Goal: Task Accomplishment & Management: Use online tool/utility

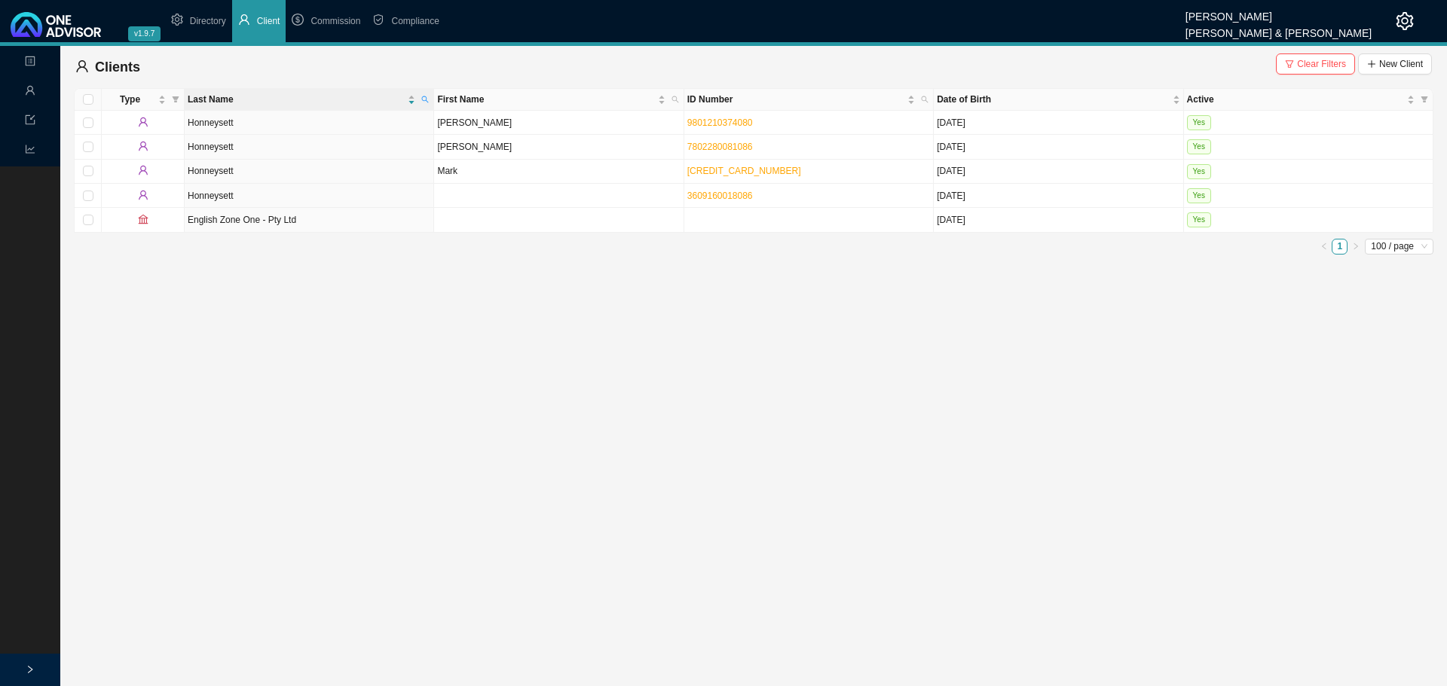
click at [1405, 19] on icon "setting" at bounding box center [1404, 21] width 18 height 18
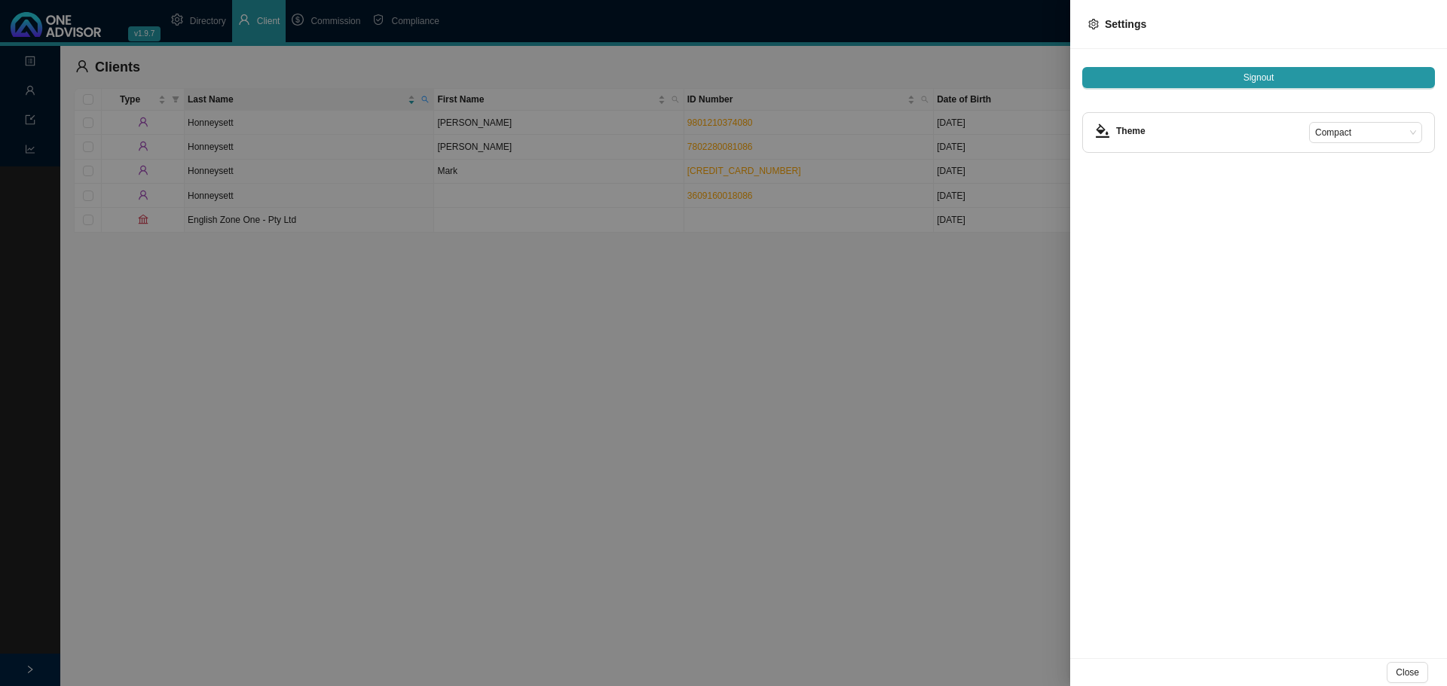
drag, startPoint x: 681, startPoint y: 384, endPoint x: 695, endPoint y: 381, distance: 14.6
click at [695, 381] on div at bounding box center [723, 343] width 1447 height 686
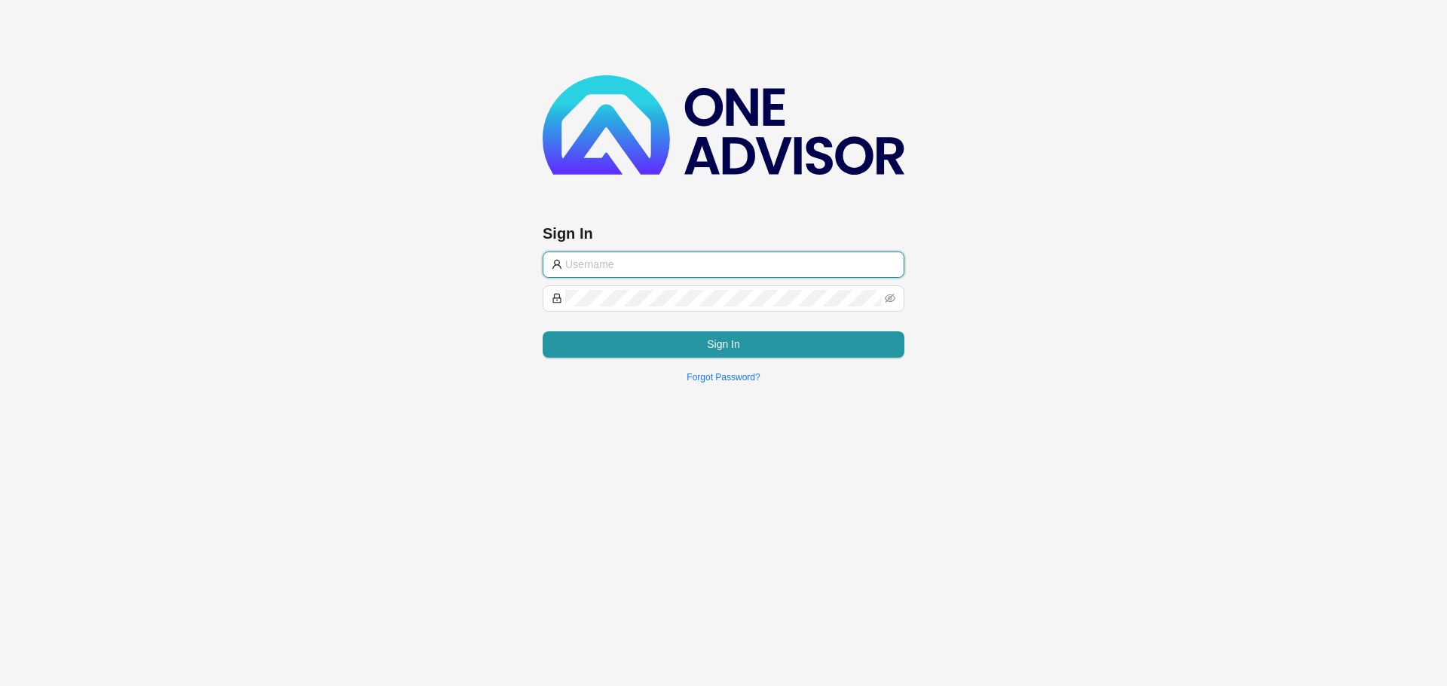
click at [630, 256] on input "text" at bounding box center [730, 264] width 330 height 17
type input "[PERSON_NAME][EMAIL_ADDRESS][DOMAIN_NAME]"
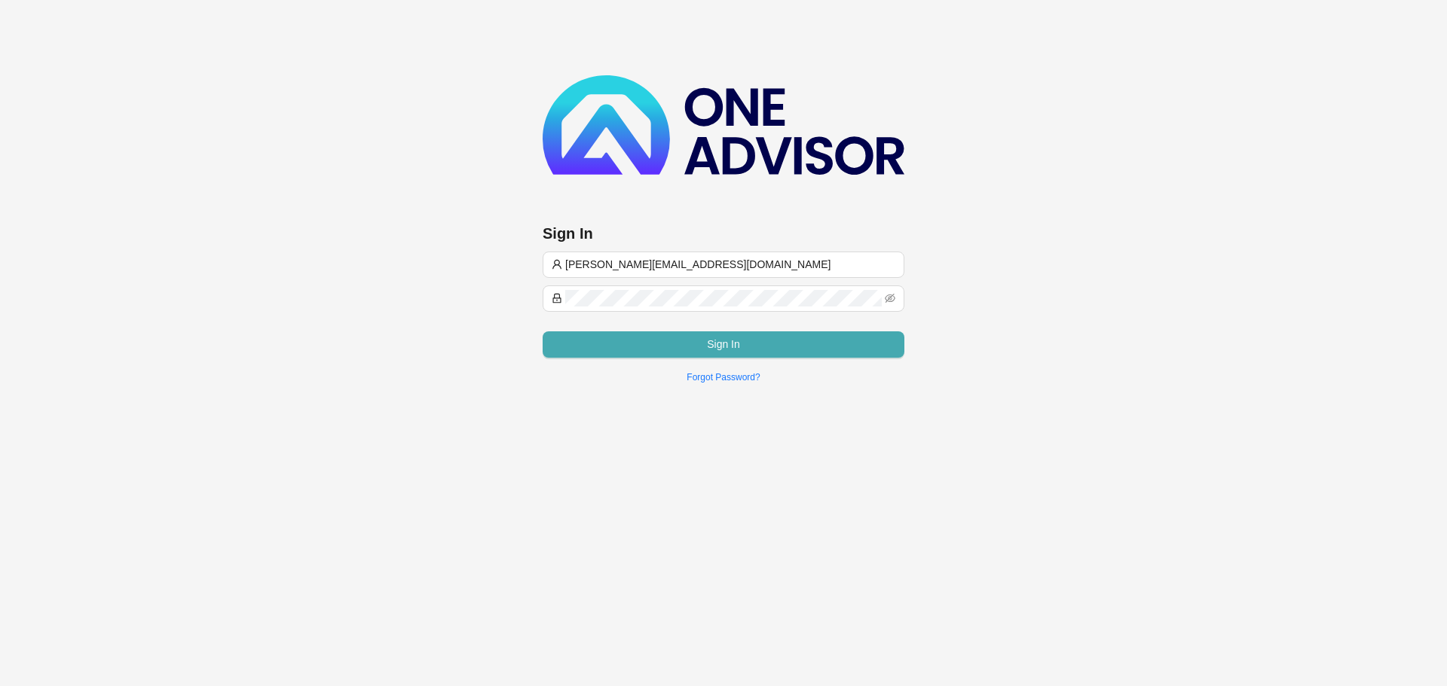
click at [654, 337] on button "Sign In" at bounding box center [723, 344] width 362 height 26
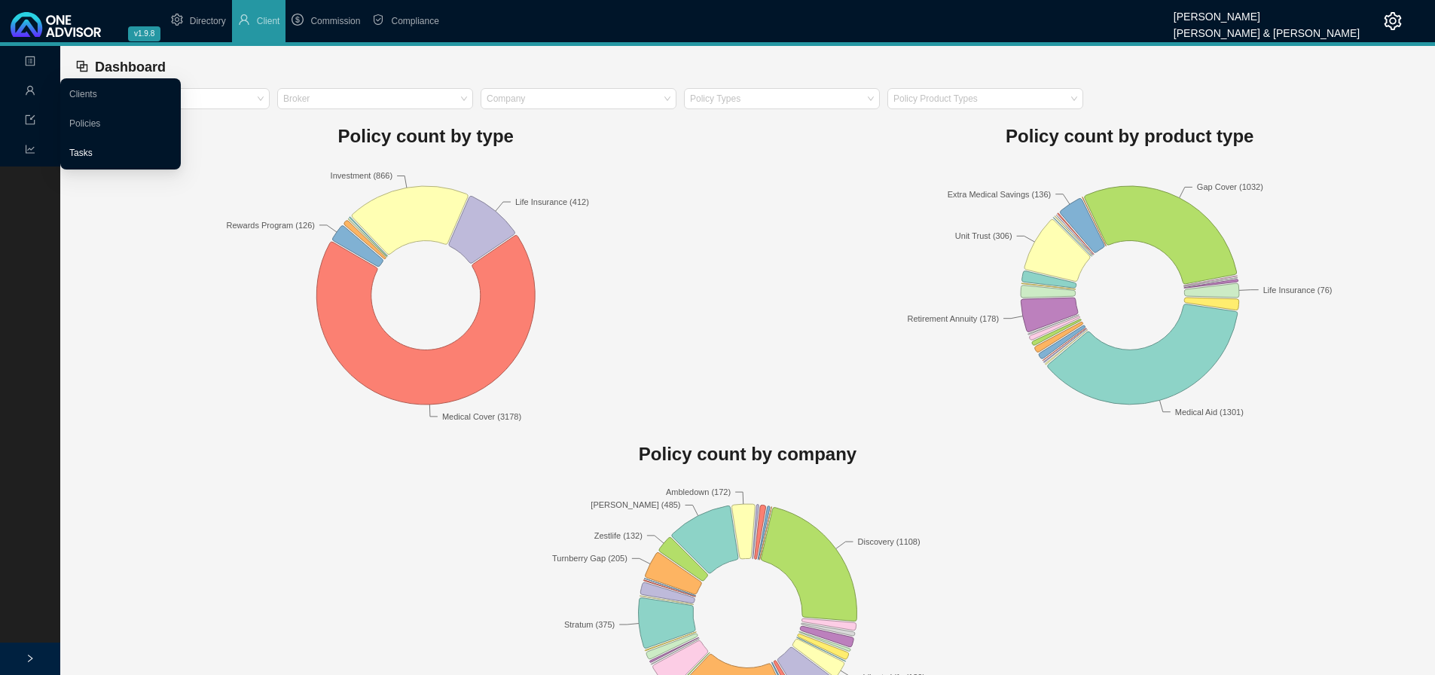
click at [77, 151] on link "Tasks" at bounding box center [80, 153] width 23 height 11
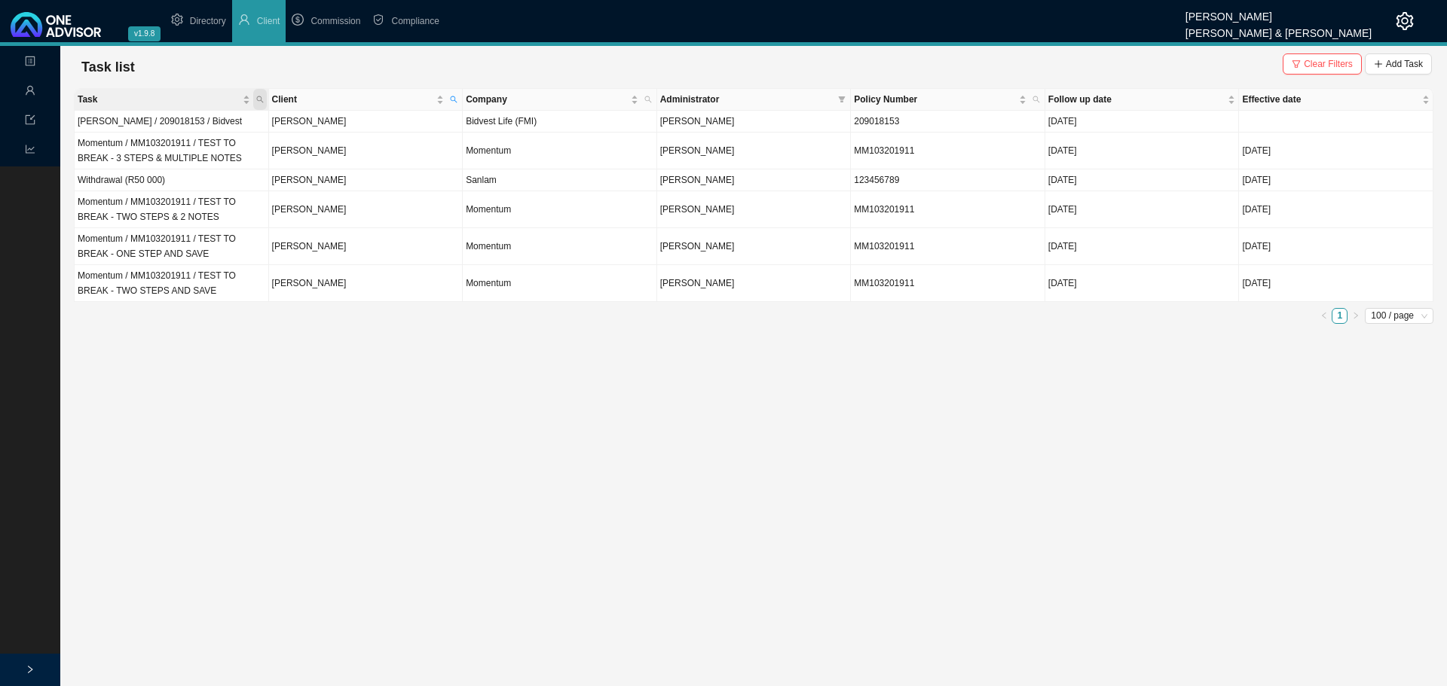
click at [261, 98] on icon "search" at bounding box center [260, 100] width 8 height 8
click at [212, 125] on input "text" at bounding box center [190, 129] width 142 height 21
click at [1324, 64] on span "Clear Filters" at bounding box center [1327, 64] width 49 height 15
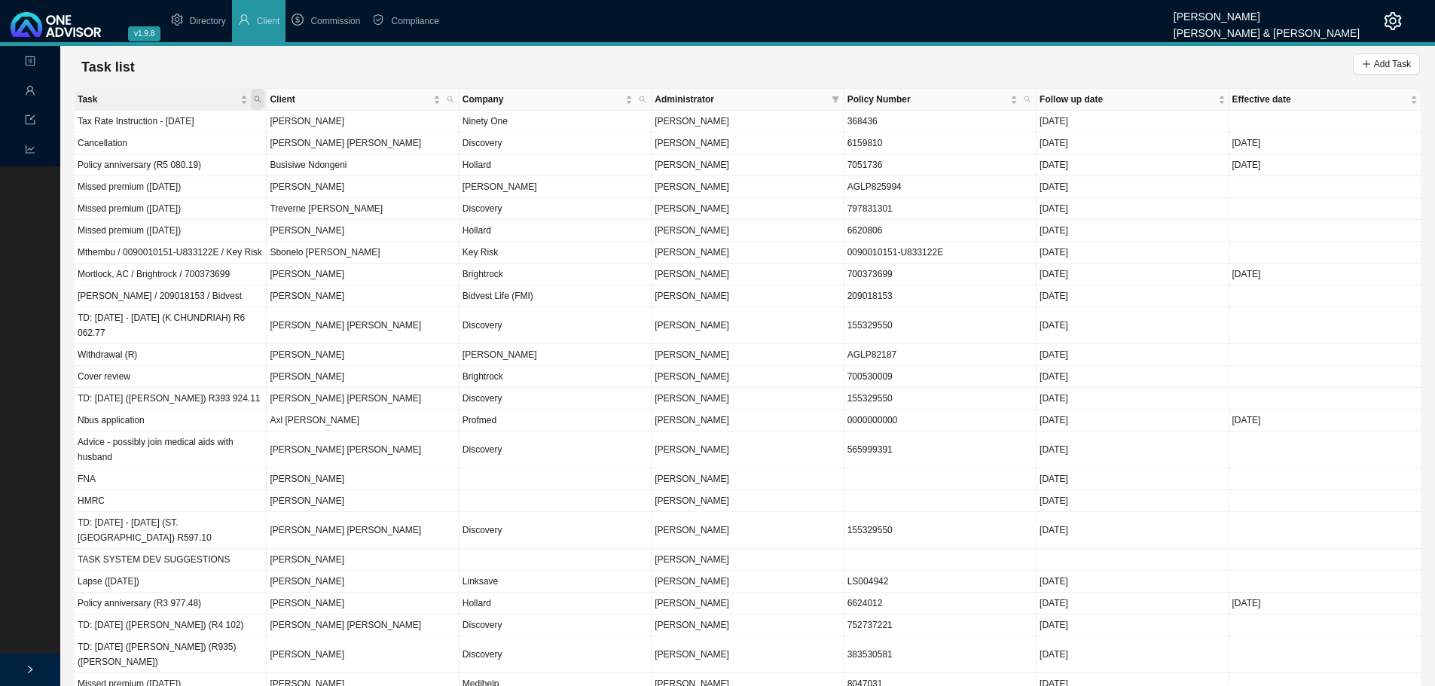
click at [257, 98] on icon "search" at bounding box center [258, 100] width 8 height 8
click at [203, 130] on input "text" at bounding box center [188, 129] width 142 height 21
type input "broken"
click at [170, 154] on span "Search" at bounding box center [156, 154] width 29 height 15
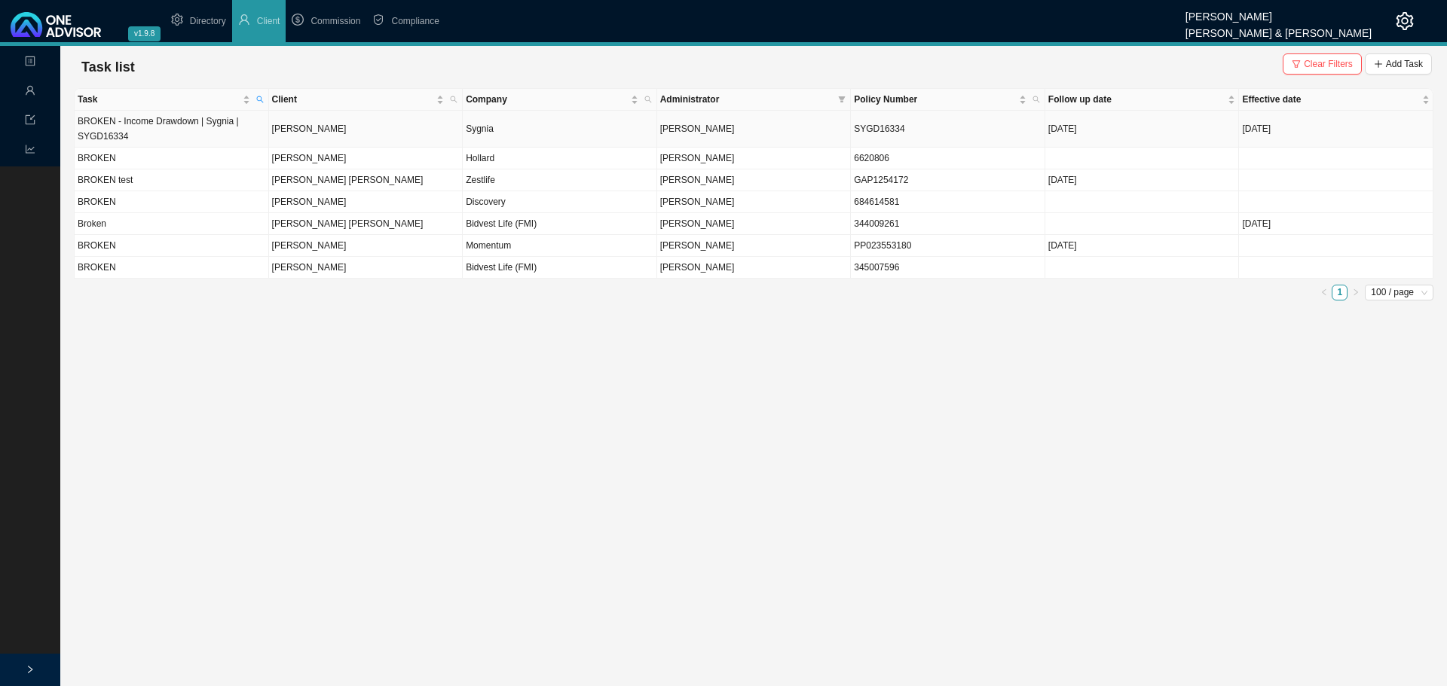
click at [216, 130] on td "BROKEN - Income Drawdown | Sygnia | SYGD16334" at bounding box center [172, 129] width 194 height 37
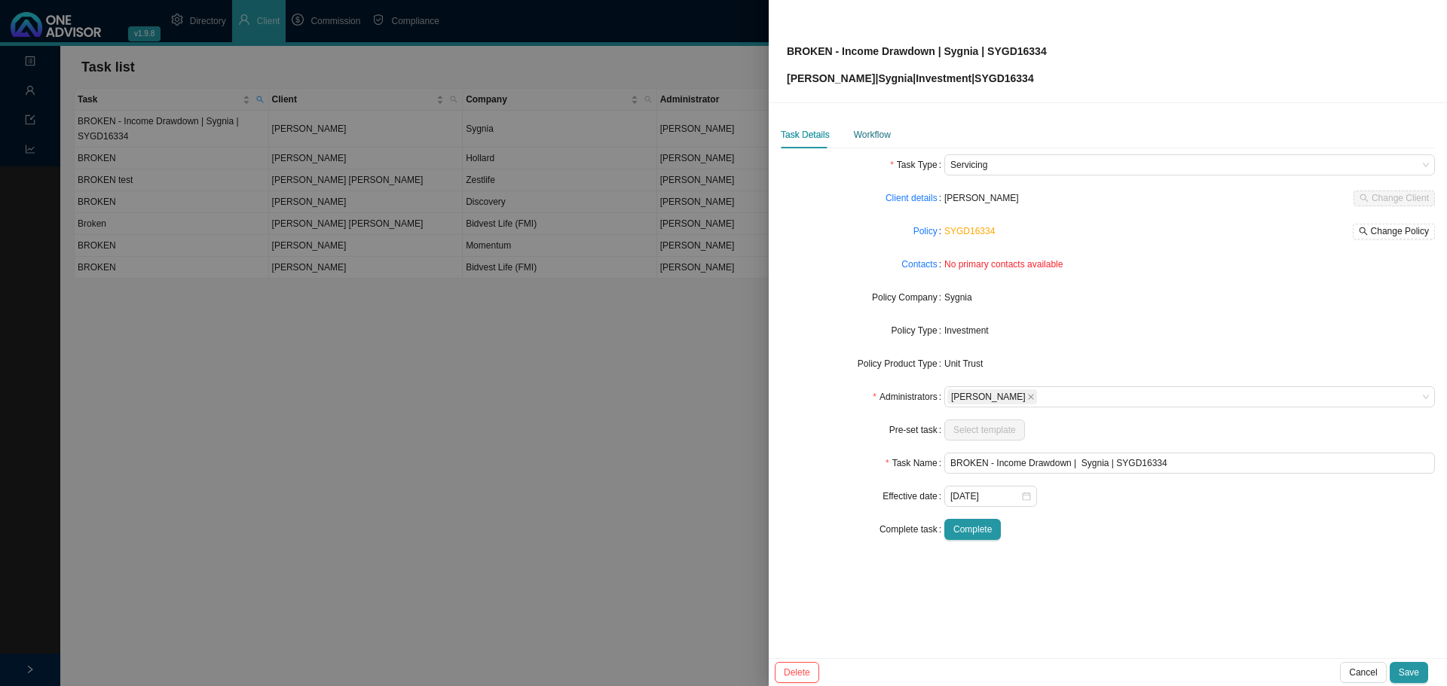
click at [871, 132] on div "Workflow" at bounding box center [872, 134] width 37 height 15
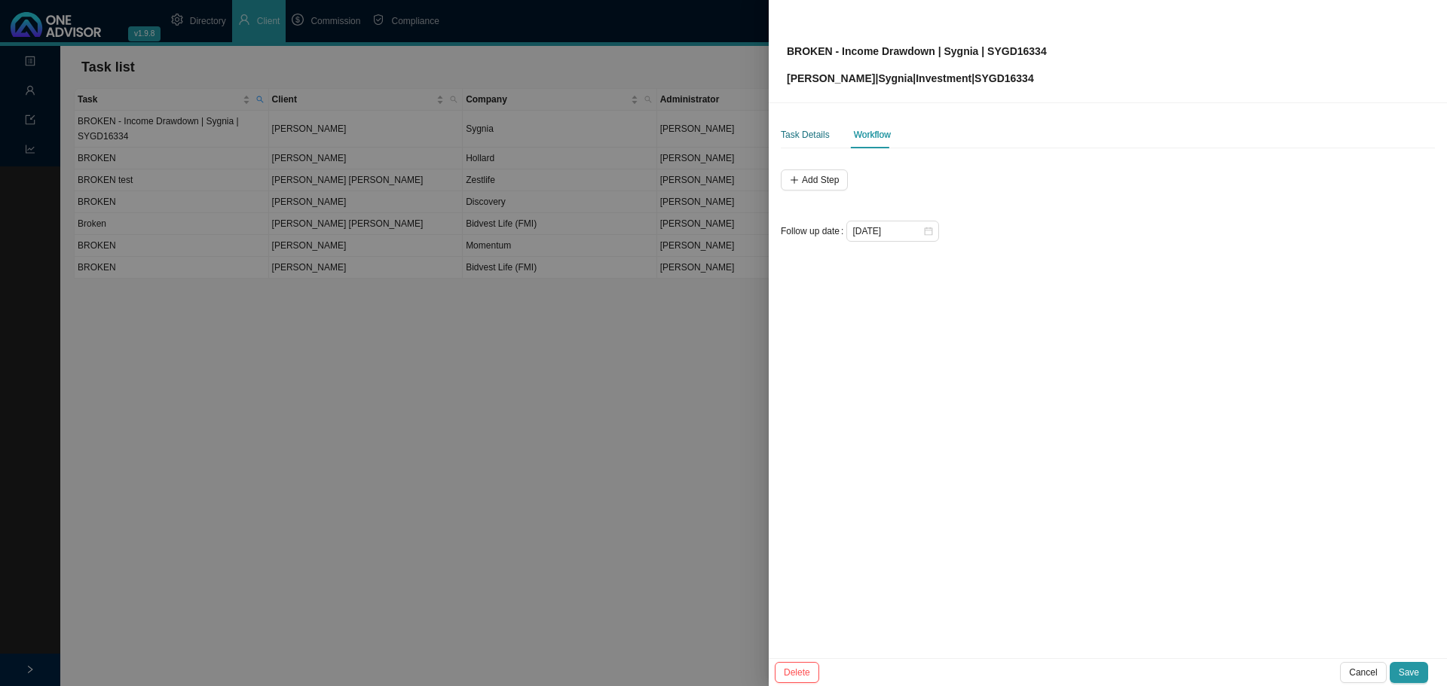
click at [805, 133] on div "Task Details" at bounding box center [805, 134] width 49 height 15
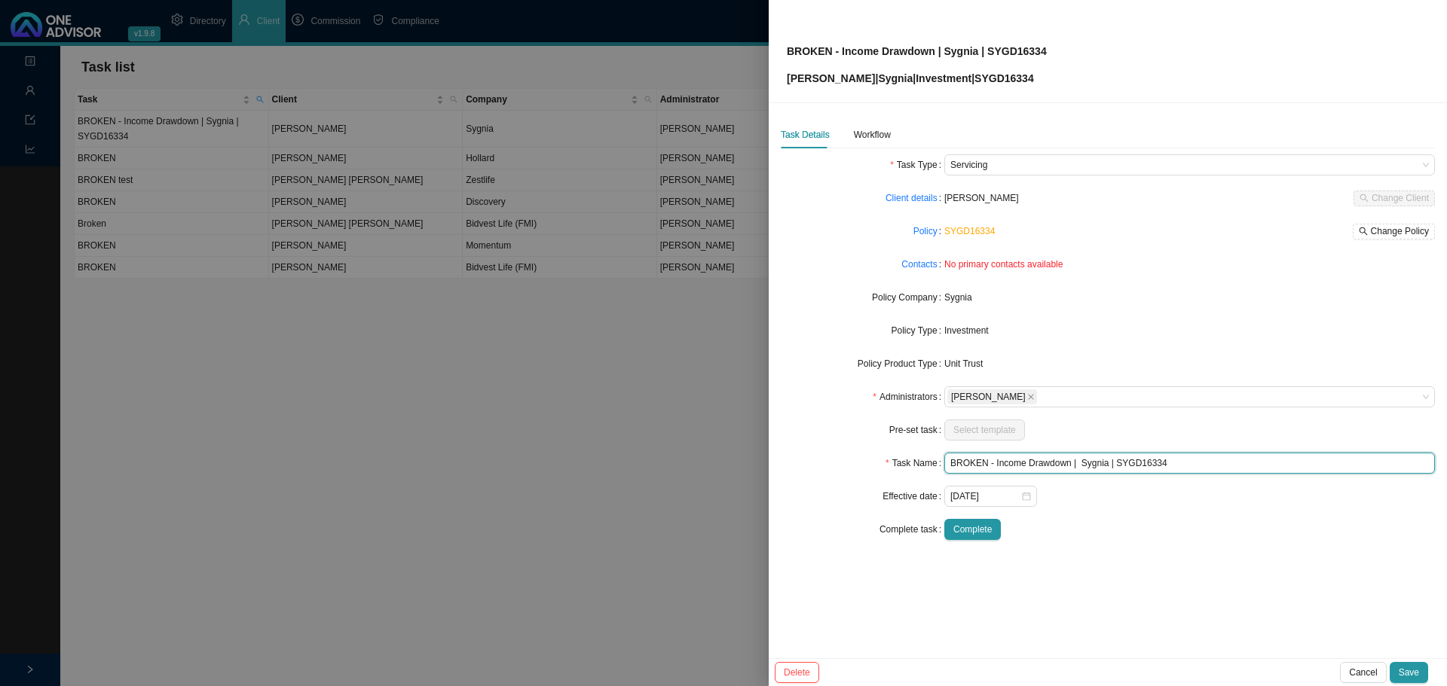
drag, startPoint x: 1180, startPoint y: 462, endPoint x: 1066, endPoint y: 462, distance: 113.8
click at [1066, 462] on input "BROKEN - Income Drawdown | Sygnia | SYGD16334" at bounding box center [1189, 463] width 490 height 21
drag, startPoint x: 992, startPoint y: 463, endPoint x: 839, endPoint y: 461, distance: 153.7
click at [839, 461] on div "Task Name BROKEN - Income Drawdown" at bounding box center [1108, 463] width 654 height 21
click at [1050, 464] on input "Income Drawdown" at bounding box center [1189, 463] width 490 height 21
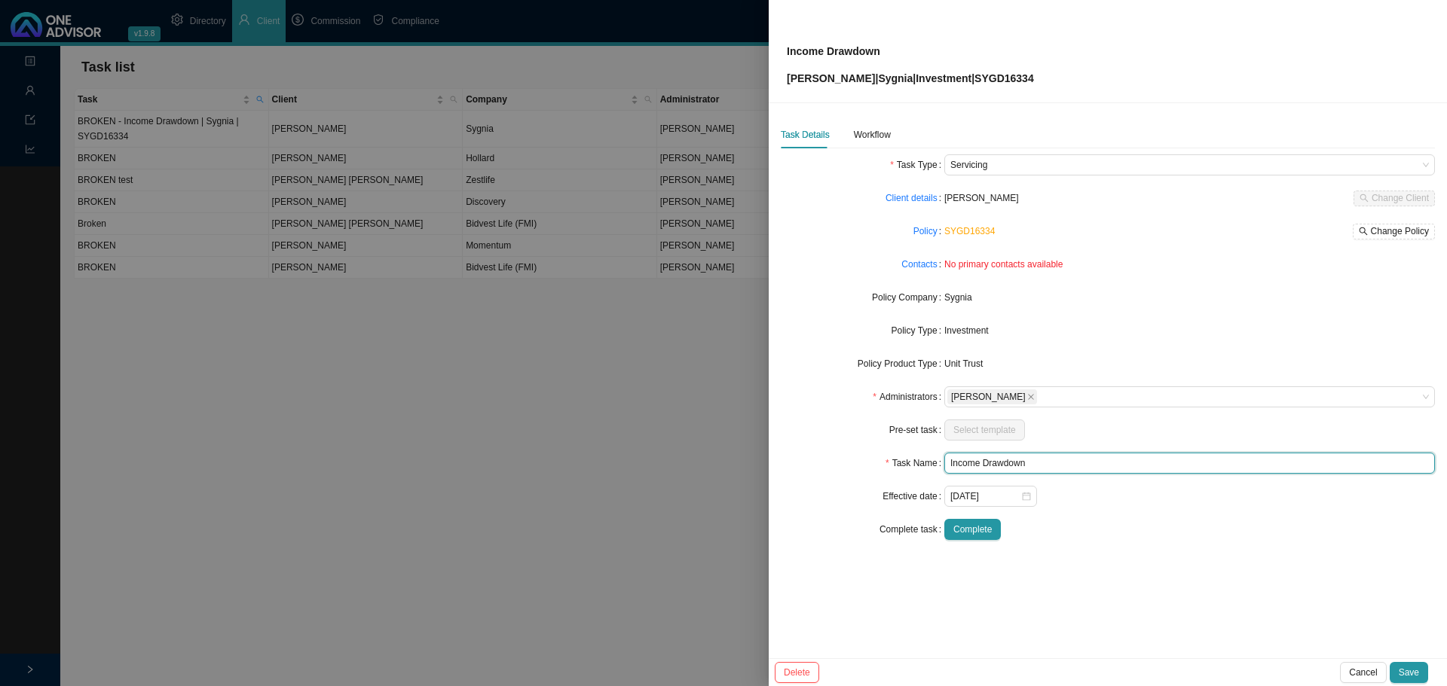
click at [949, 463] on input "Income Drawdown" at bounding box center [1189, 463] width 490 height 21
type input "Initiate Income Drawdown"
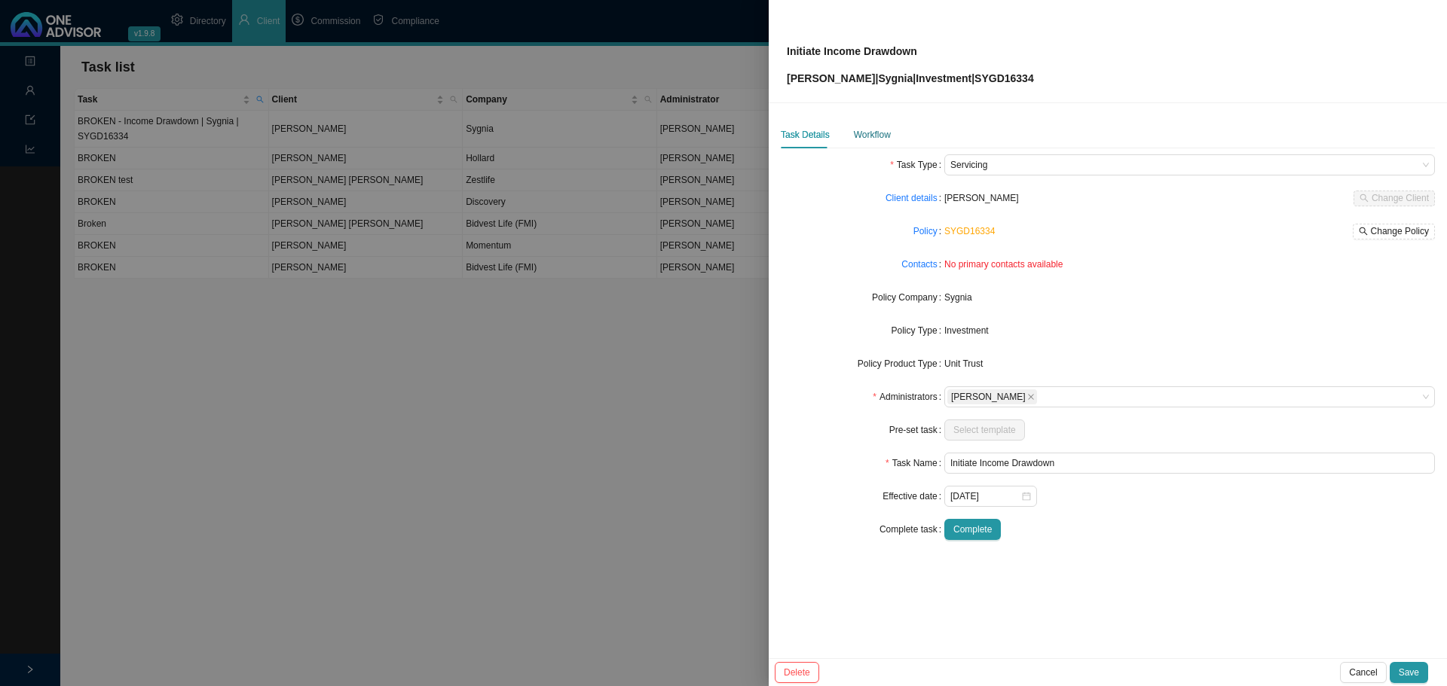
click at [876, 131] on div "Workflow" at bounding box center [872, 134] width 37 height 15
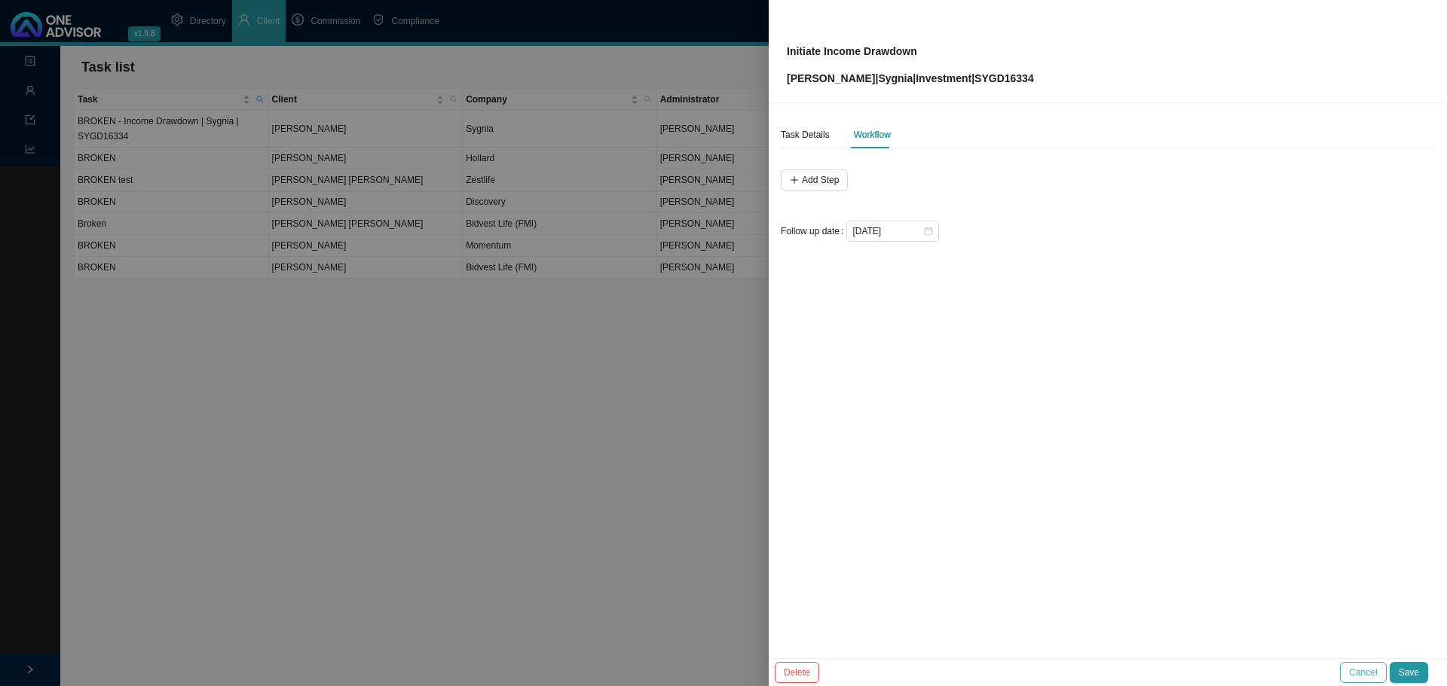
click at [1373, 674] on span "Cancel" at bounding box center [1363, 672] width 28 height 15
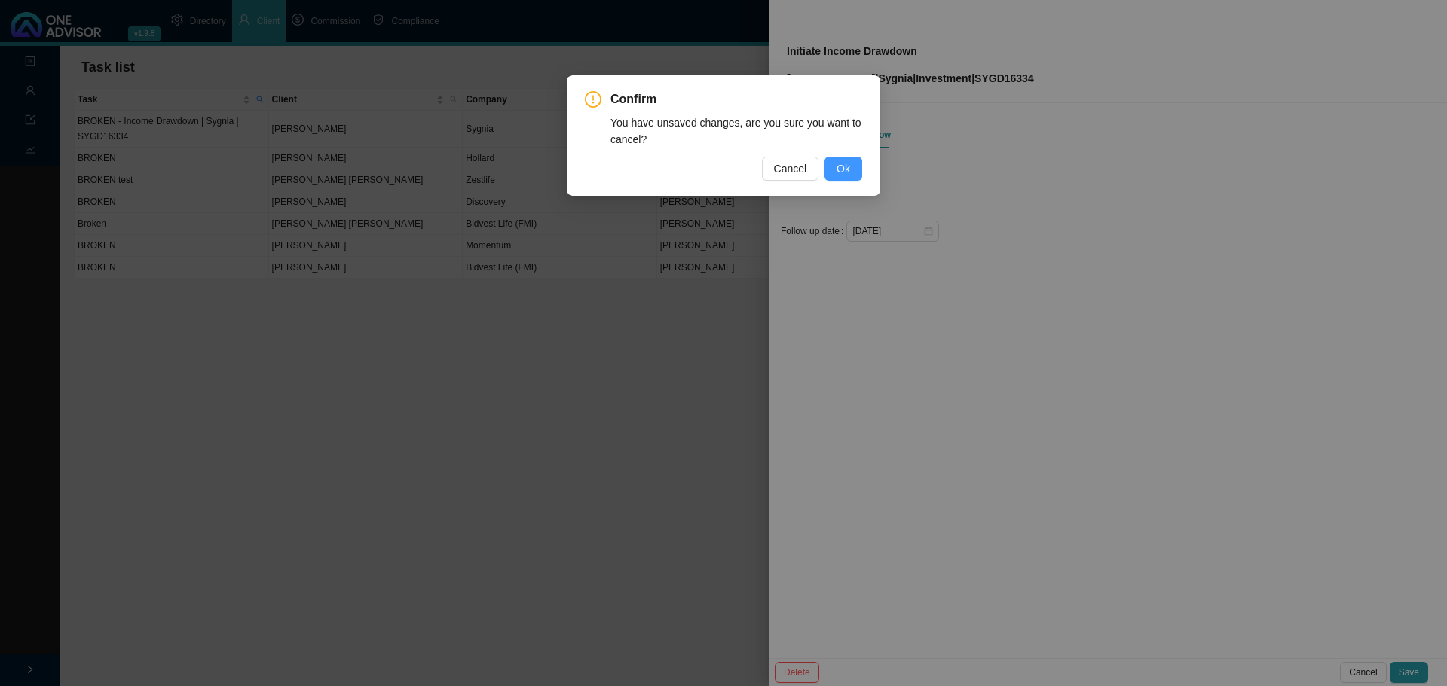
click at [836, 170] on span "Ok" at bounding box center [843, 168] width 14 height 17
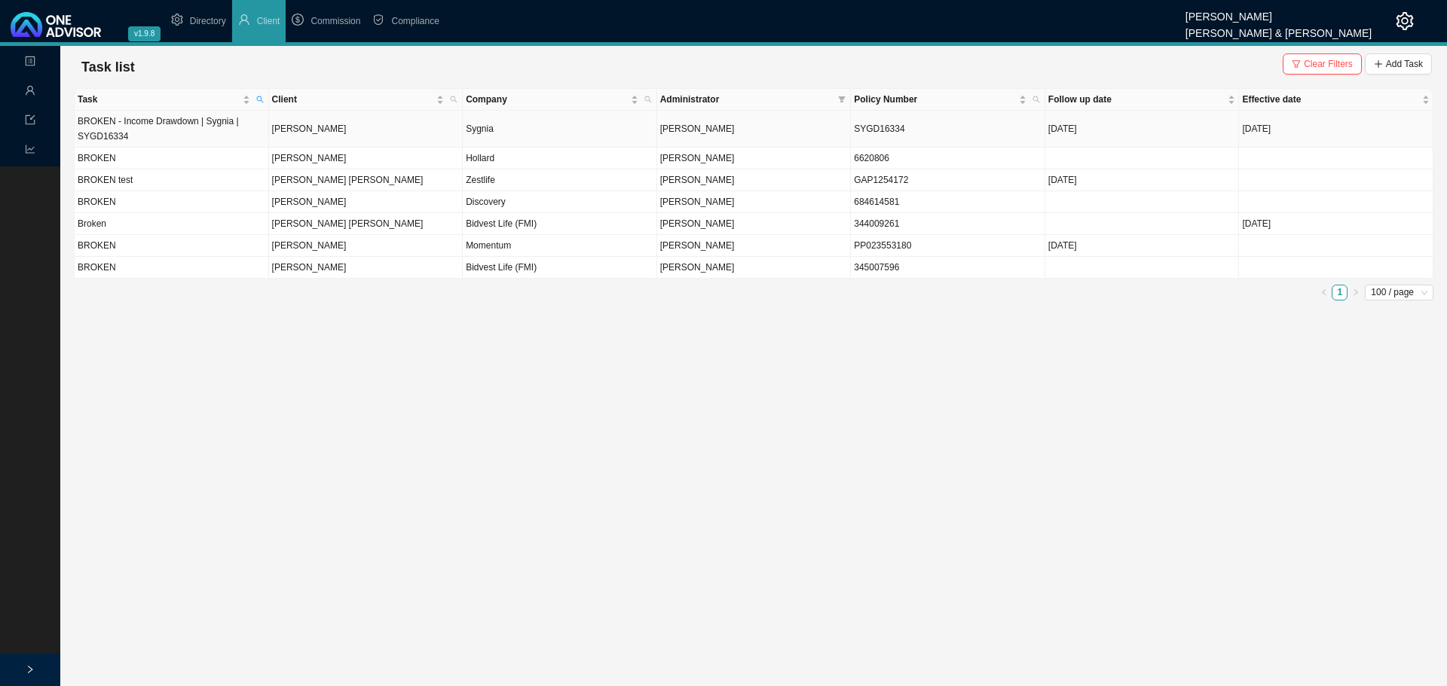
click at [1161, 123] on td "[DATE]" at bounding box center [1142, 129] width 194 height 37
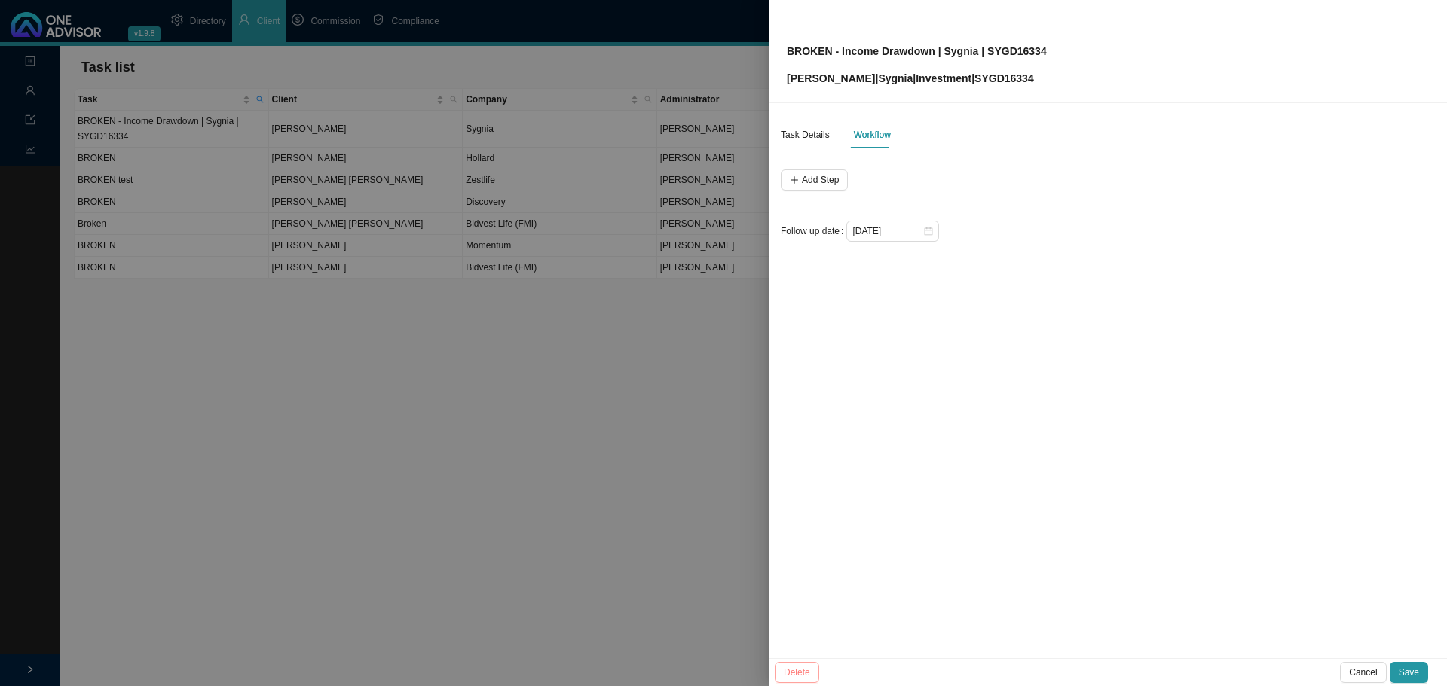
click at [798, 671] on span "Delete" at bounding box center [797, 672] width 26 height 15
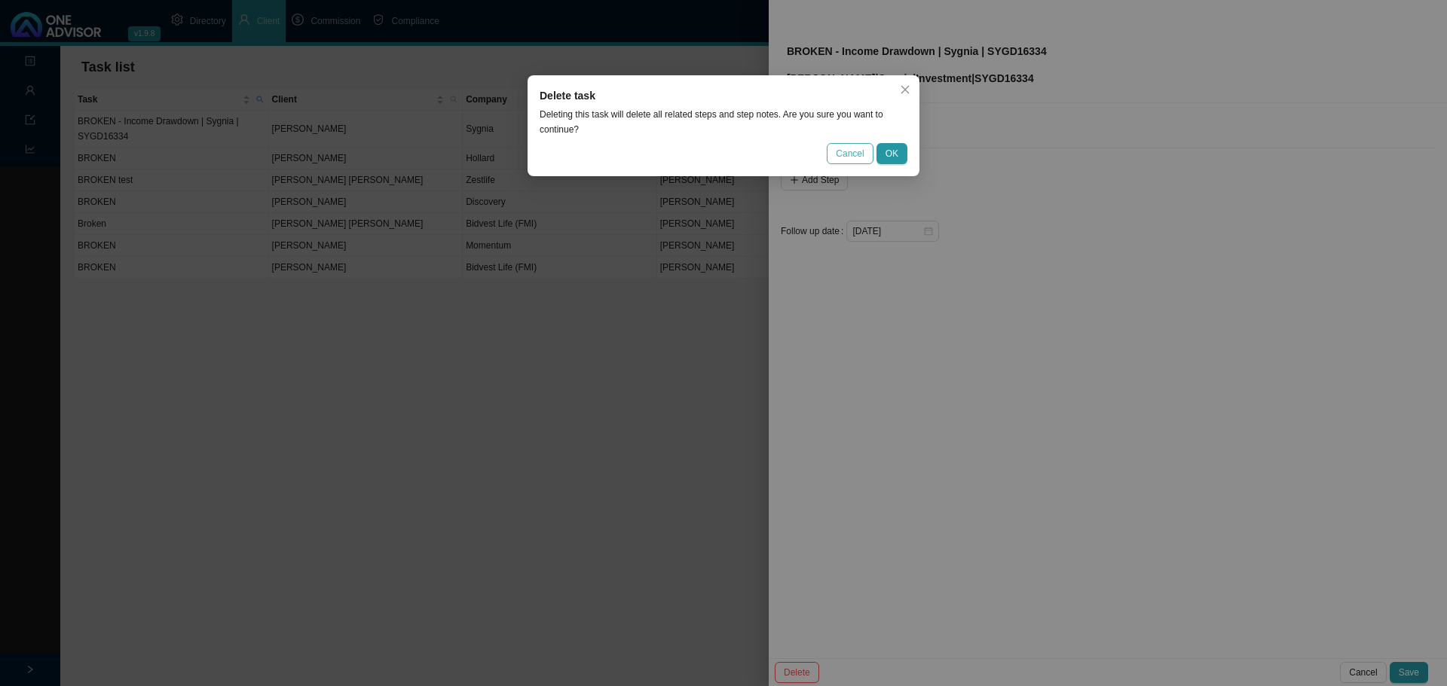
click at [842, 146] on span "Cancel" at bounding box center [850, 153] width 28 height 15
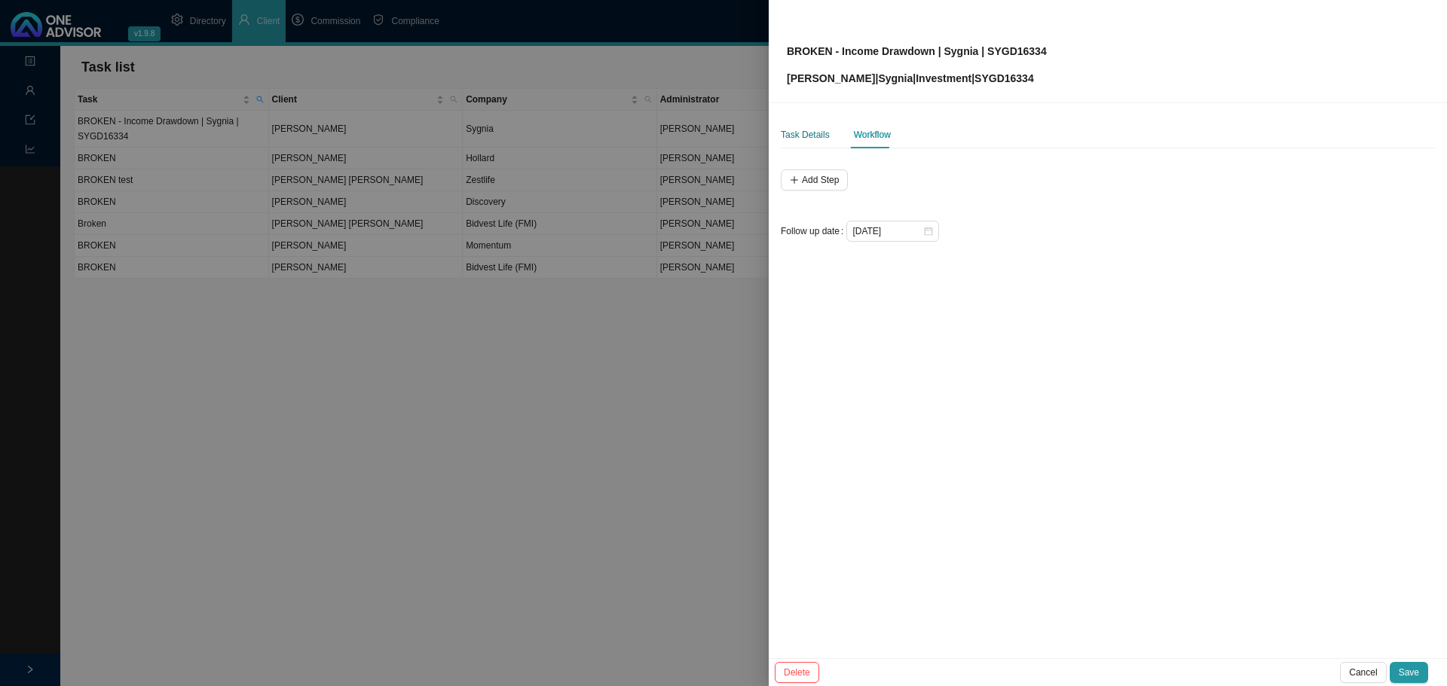
click at [805, 133] on div "Task Details" at bounding box center [805, 134] width 49 height 15
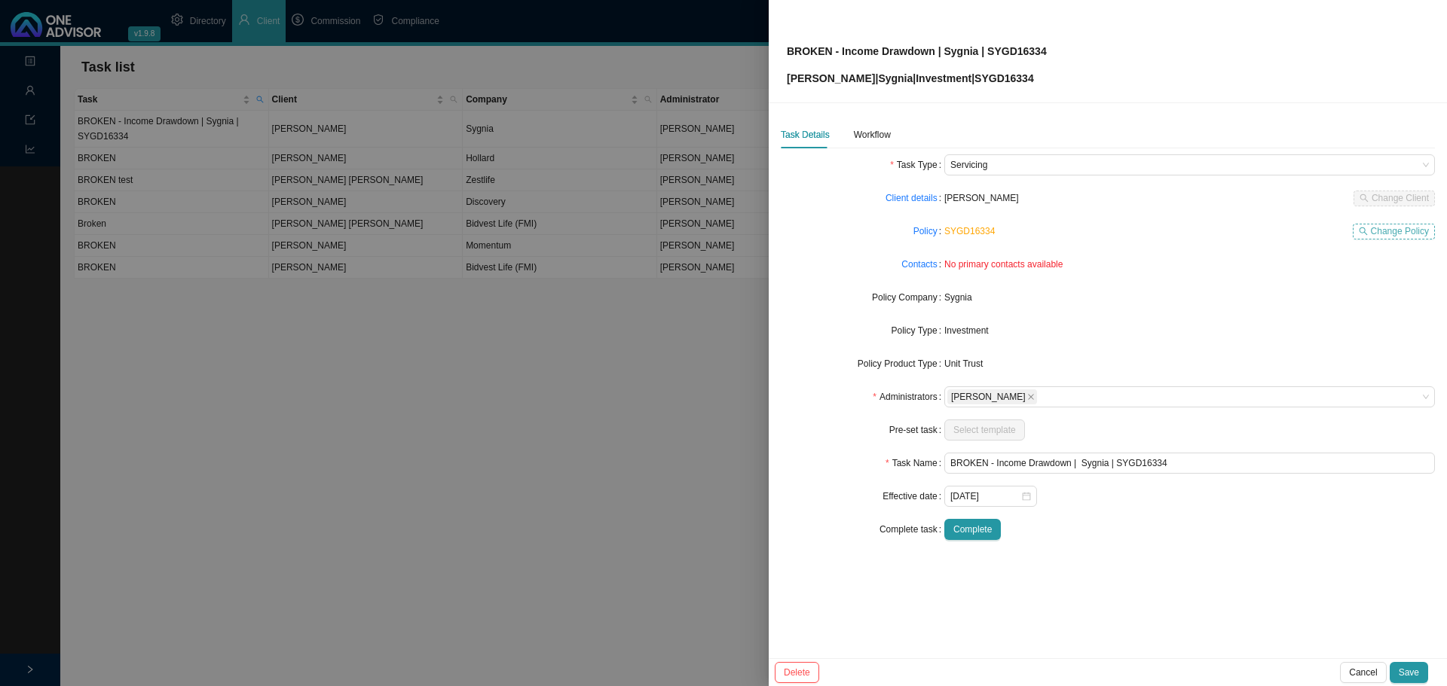
click at [1415, 231] on span "Change Policy" at bounding box center [1399, 231] width 58 height 15
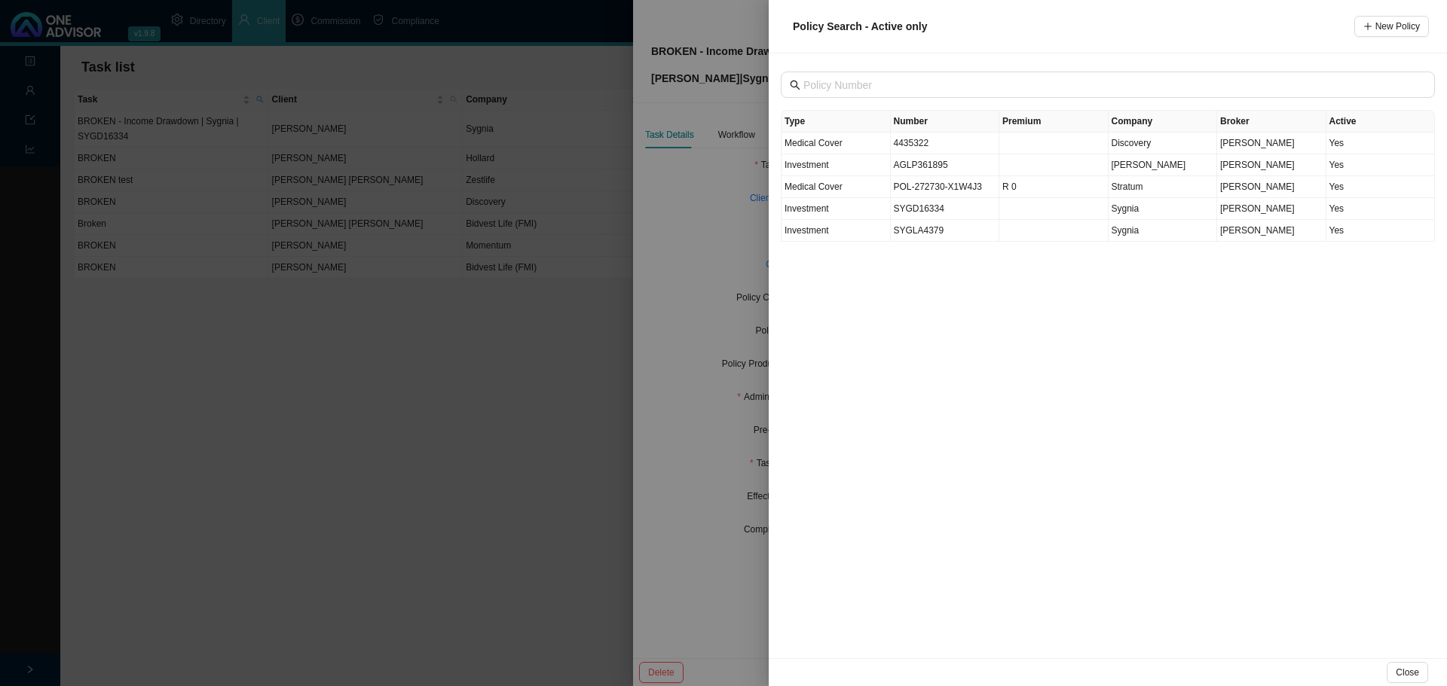
click at [698, 261] on div at bounding box center [723, 343] width 1447 height 686
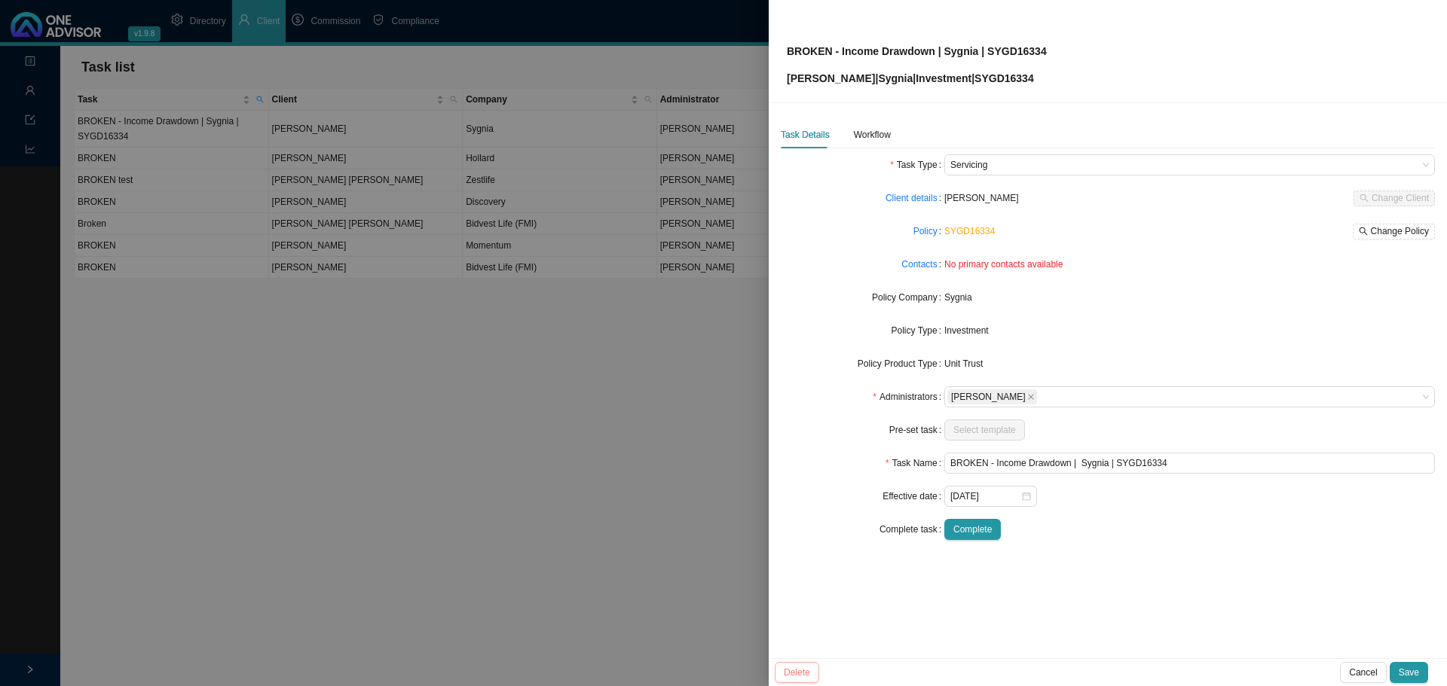
click at [798, 665] on span "Delete" at bounding box center [797, 672] width 26 height 15
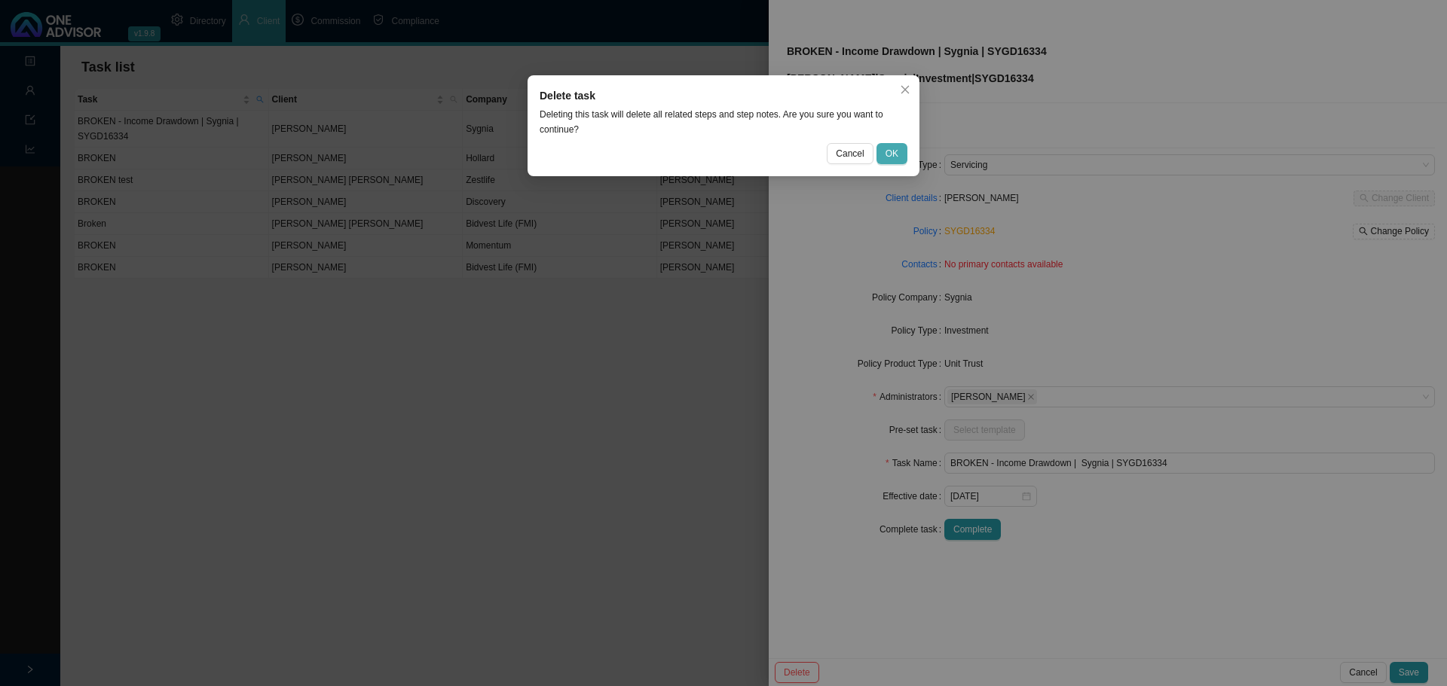
click at [896, 154] on span "OK" at bounding box center [891, 153] width 13 height 15
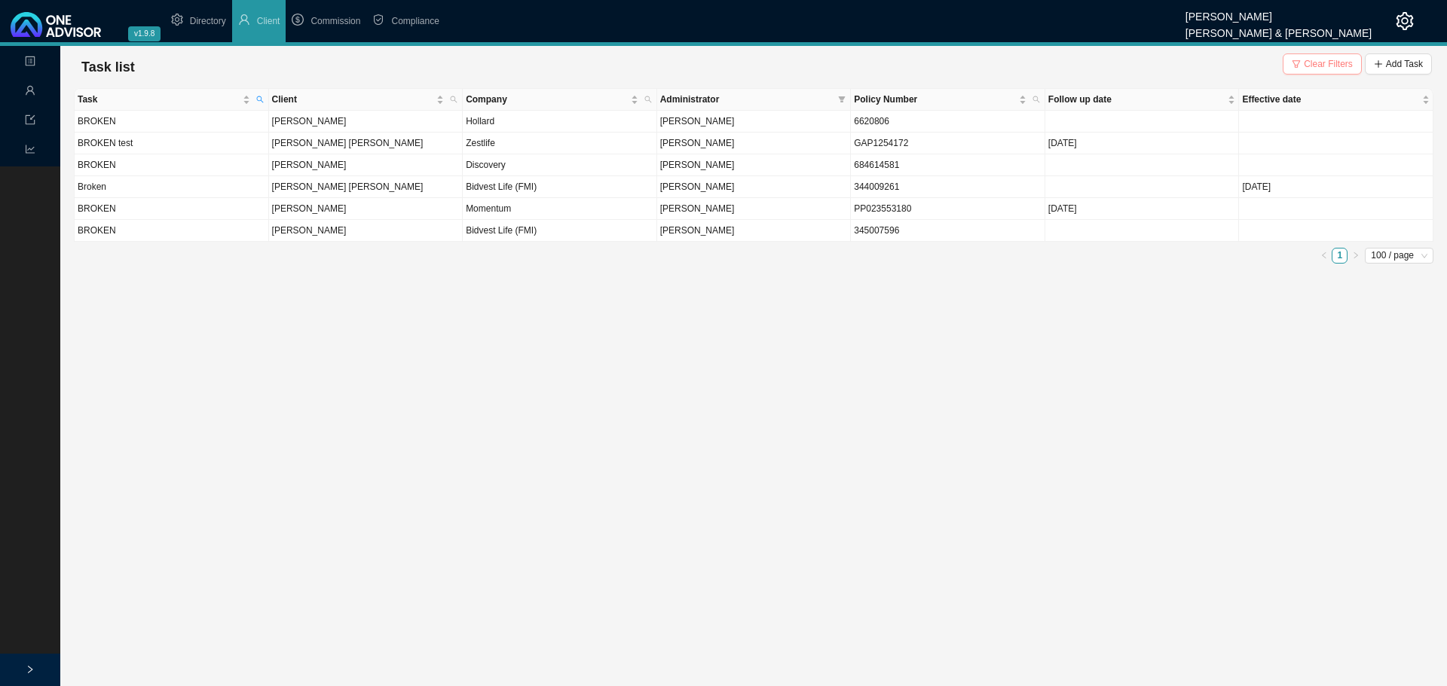
click at [1345, 64] on span "Clear Filters" at bounding box center [1327, 64] width 49 height 15
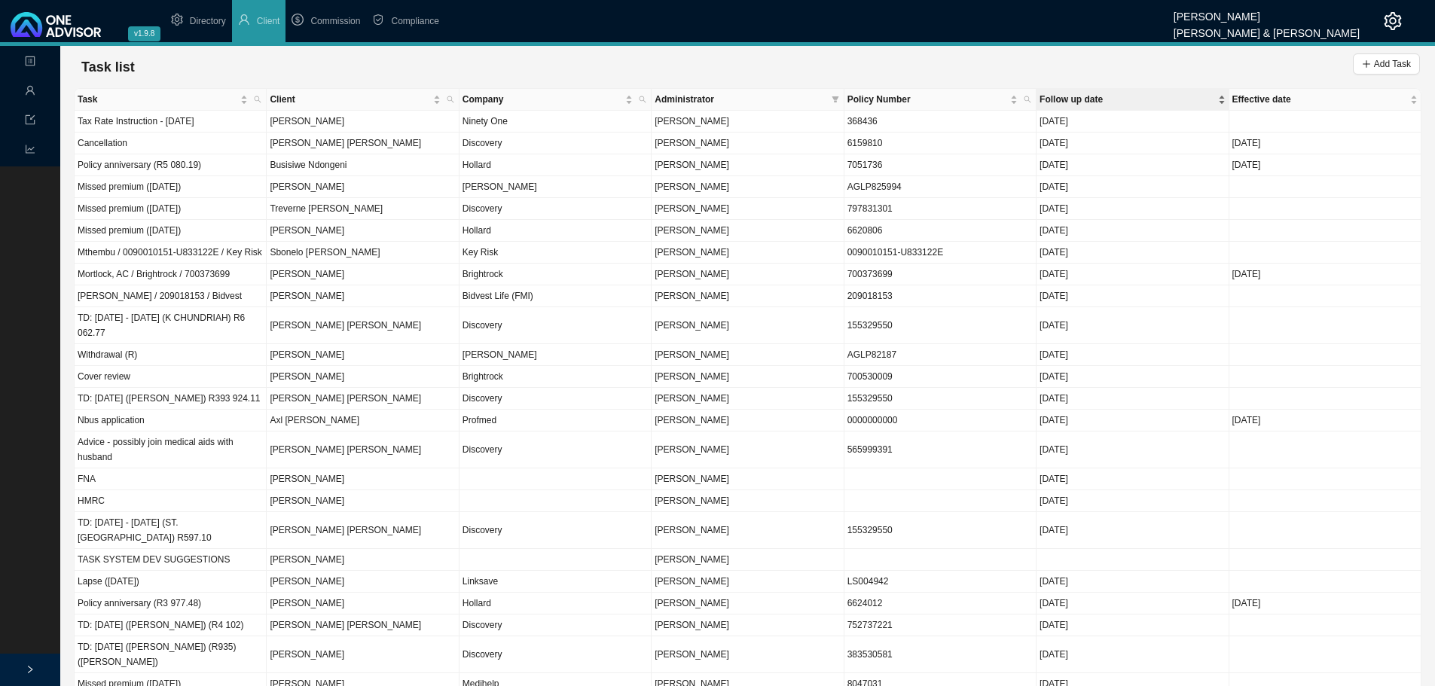
click at [1119, 97] on span "Follow up date" at bounding box center [1127, 99] width 175 height 15
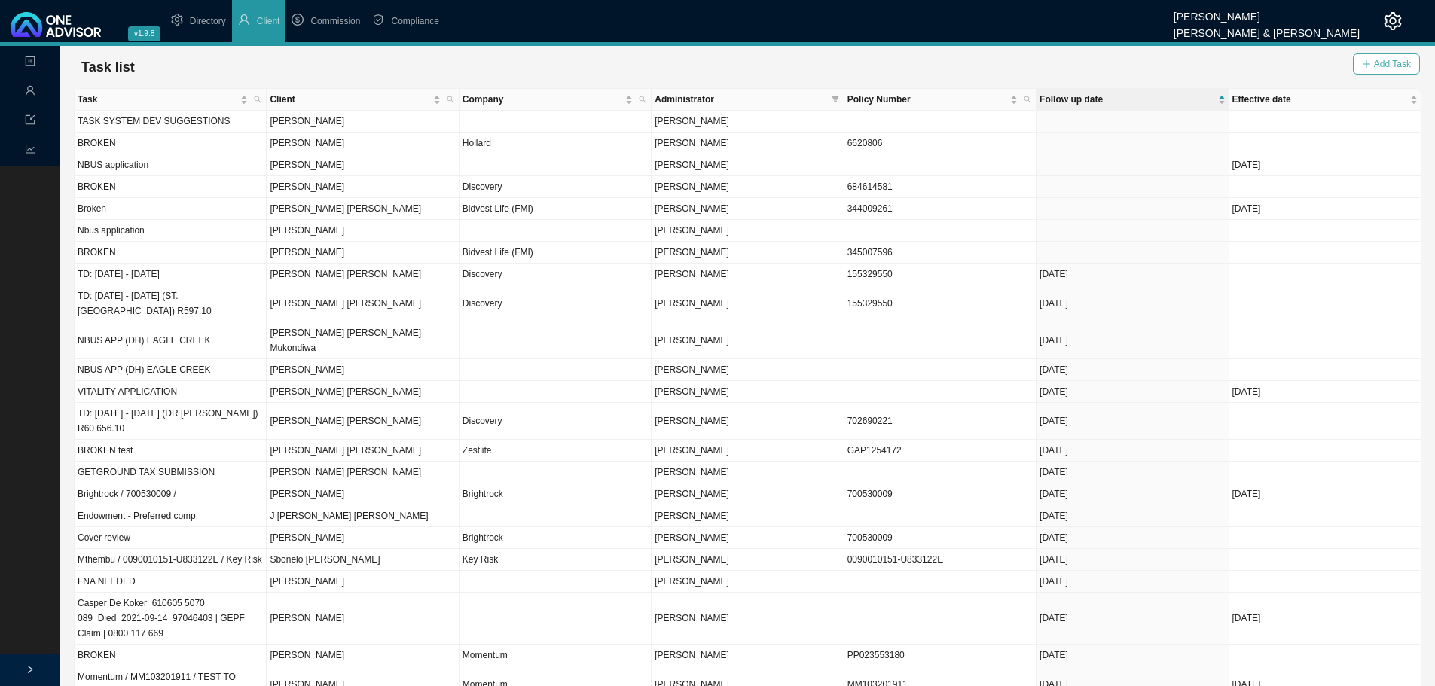
click at [1382, 61] on span "Add Task" at bounding box center [1392, 64] width 37 height 15
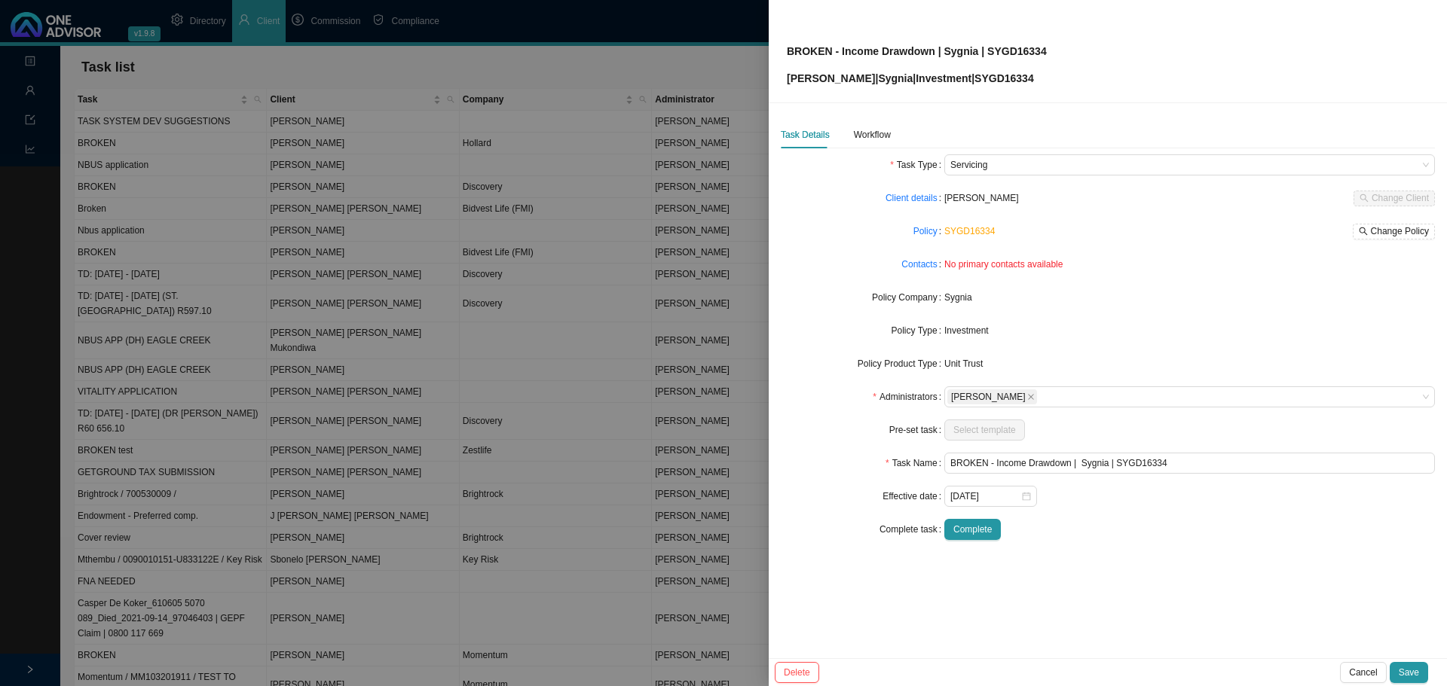
click at [562, 69] on div at bounding box center [723, 343] width 1447 height 686
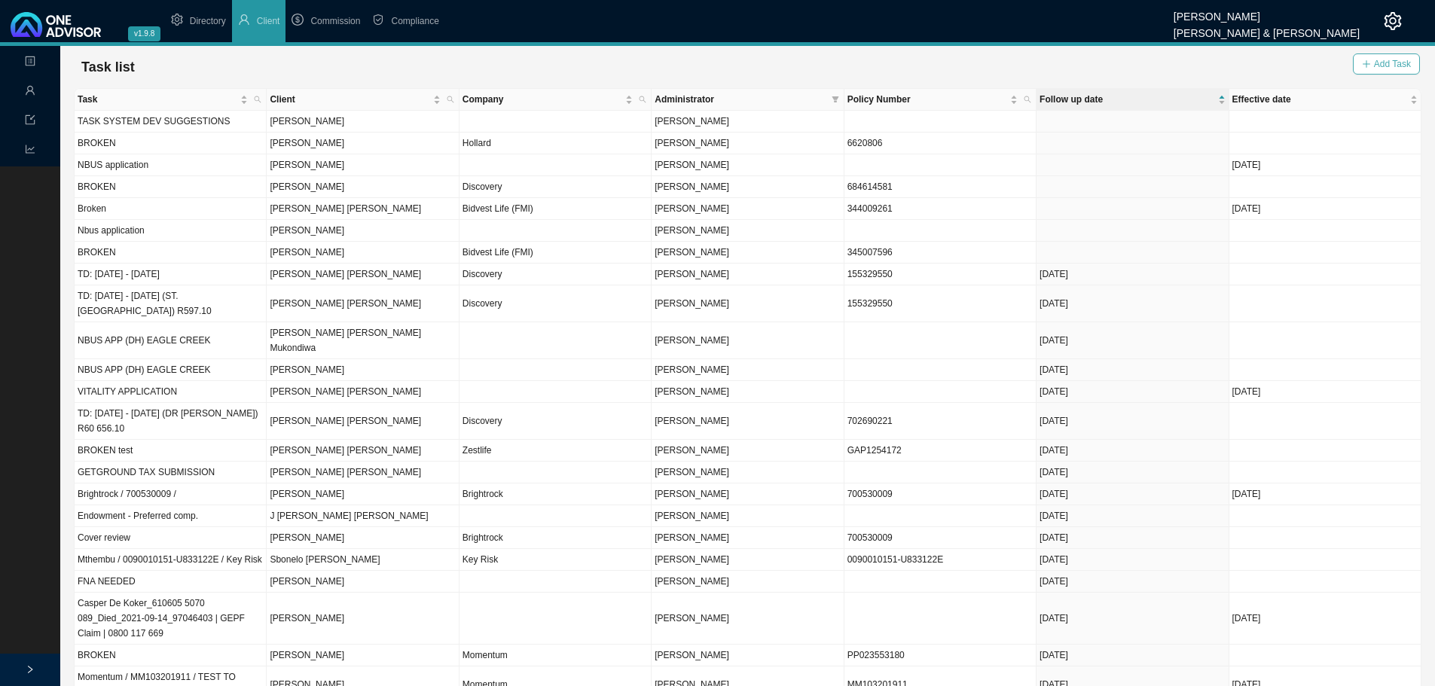
click at [1395, 60] on span "Add Task" at bounding box center [1392, 64] width 37 height 15
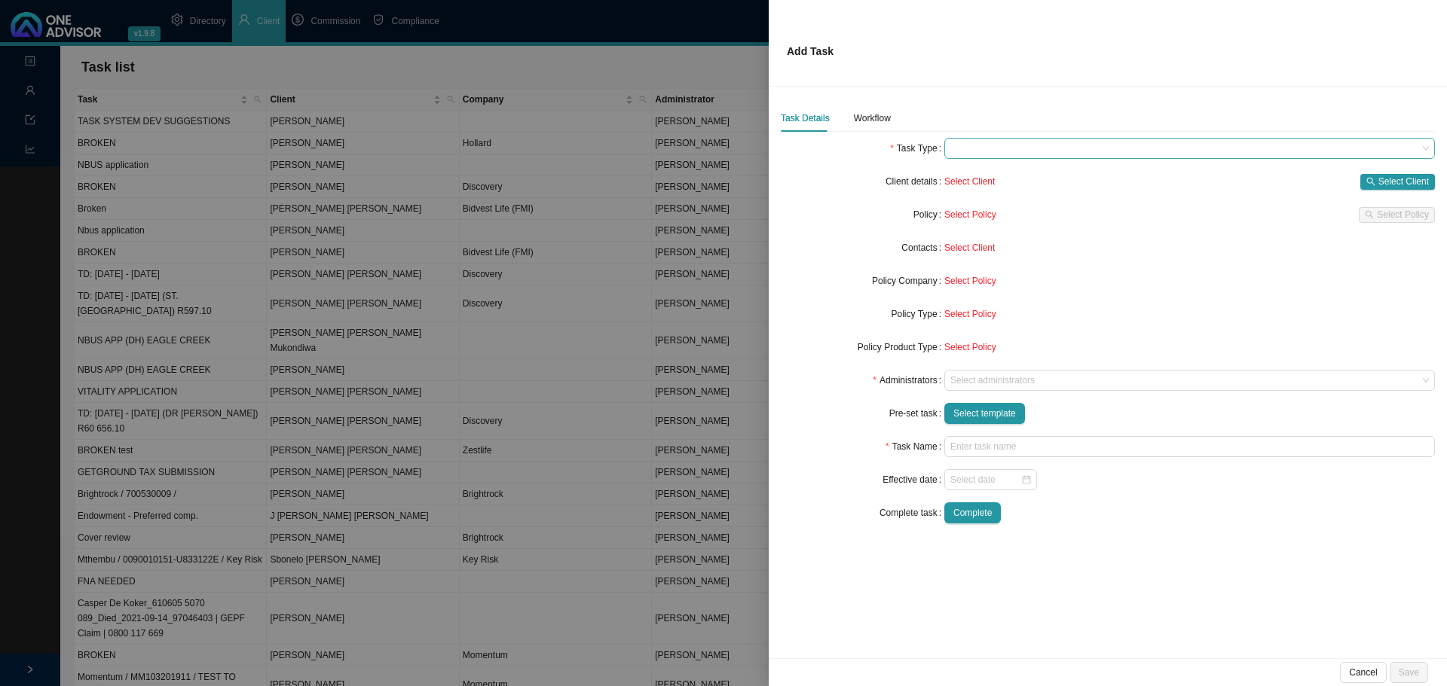
click at [998, 148] on span at bounding box center [1189, 149] width 478 height 20
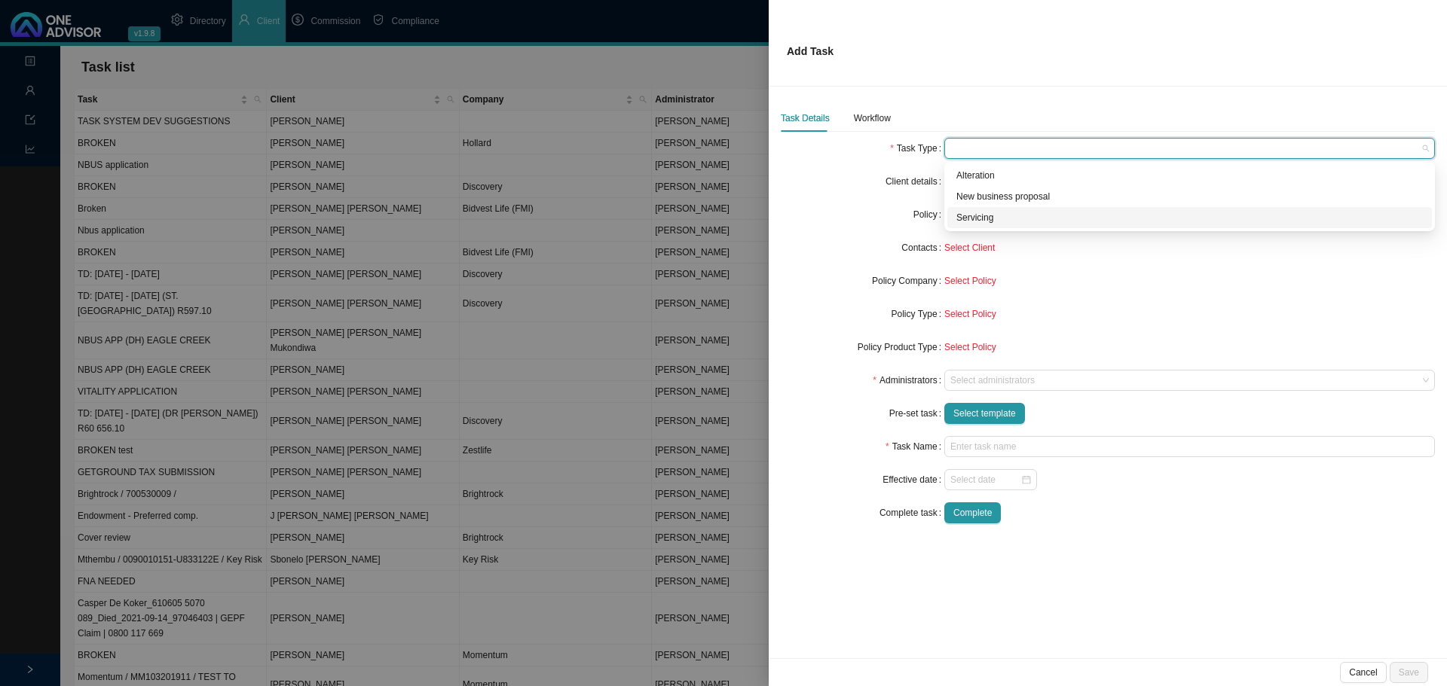
click at [988, 213] on div "Servicing" at bounding box center [1189, 217] width 466 height 15
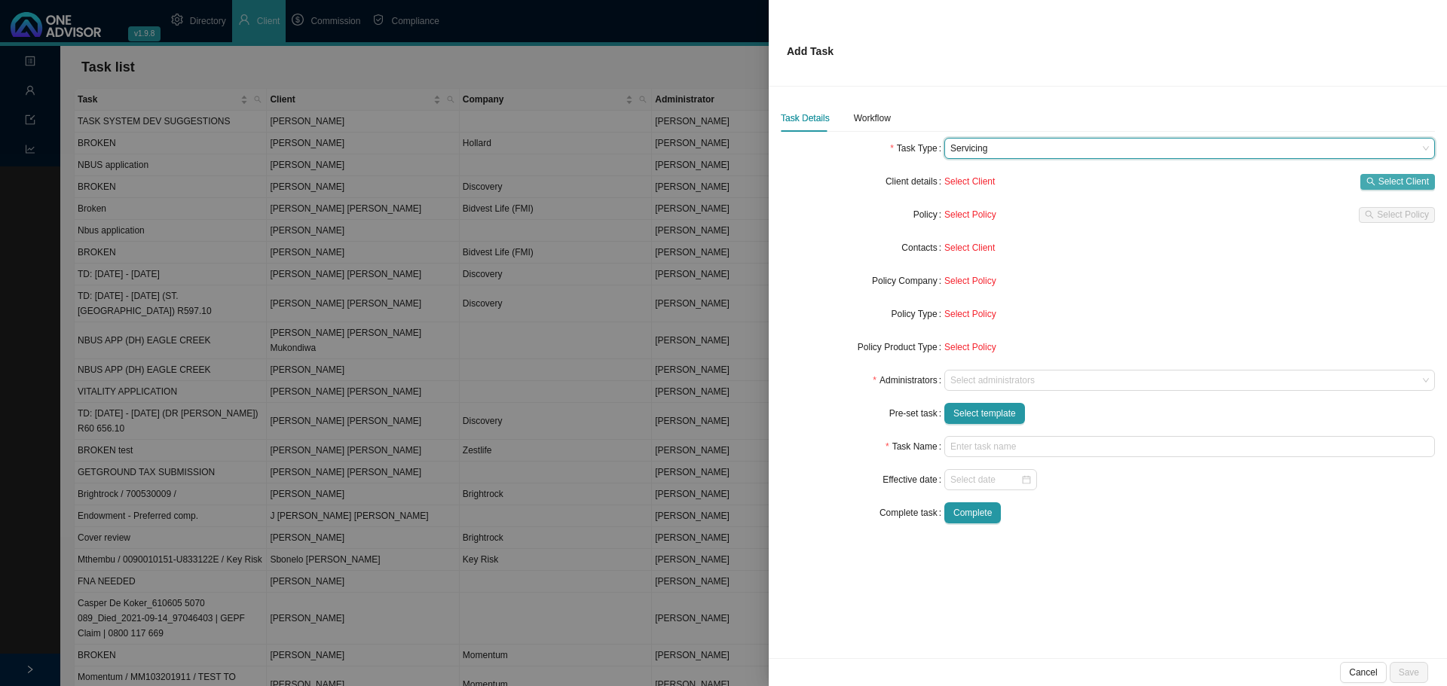
click at [1404, 182] on span "Select Client" at bounding box center [1403, 181] width 50 height 15
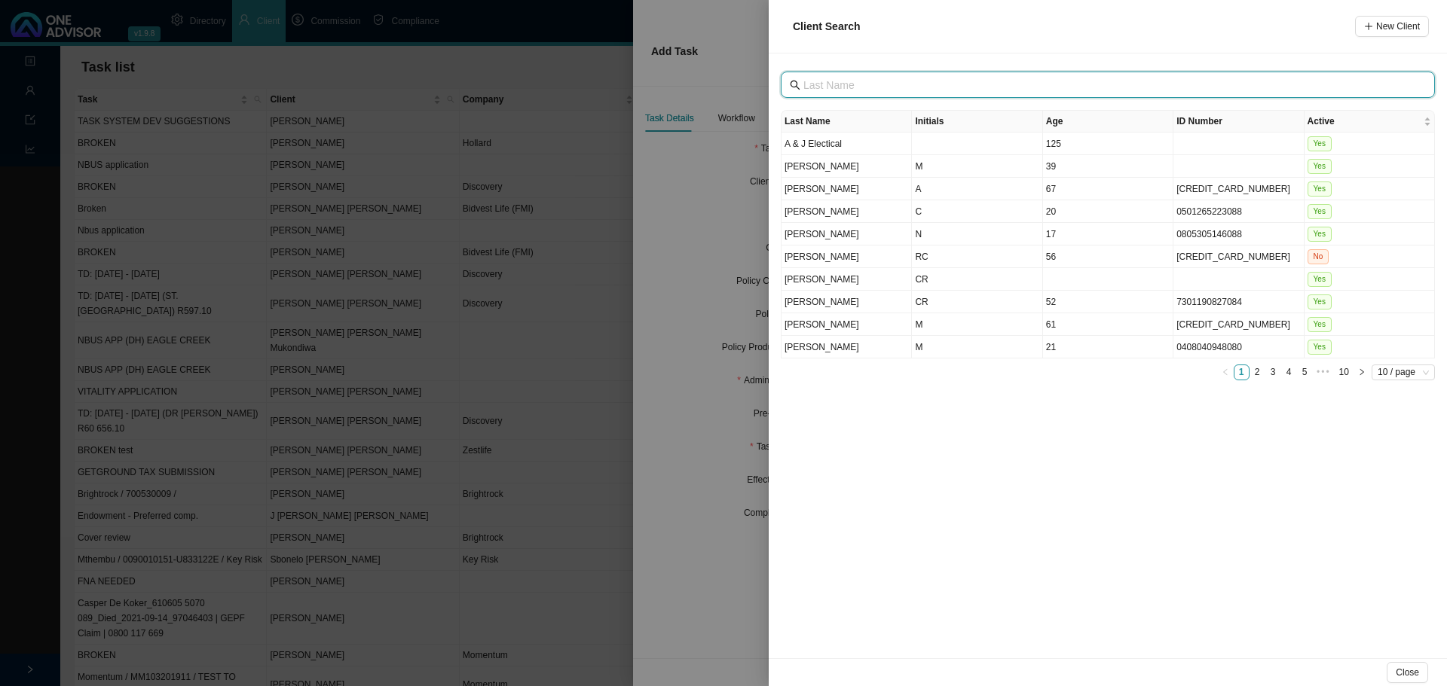
click at [877, 87] on input "text" at bounding box center [1109, 85] width 612 height 17
type input "[PERSON_NAME]"
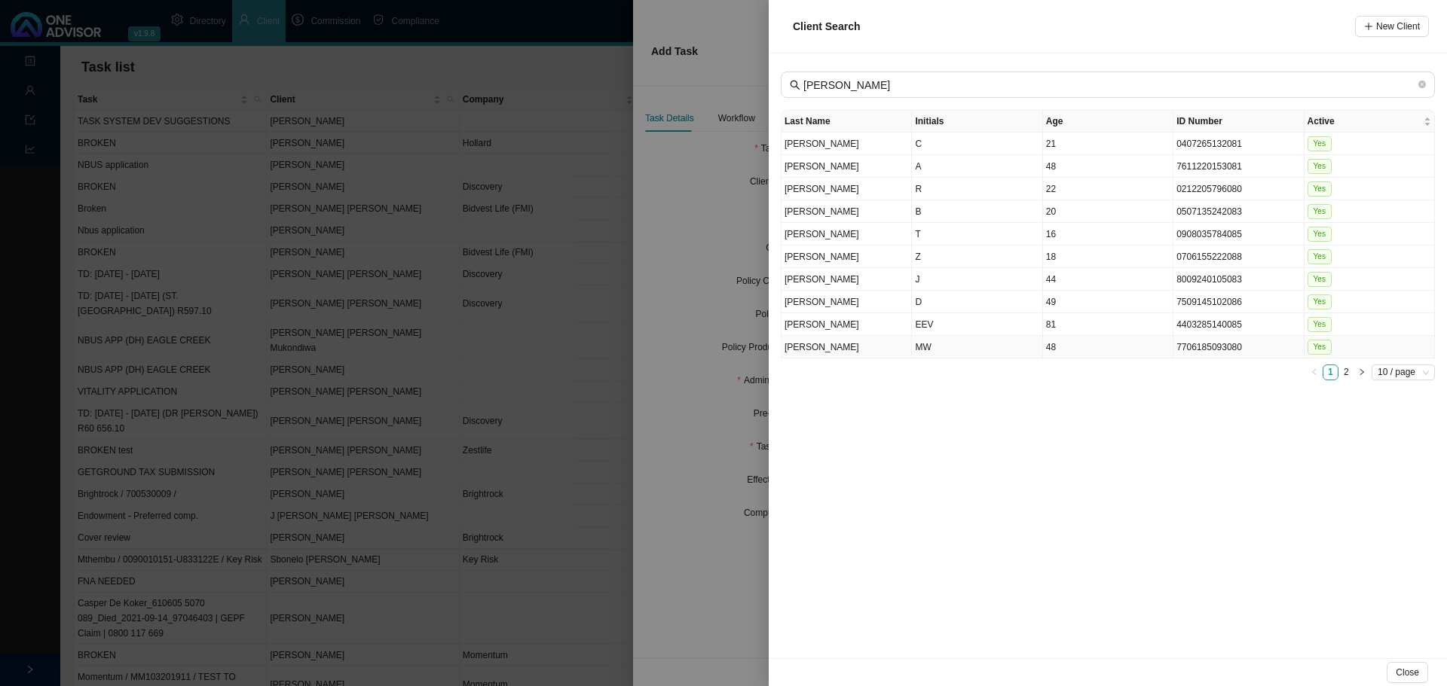
click at [953, 350] on td "MW" at bounding box center [977, 347] width 130 height 23
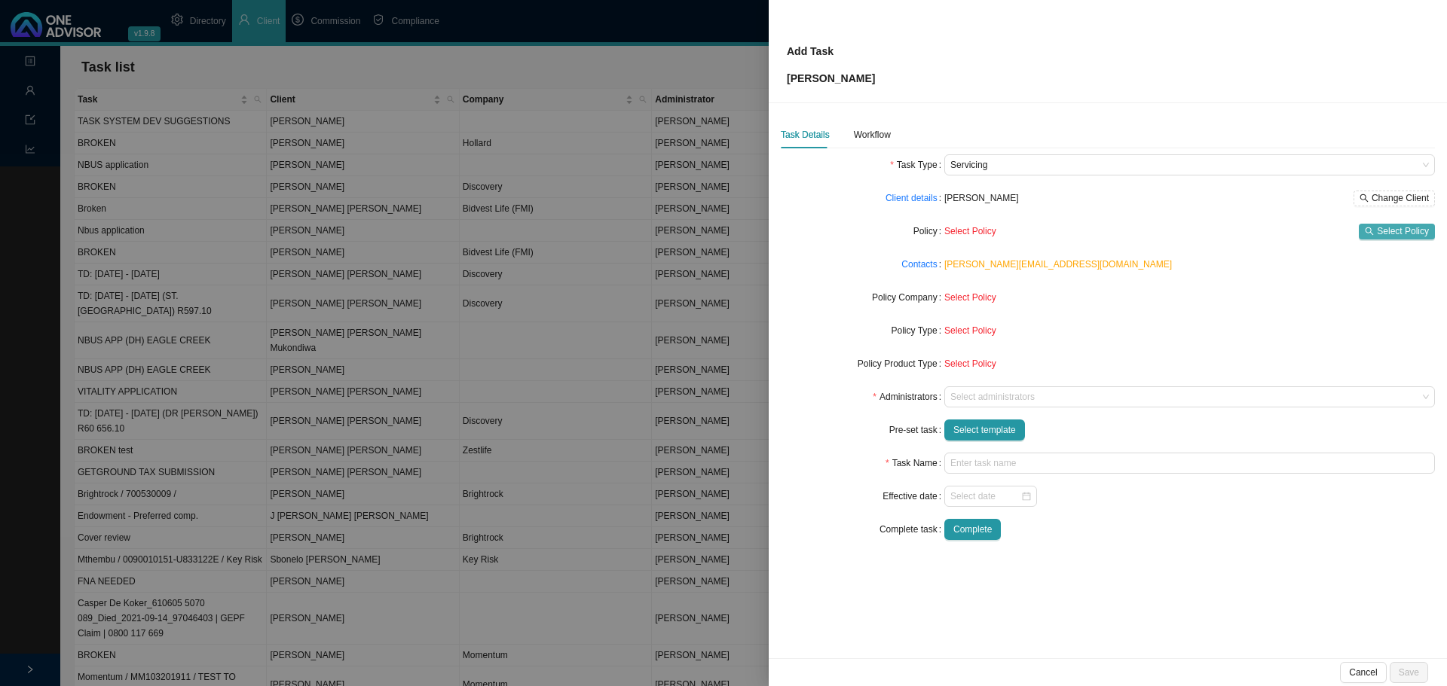
click at [1403, 229] on span "Select Policy" at bounding box center [1402, 231] width 52 height 15
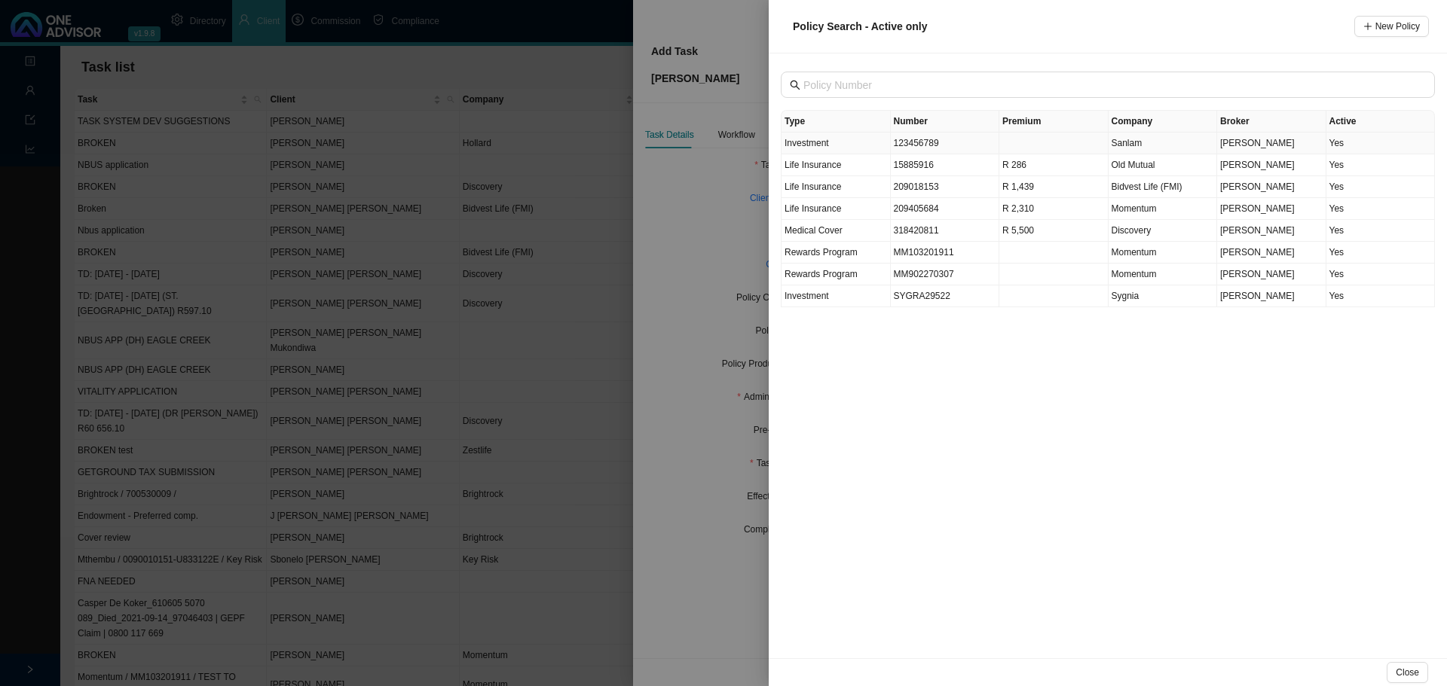
click at [907, 139] on td "123456789" at bounding box center [945, 144] width 109 height 22
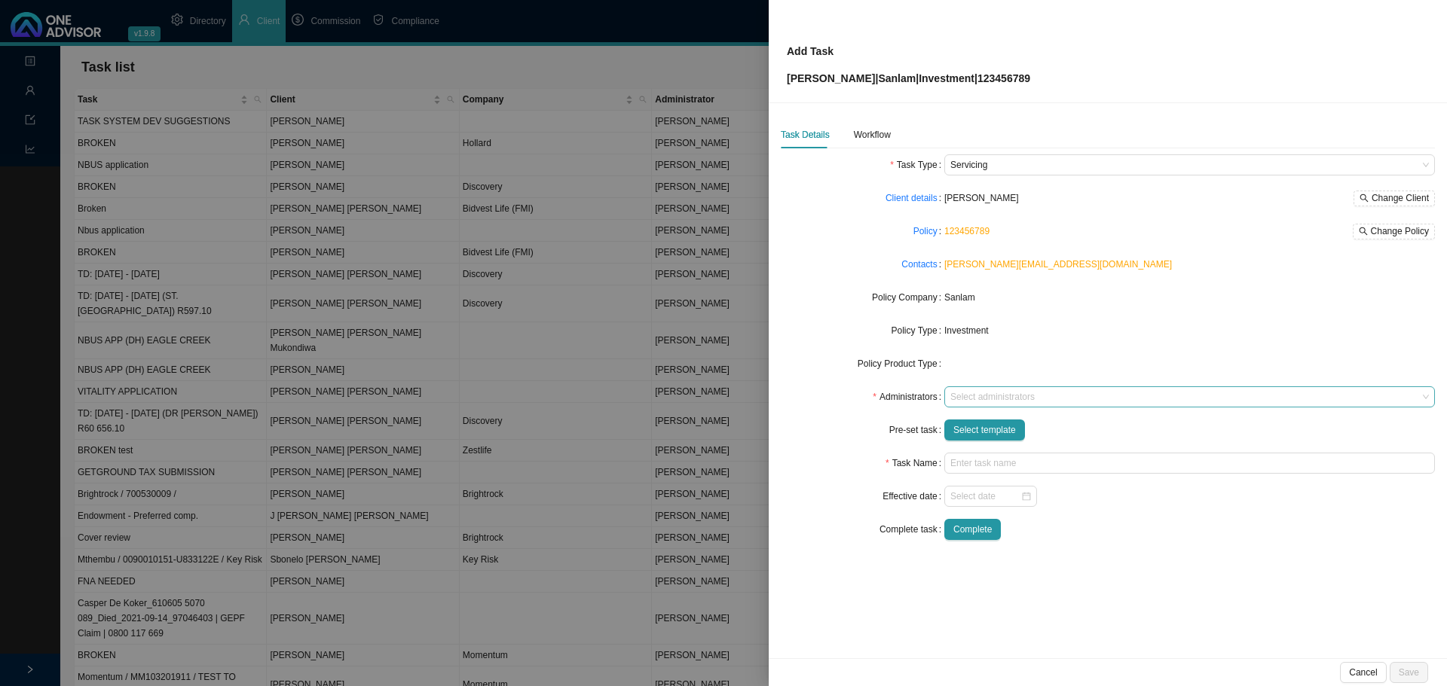
click at [975, 397] on div at bounding box center [1182, 397] width 470 height 11
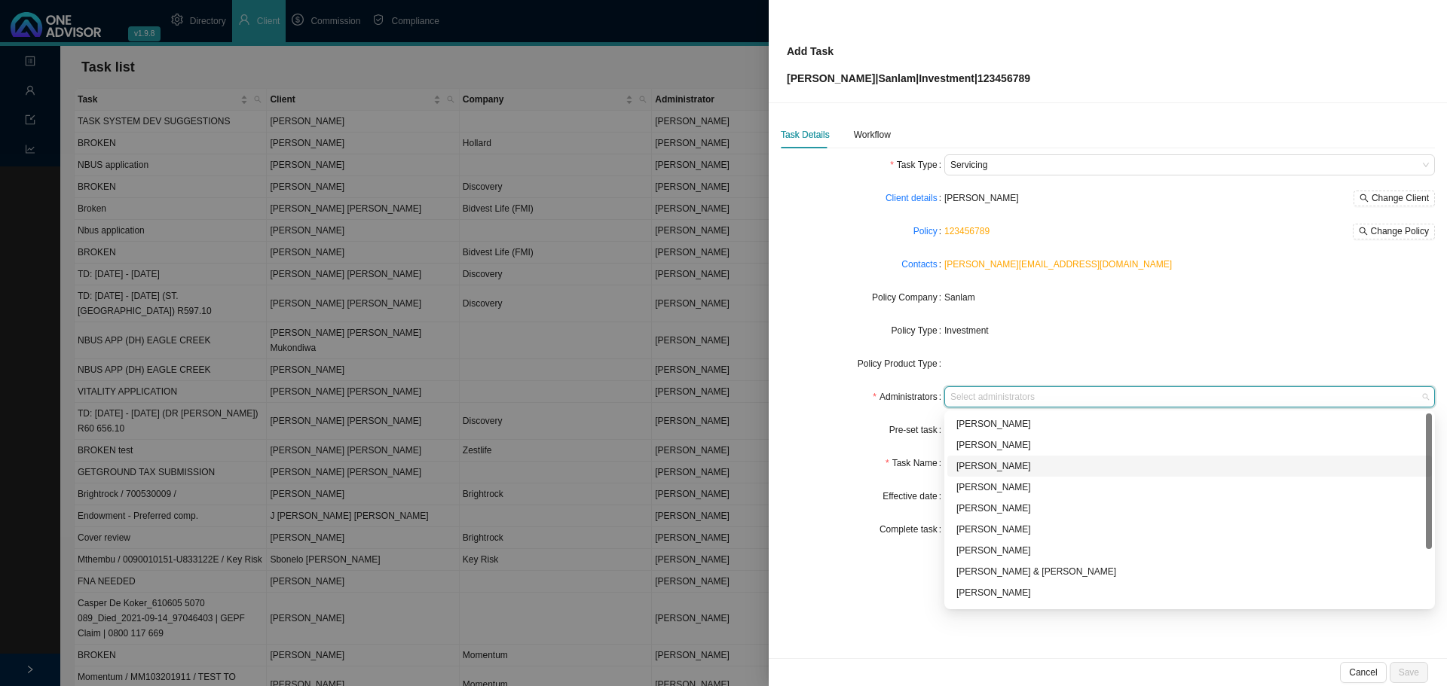
click at [979, 463] on div "[PERSON_NAME]" at bounding box center [1189, 466] width 466 height 15
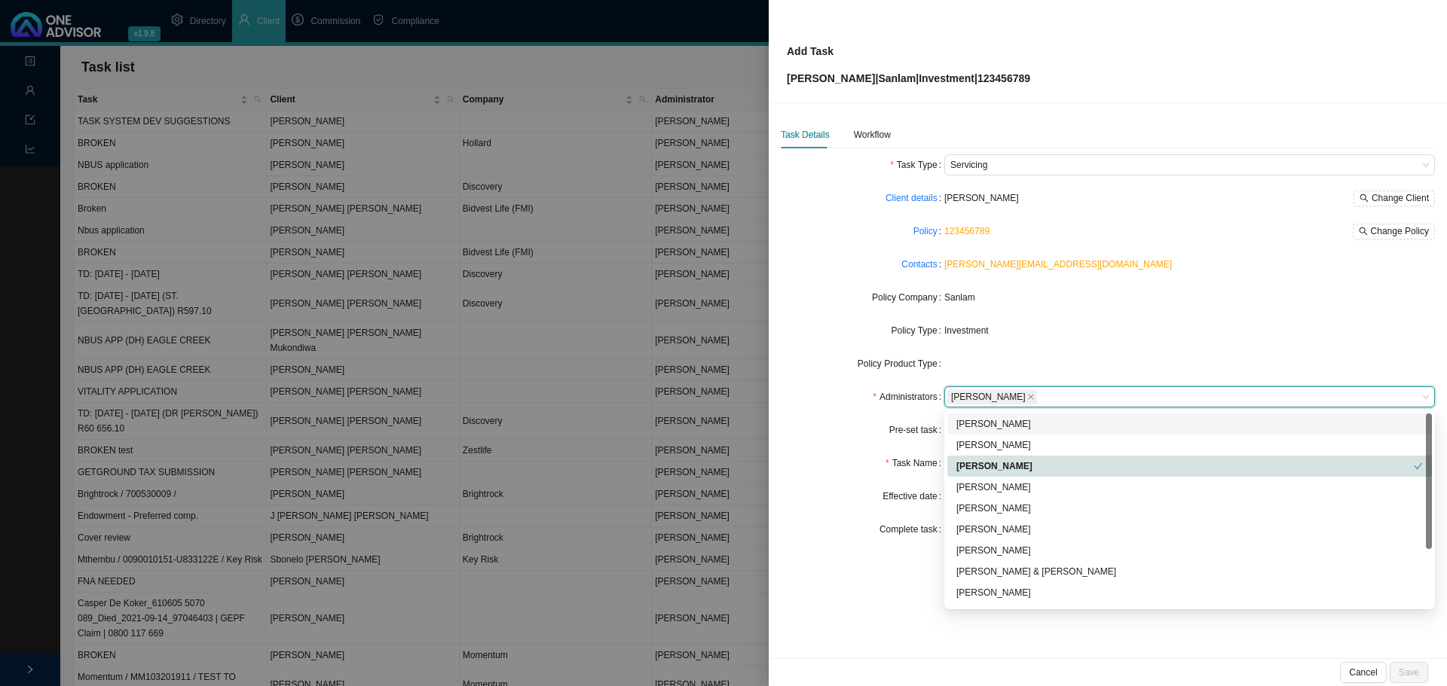
click at [903, 414] on form "Task Type Servicing Client details [PERSON_NAME] Change Client Policy 123456789…" at bounding box center [1108, 347] width 654 height 386
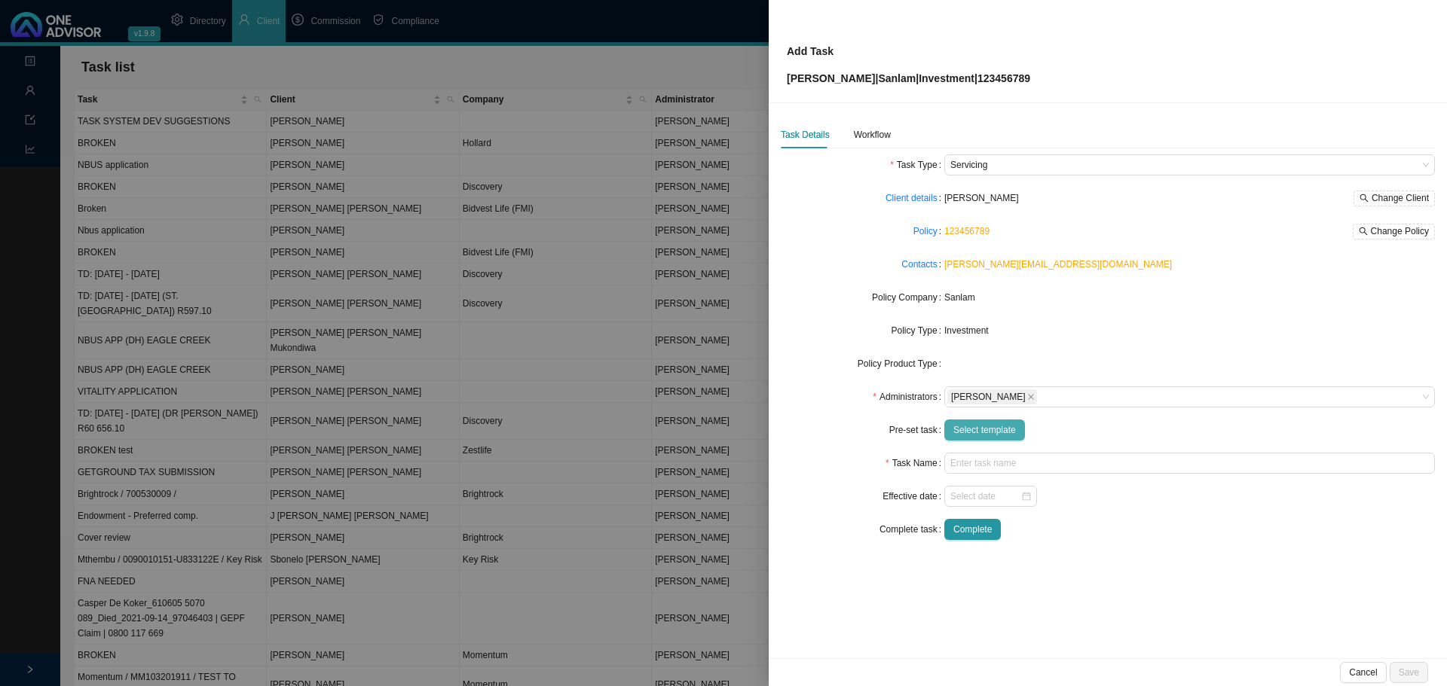
click at [975, 423] on span "Select template" at bounding box center [984, 430] width 63 height 15
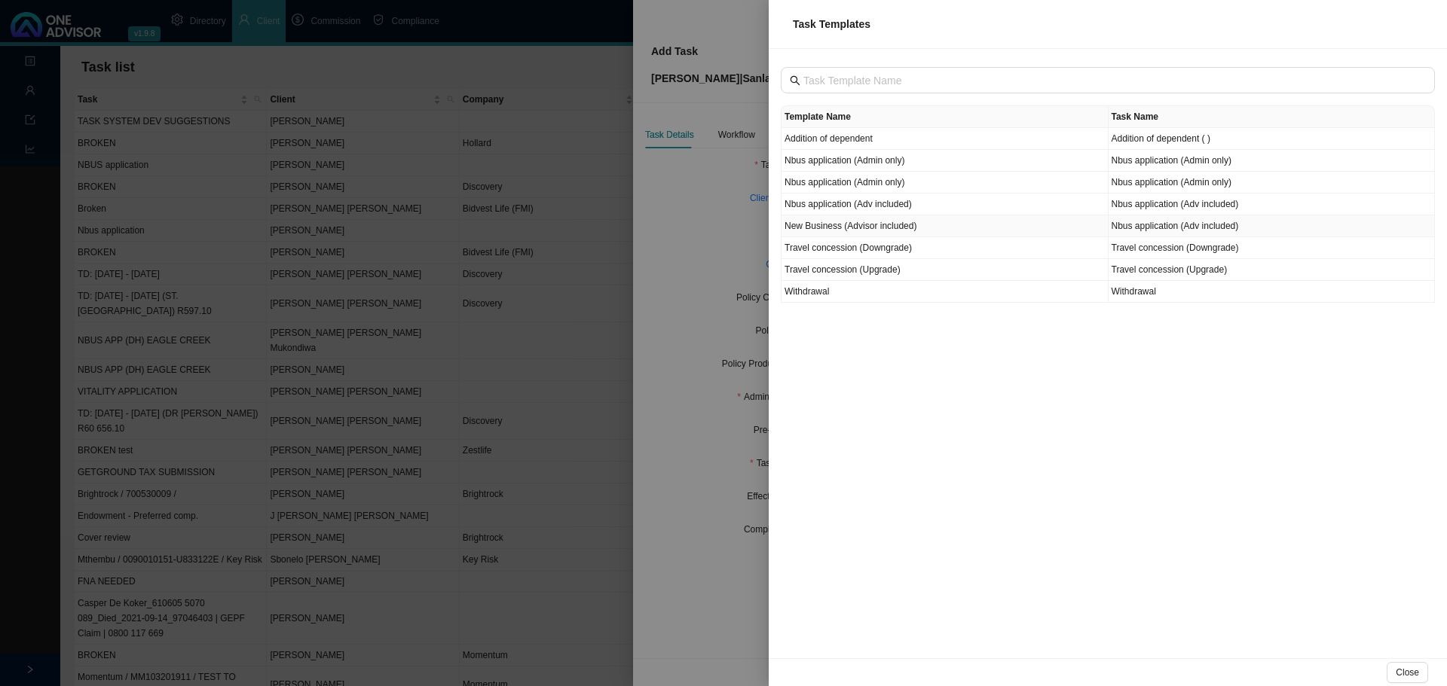
click at [982, 228] on td "New Business (Advisor included)" at bounding box center [944, 226] width 327 height 22
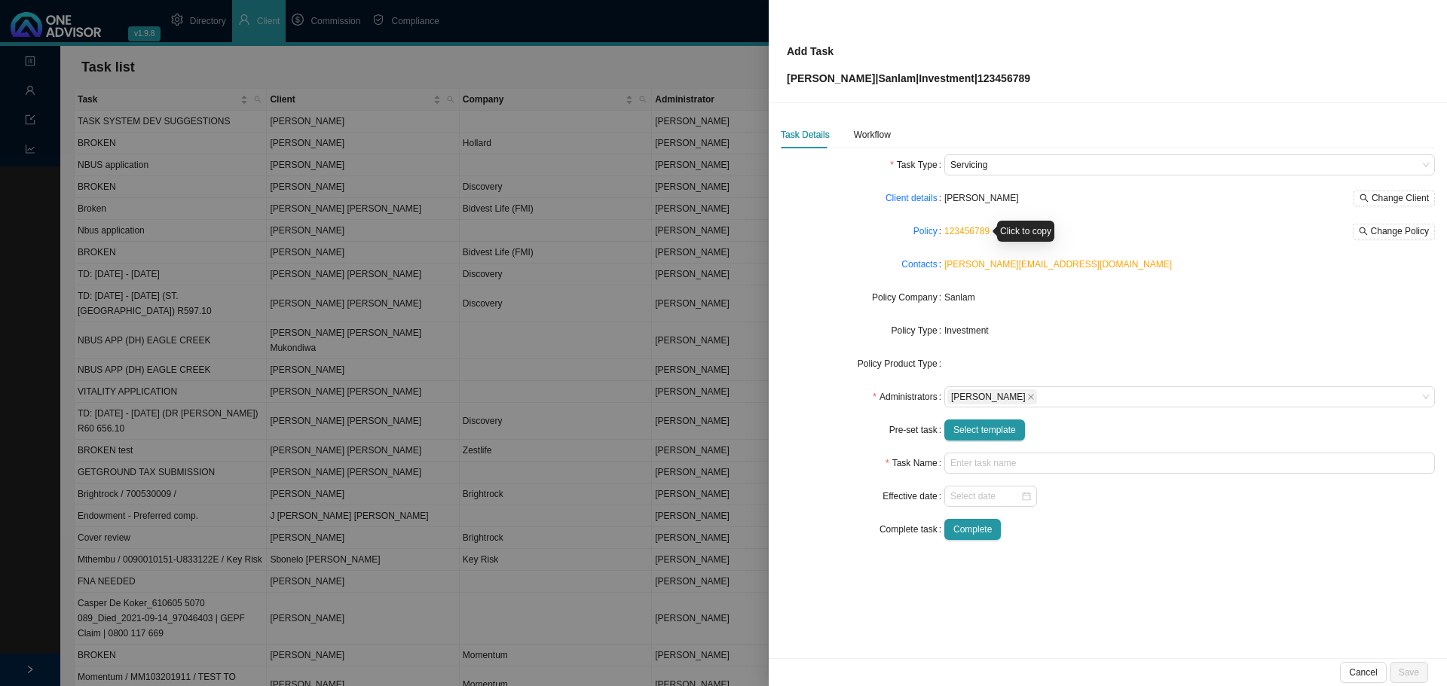
type input "Nbus application (Adv included)"
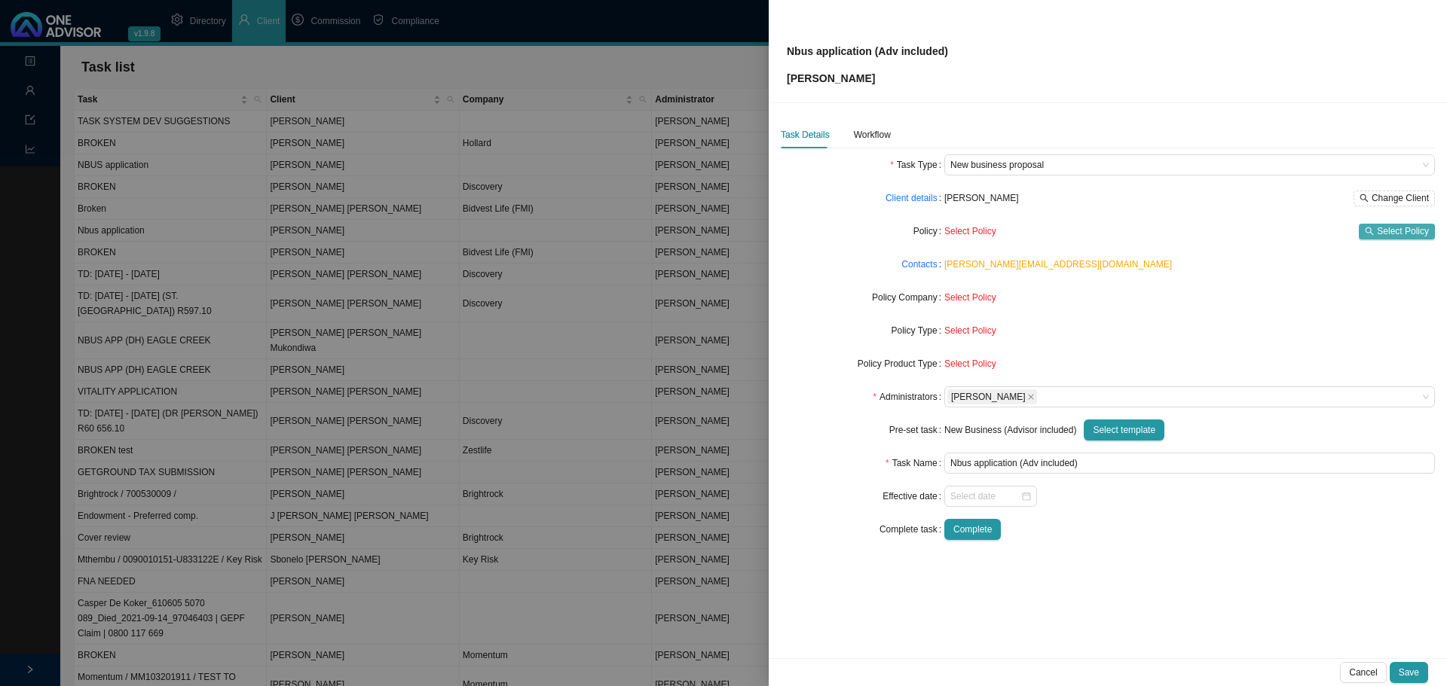
click at [1416, 234] on span "Select Policy" at bounding box center [1402, 231] width 52 height 15
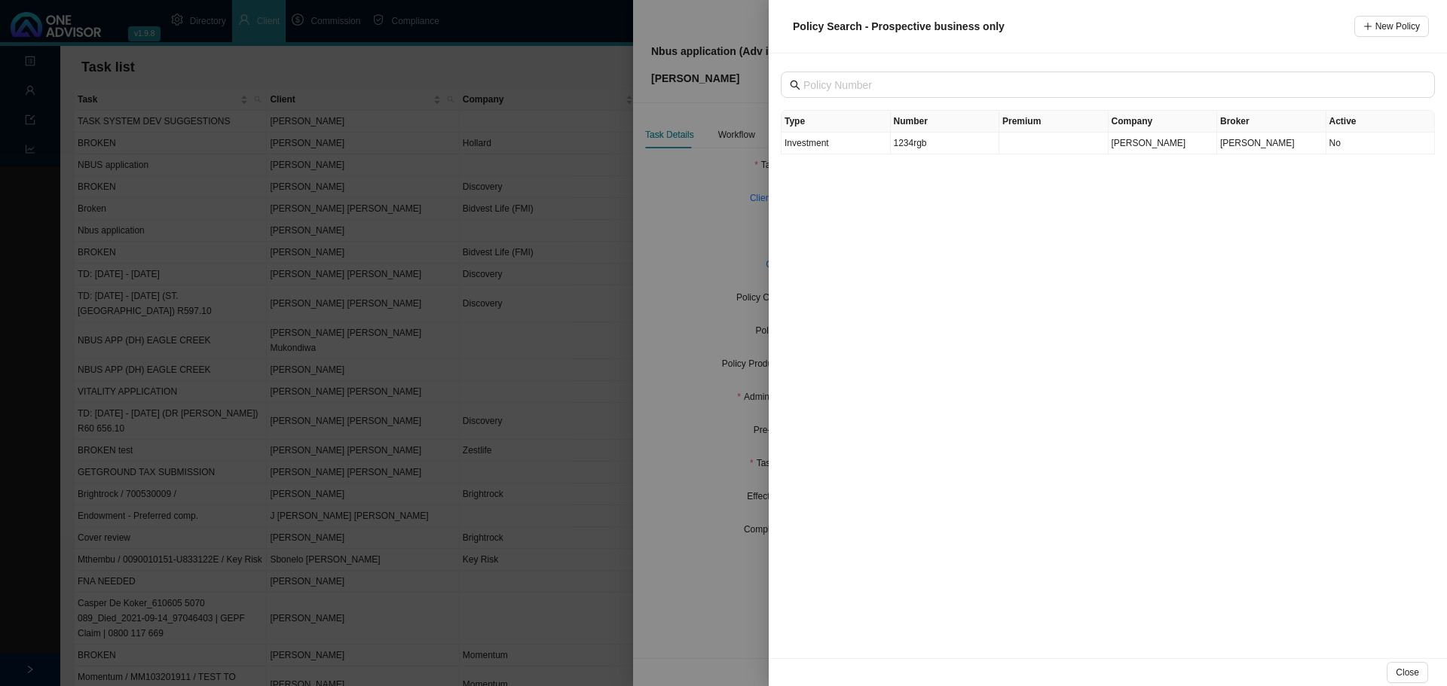
click at [716, 106] on div at bounding box center [723, 343] width 1447 height 686
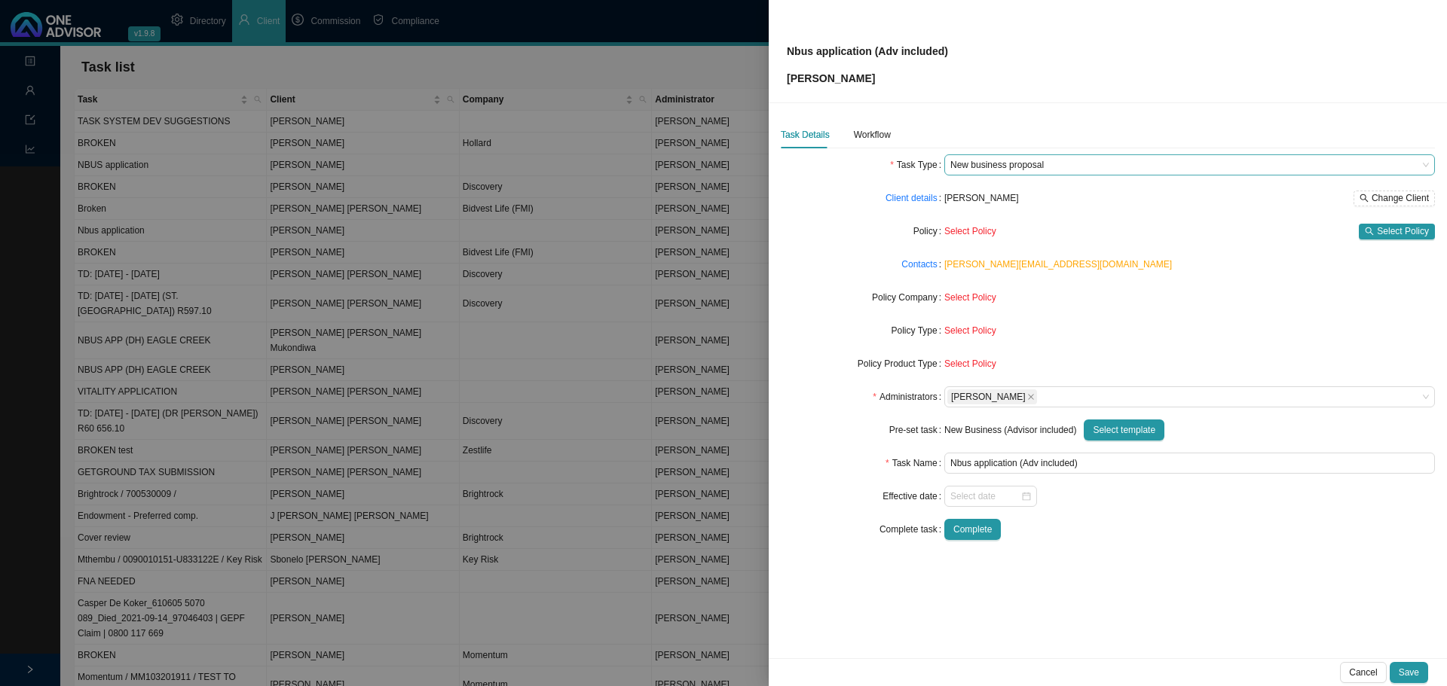
click at [1058, 165] on span "New business proposal" at bounding box center [1189, 165] width 478 height 20
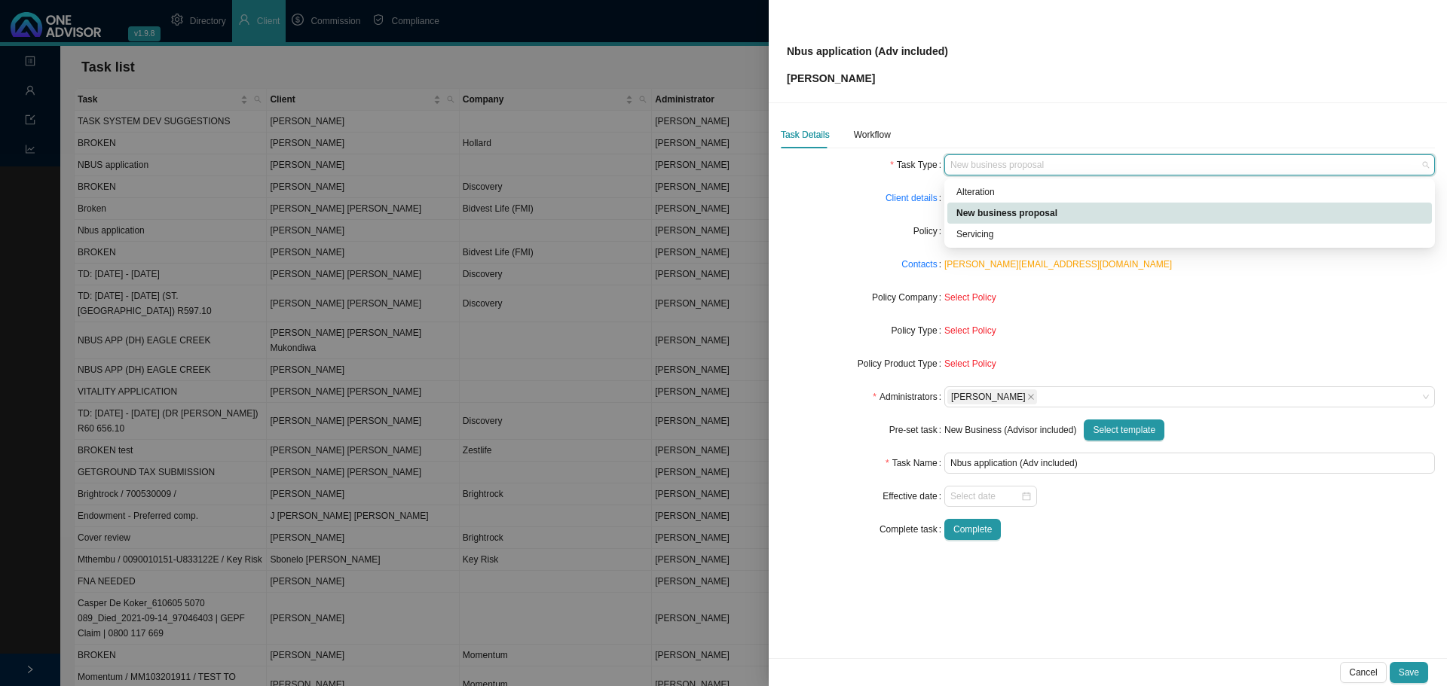
click at [1056, 213] on div "New business proposal" at bounding box center [1189, 213] width 466 height 15
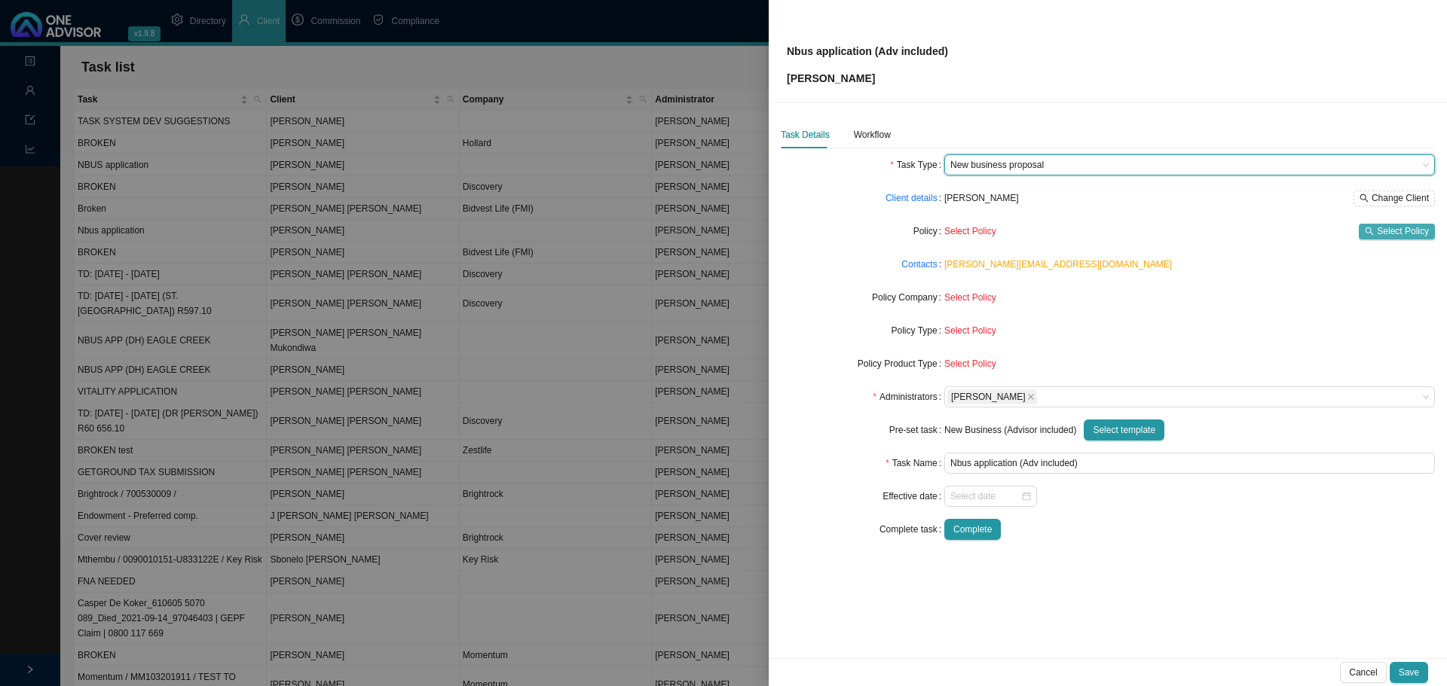
click at [1410, 234] on span "Select Policy" at bounding box center [1402, 231] width 52 height 15
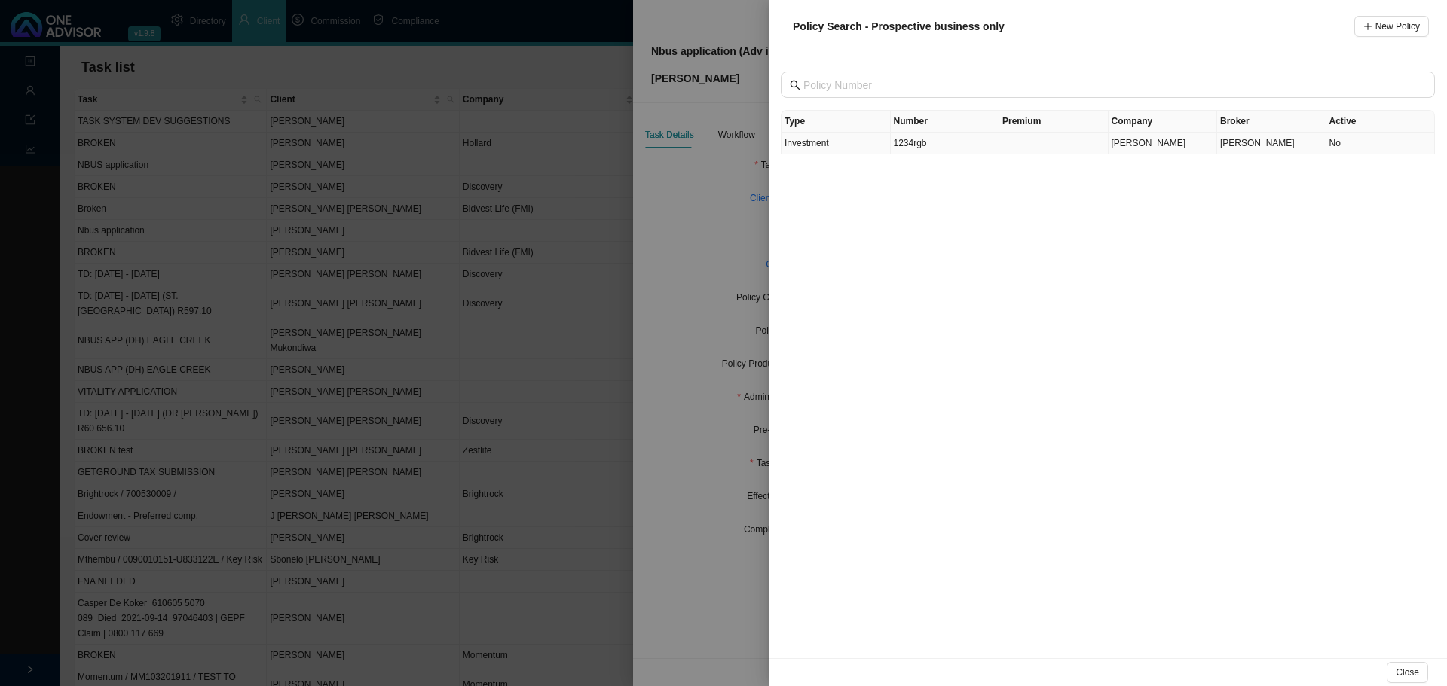
click at [939, 140] on td "1234rgb" at bounding box center [945, 144] width 109 height 22
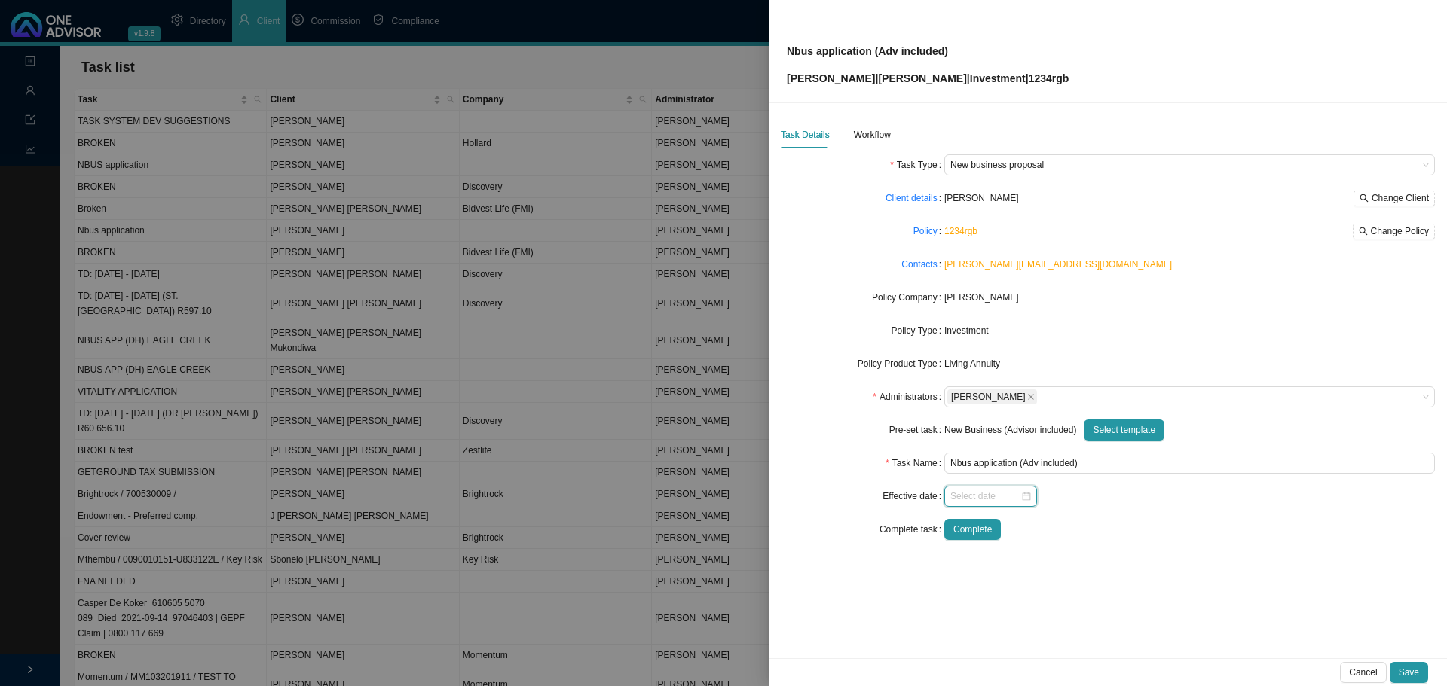
click at [986, 493] on input at bounding box center [985, 496] width 70 height 15
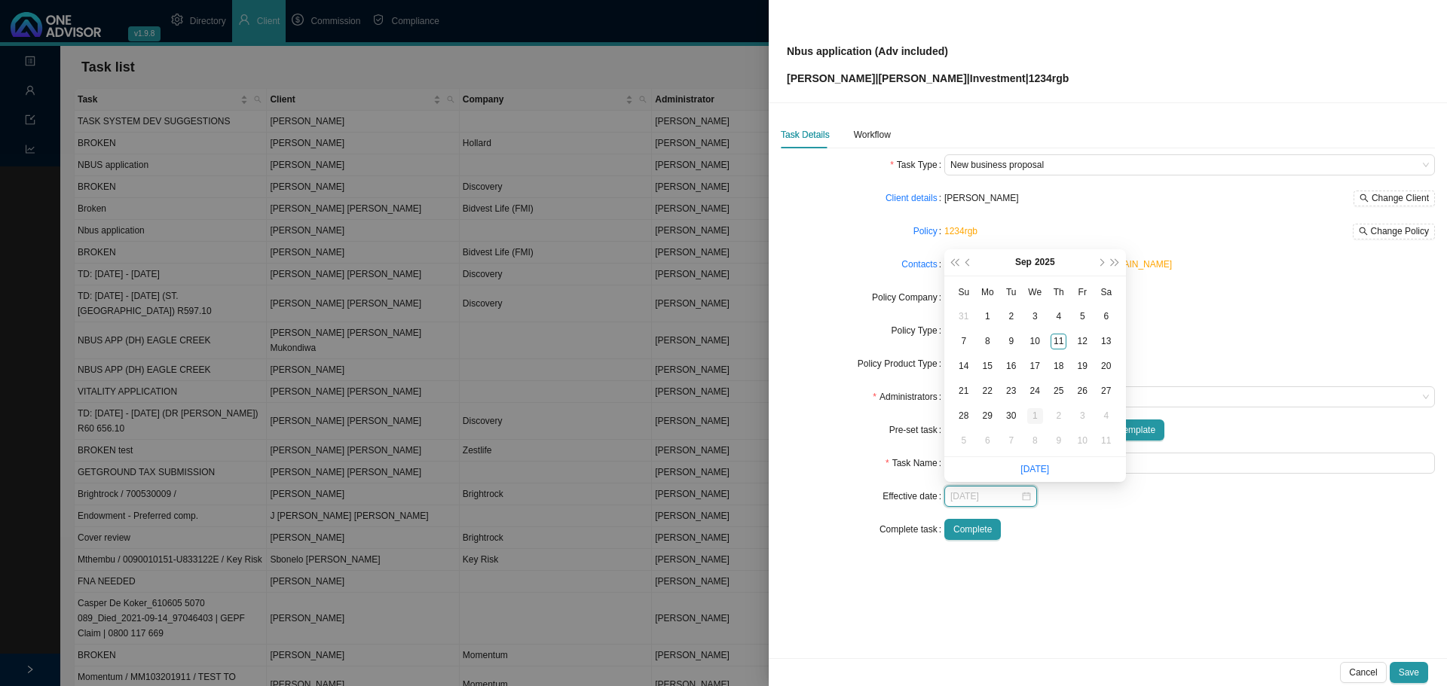
type input "[DATE]"
click at [1031, 415] on div "1" at bounding box center [1035, 416] width 16 height 16
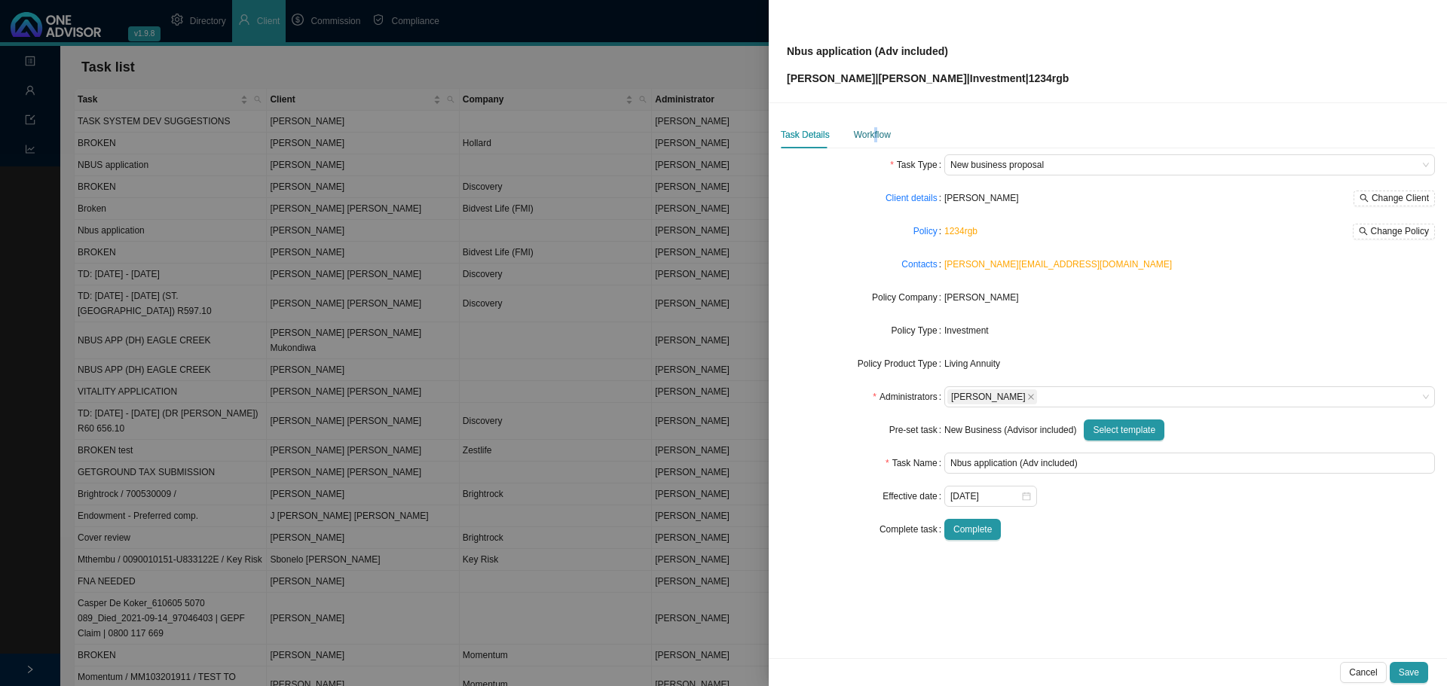
click at [873, 134] on div "Workflow" at bounding box center [872, 134] width 37 height 15
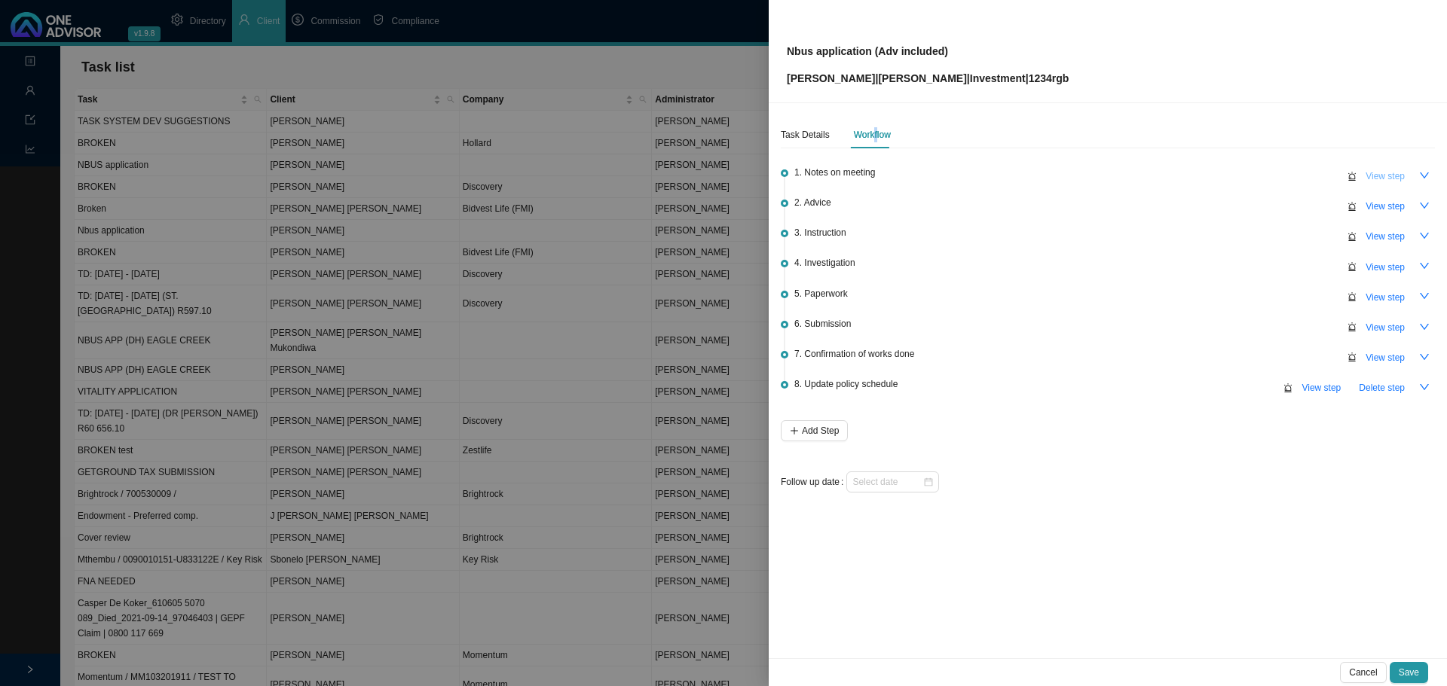
click at [1386, 176] on span "View step" at bounding box center [1384, 176] width 39 height 15
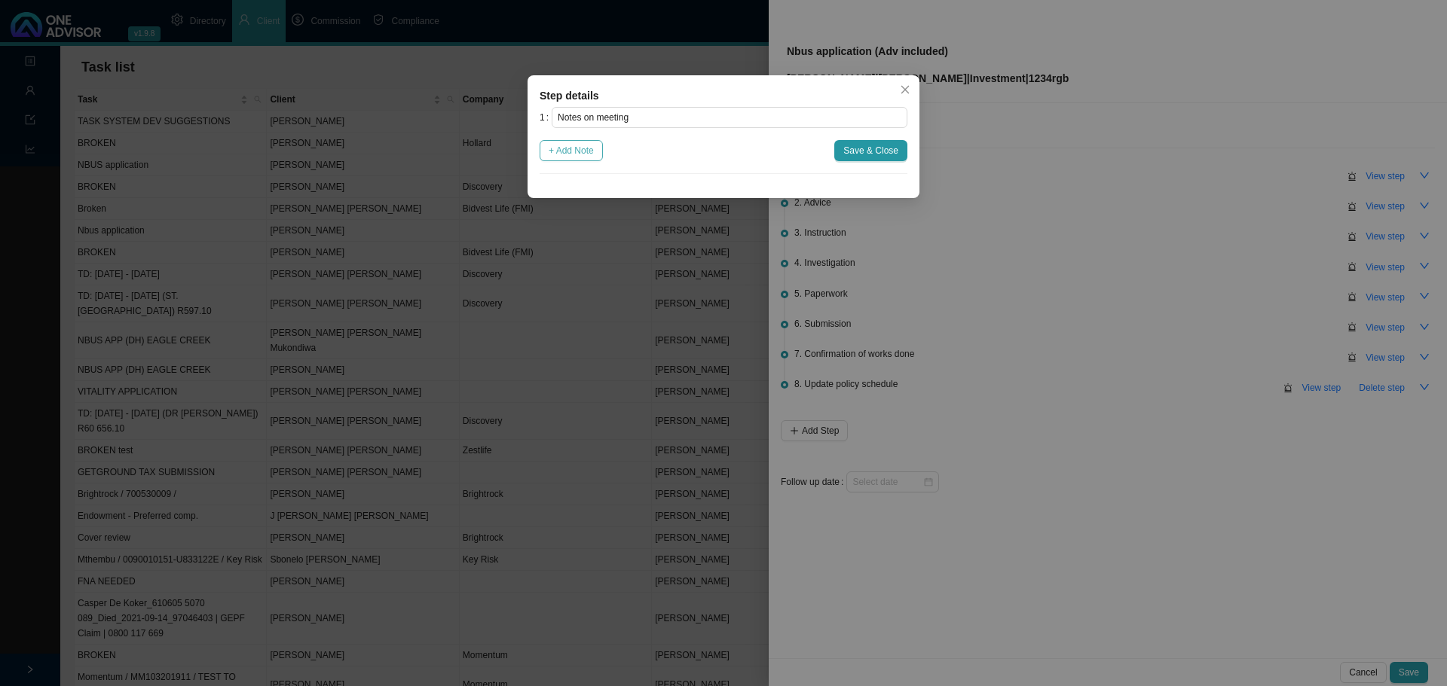
click at [574, 150] on span "+ Add Note" at bounding box center [570, 150] width 45 height 15
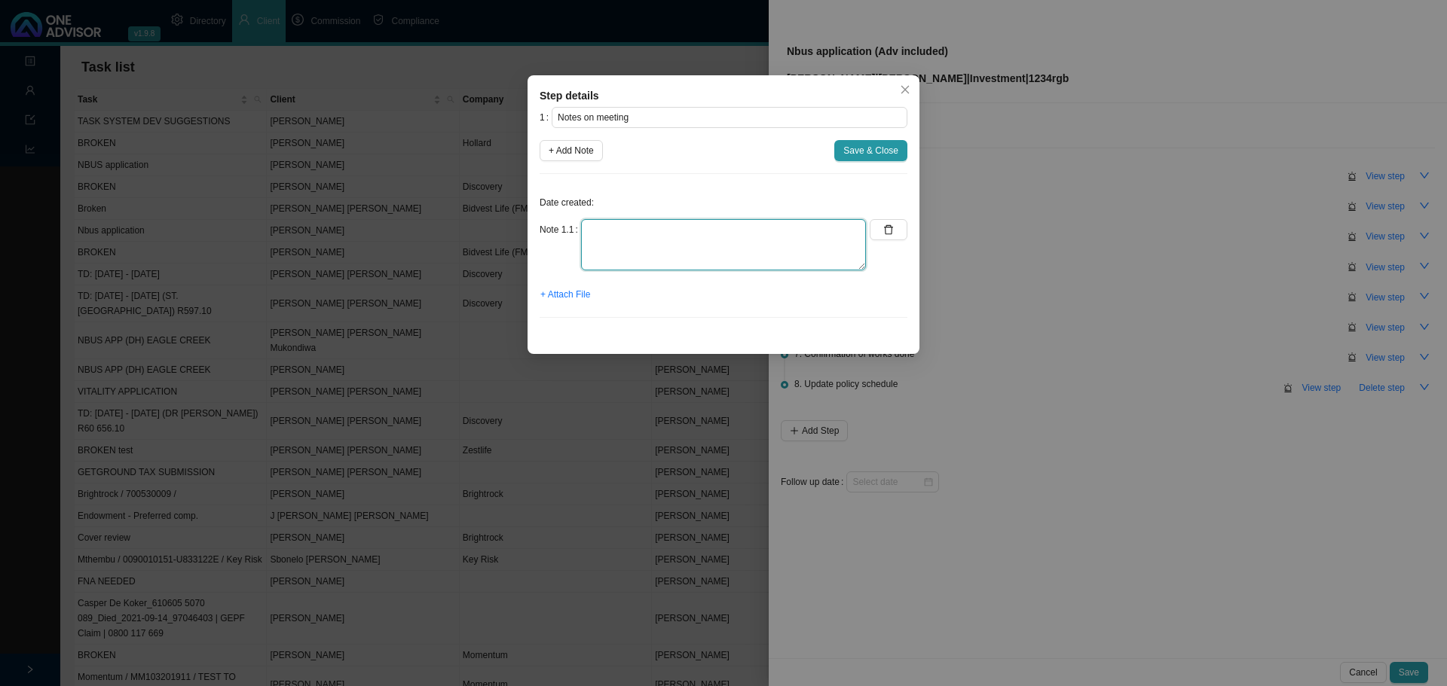
click at [607, 237] on textarea at bounding box center [723, 244] width 285 height 51
type textarea "met client an he wanted a policy"
click at [863, 142] on button "Save & Close" at bounding box center [870, 150] width 73 height 21
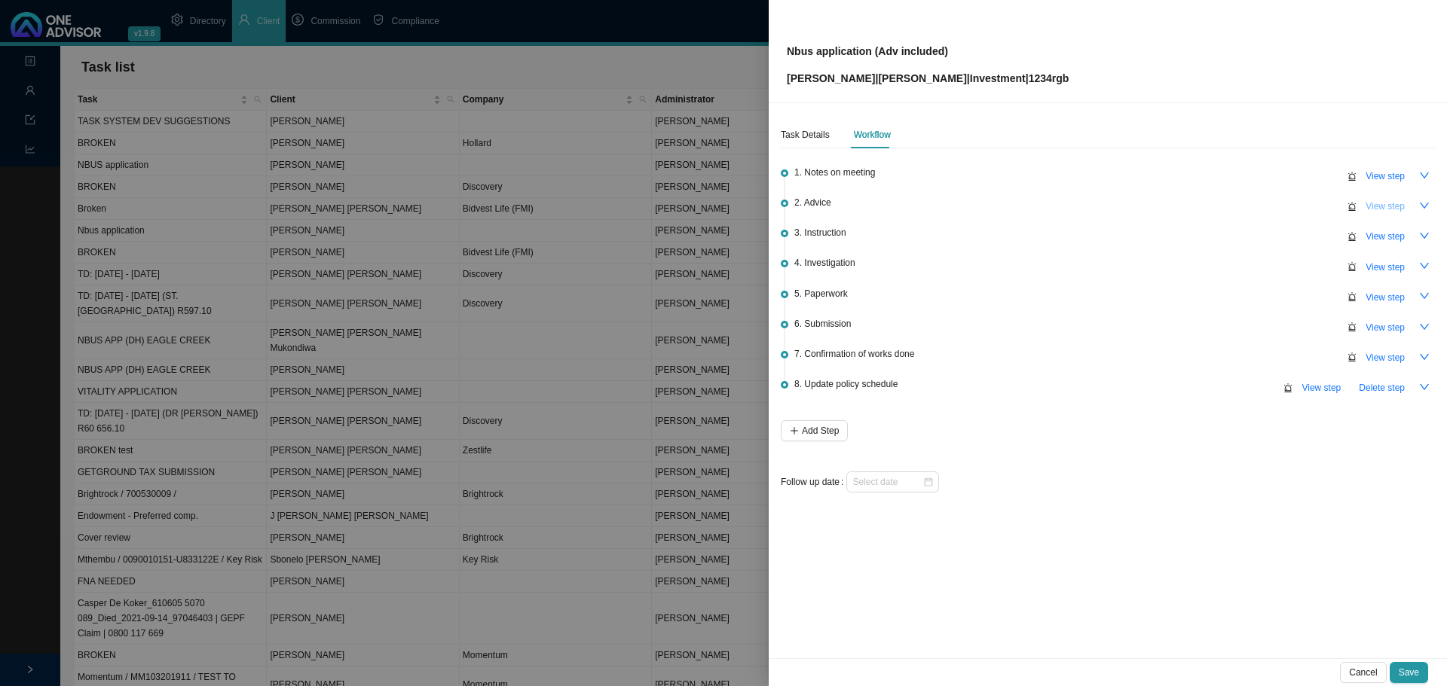
click at [1385, 202] on span "View step" at bounding box center [1384, 206] width 39 height 15
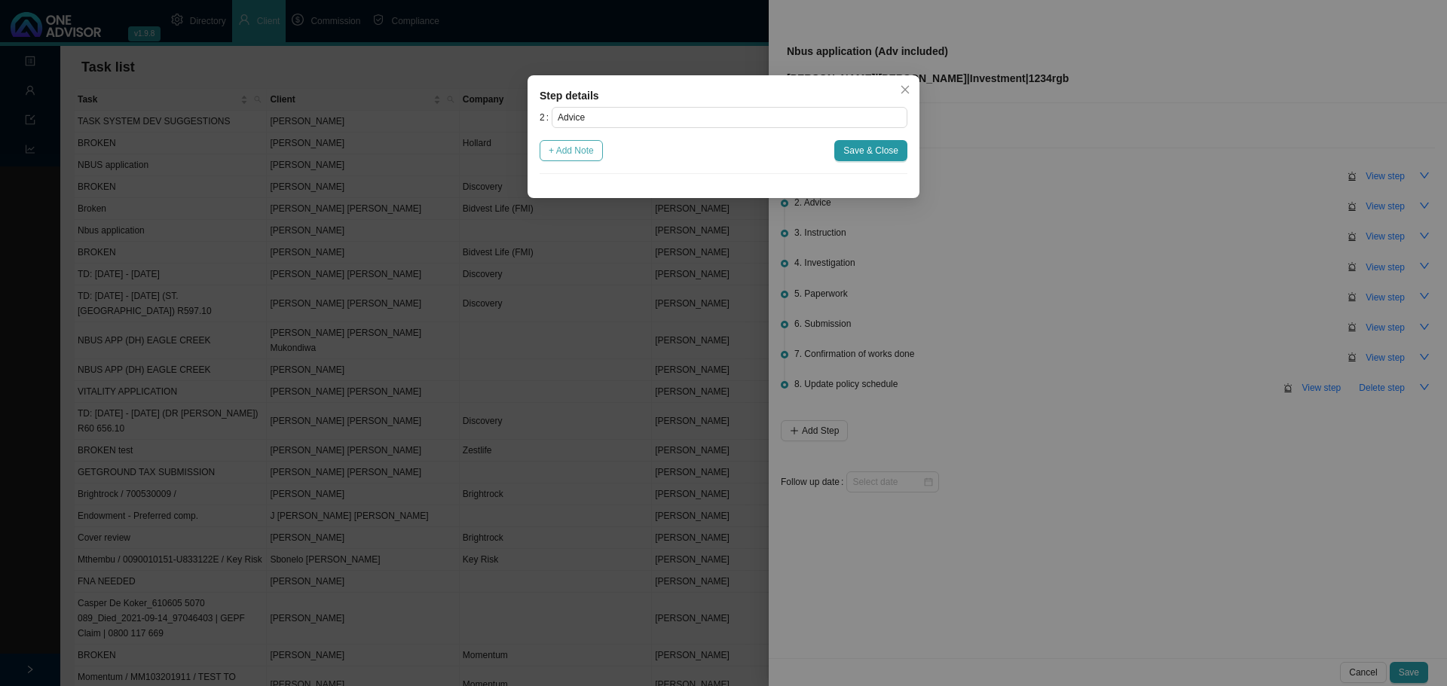
click at [558, 154] on span "+ Add Note" at bounding box center [570, 150] width 45 height 15
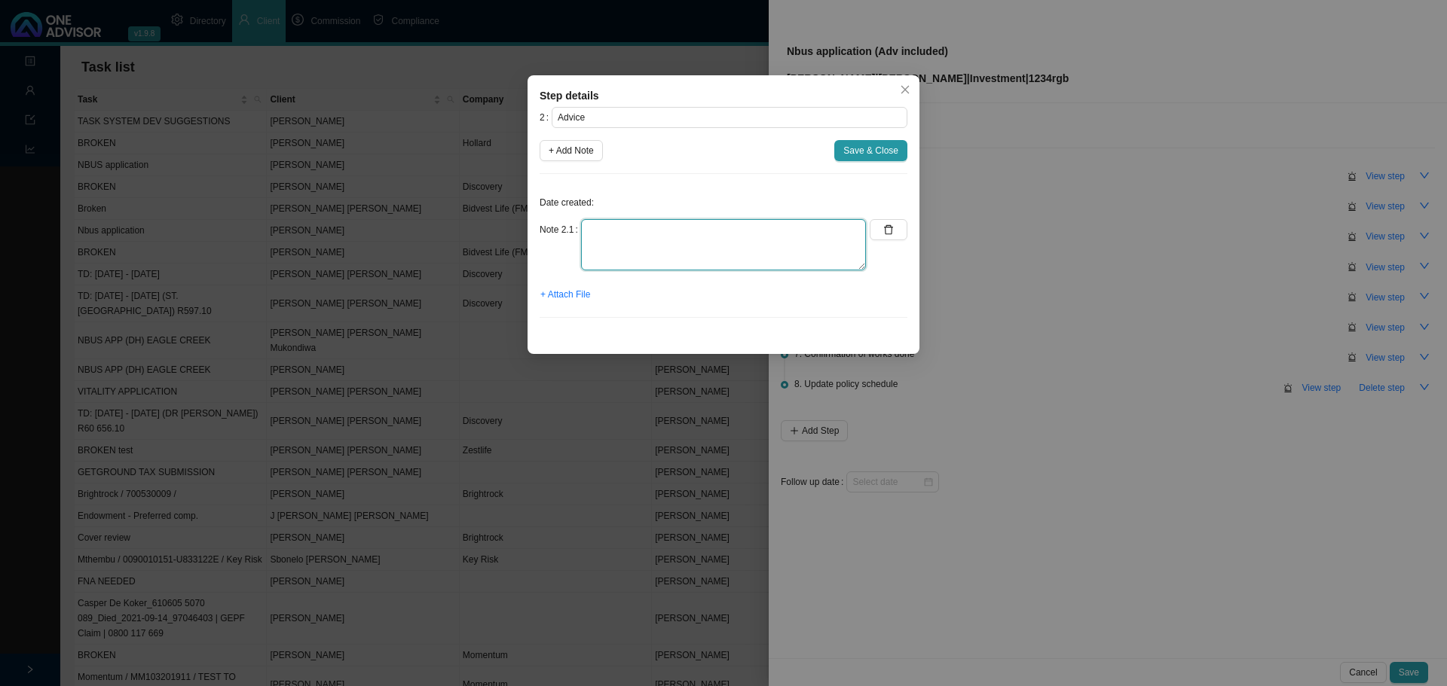
click at [591, 237] on textarea at bounding box center [723, 244] width 285 height 51
type textarea "advised to take a Unit trust of R5000pm"
click at [889, 155] on span "Save & Close" at bounding box center [870, 150] width 55 height 15
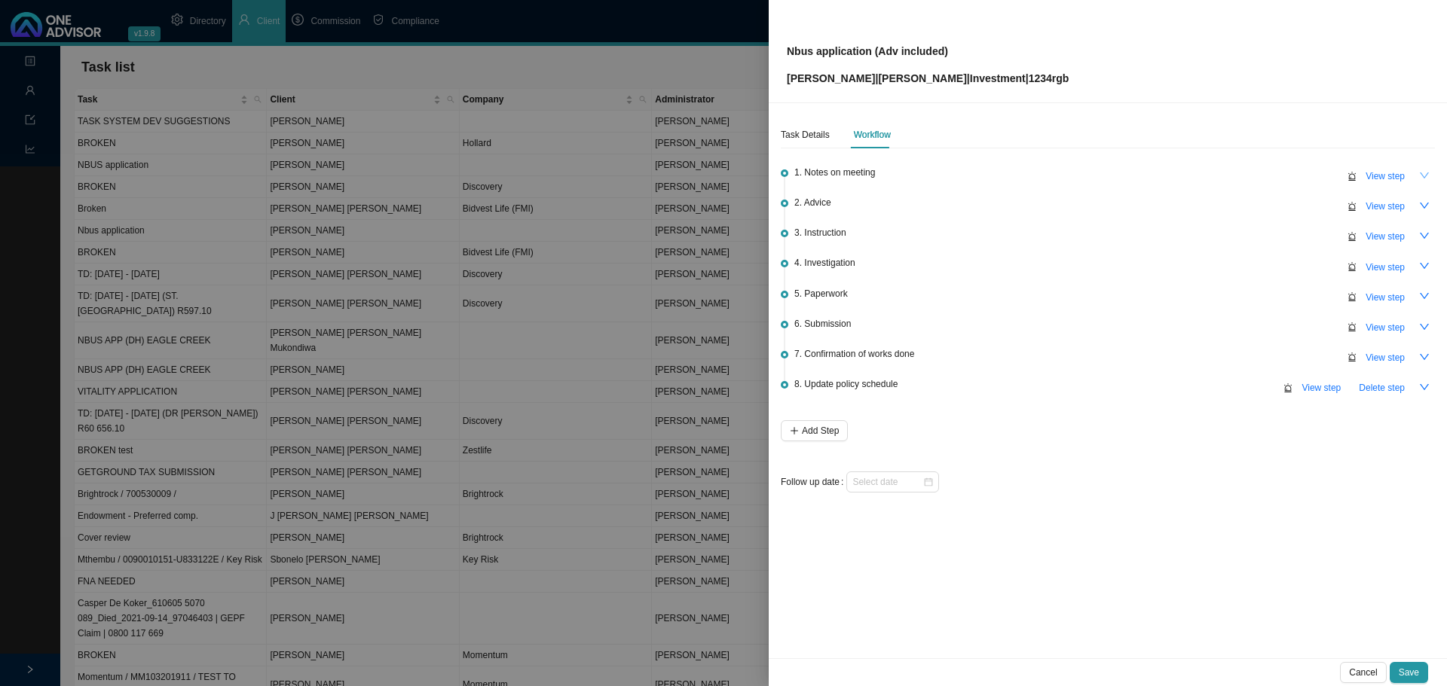
click at [1425, 173] on icon "down" at bounding box center [1424, 175] width 11 height 11
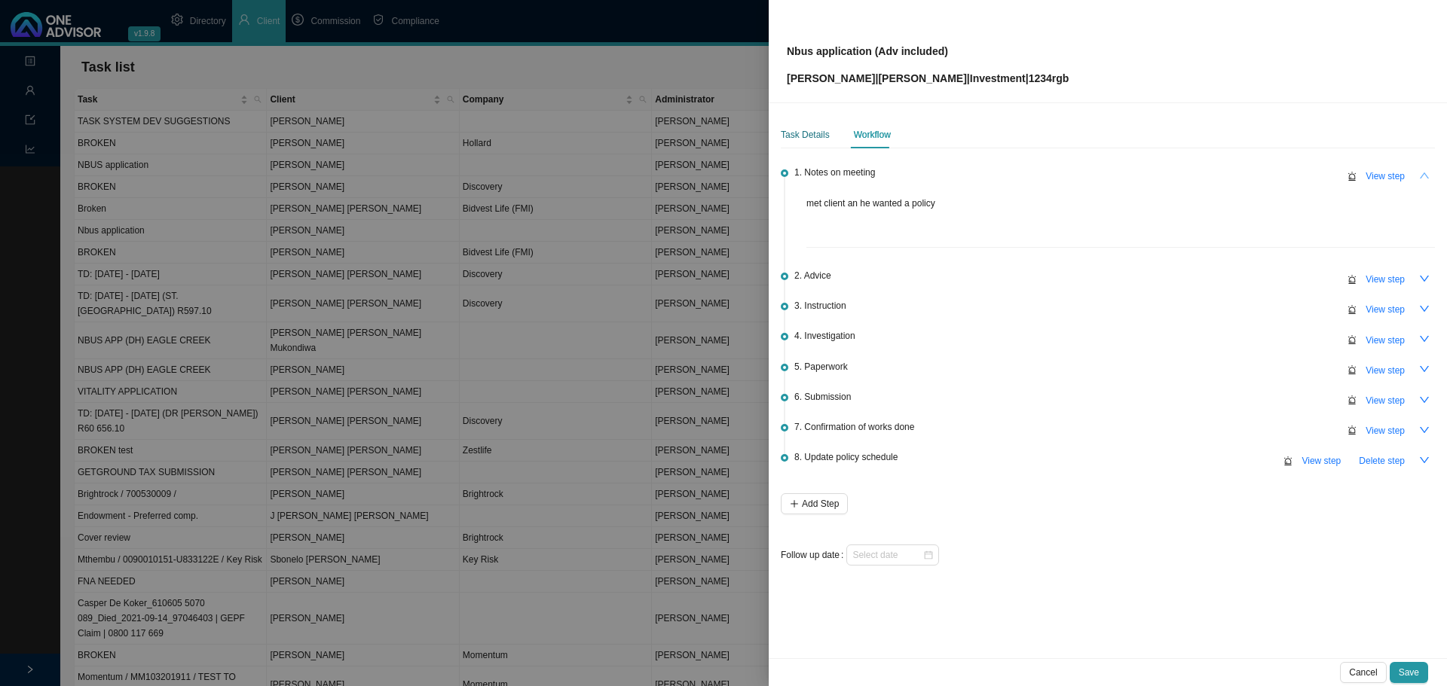
click at [793, 133] on div "Task Details" at bounding box center [805, 134] width 49 height 15
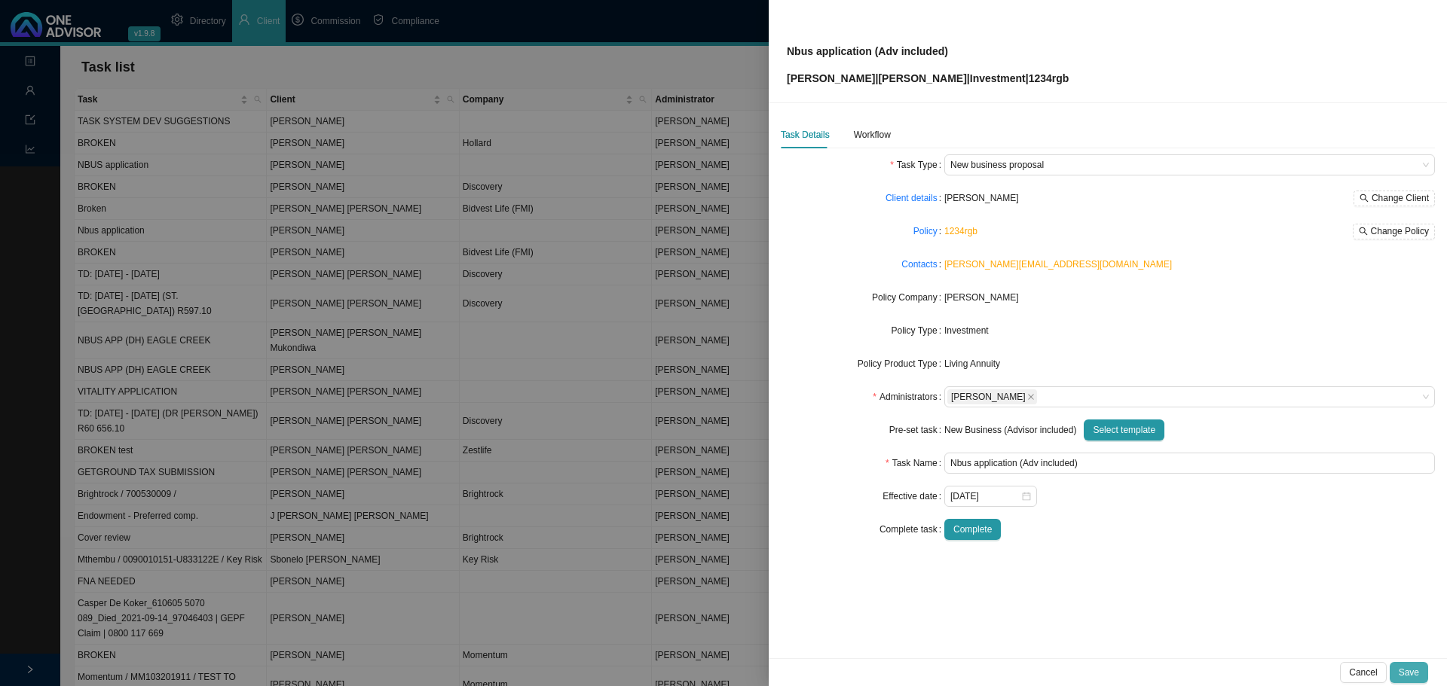
click at [1412, 669] on span "Save" at bounding box center [1408, 672] width 20 height 15
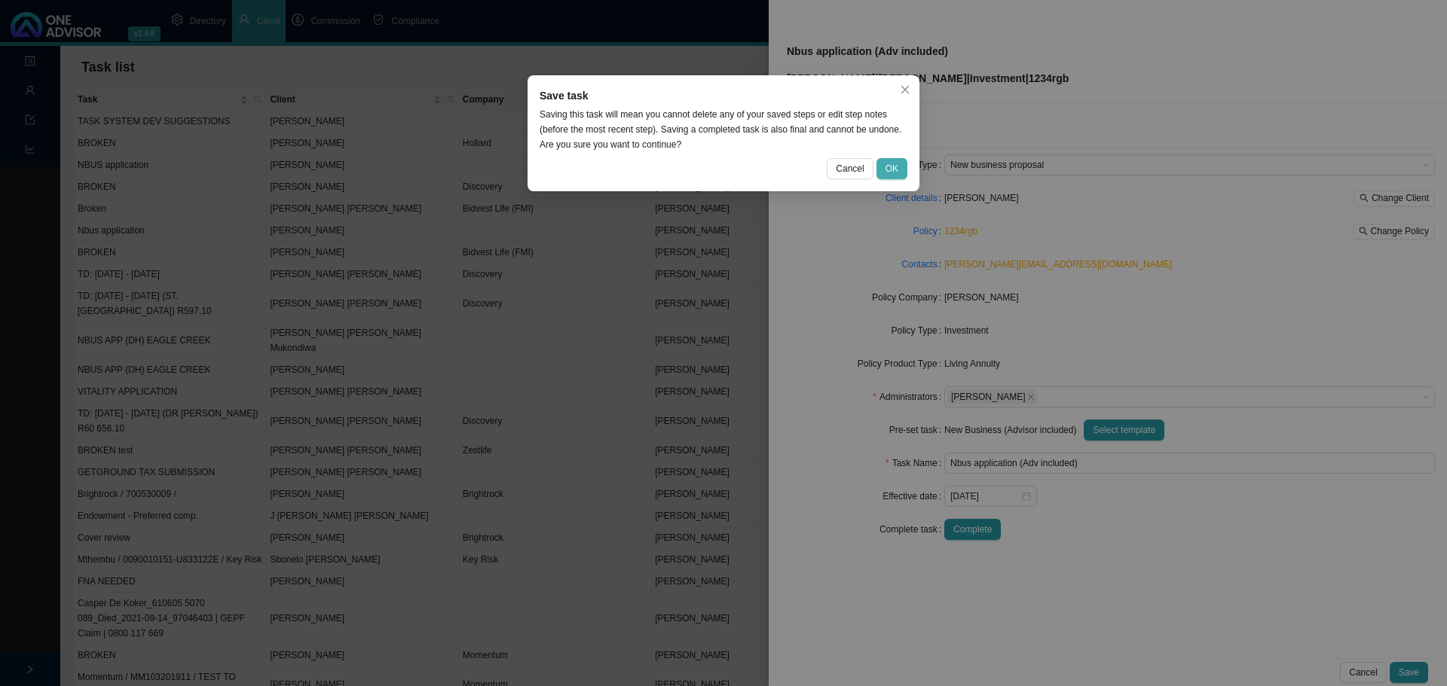
click at [886, 163] on span "OK" at bounding box center [891, 168] width 13 height 15
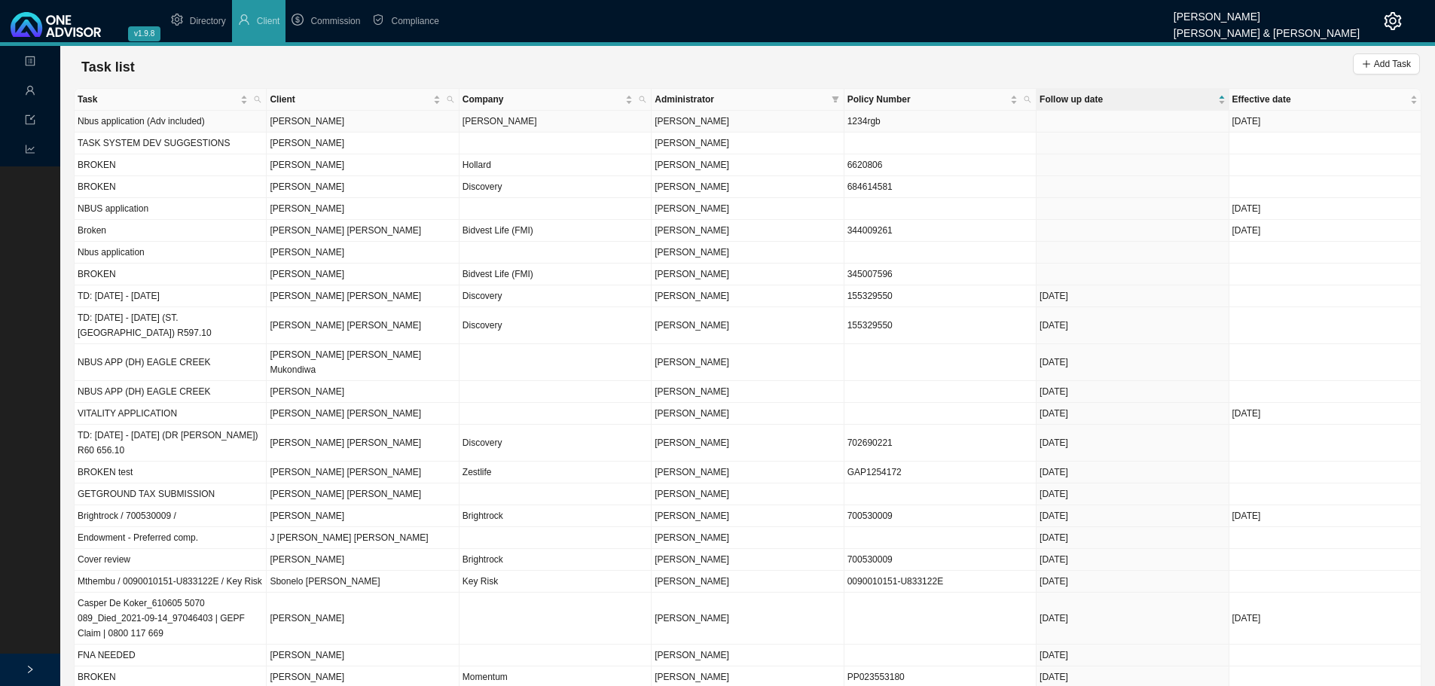
click at [423, 124] on td "[PERSON_NAME]" at bounding box center [363, 122] width 192 height 22
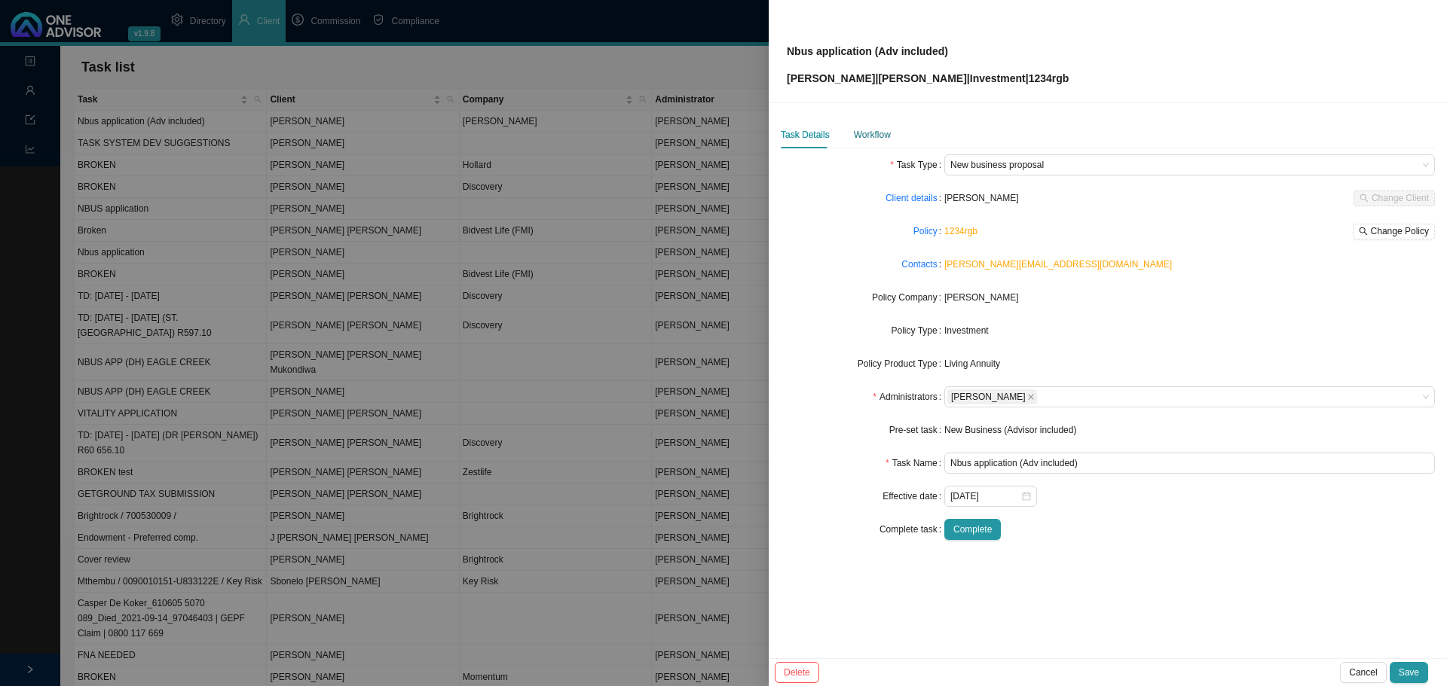
click at [872, 130] on div "Workflow" at bounding box center [872, 134] width 37 height 15
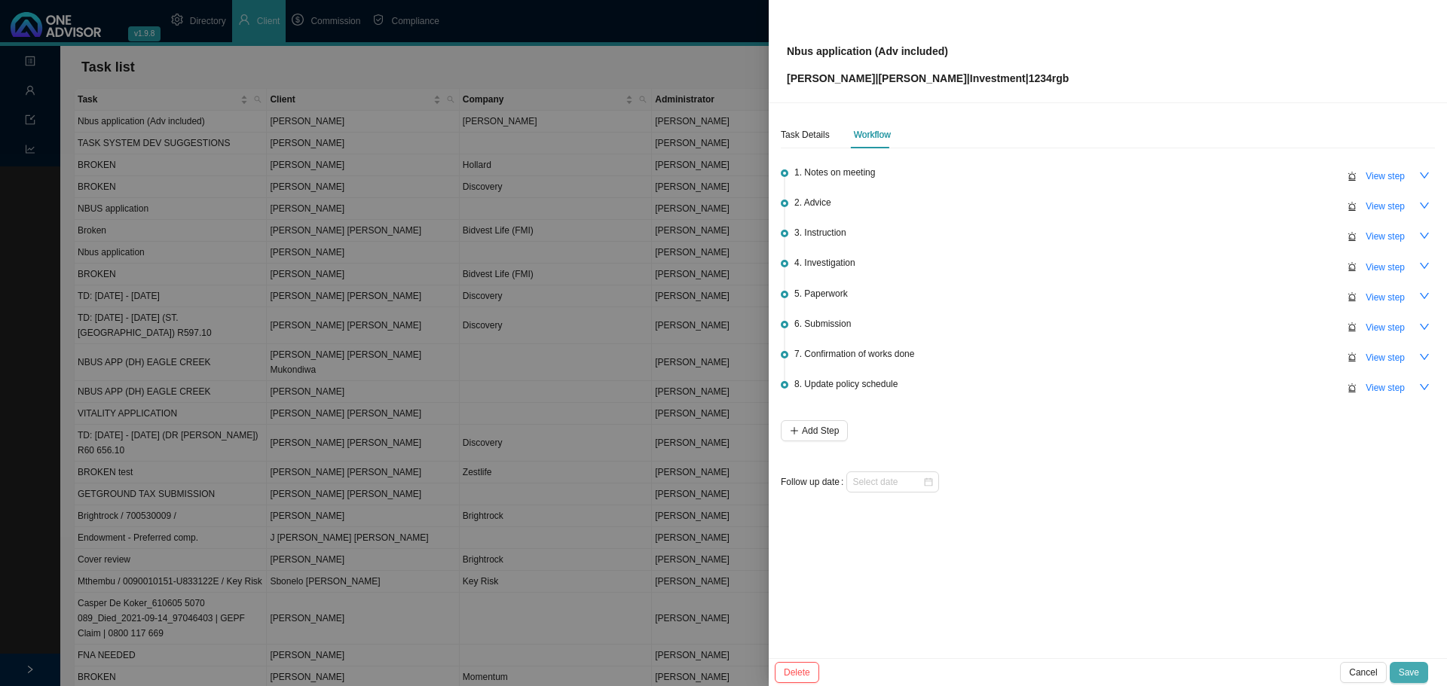
click at [1401, 671] on span "Save" at bounding box center [1408, 672] width 20 height 15
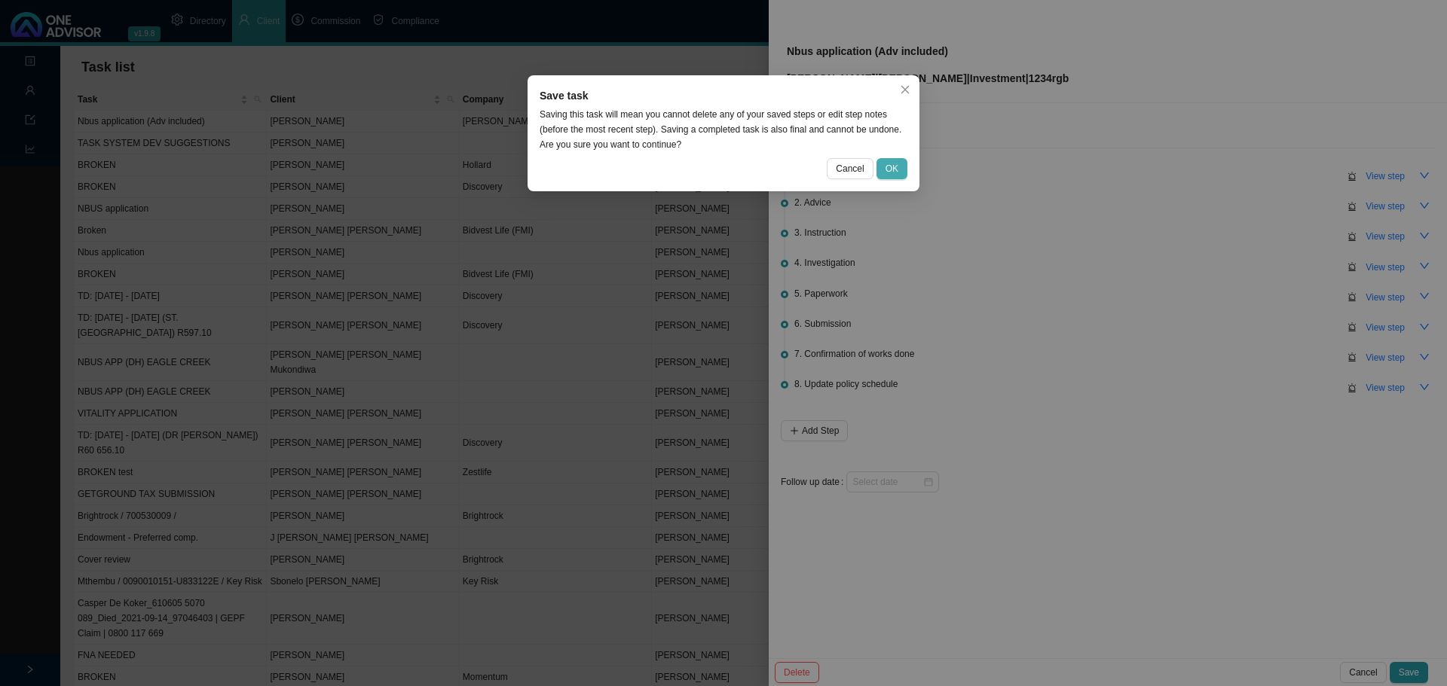
click at [886, 167] on span "OK" at bounding box center [891, 168] width 13 height 15
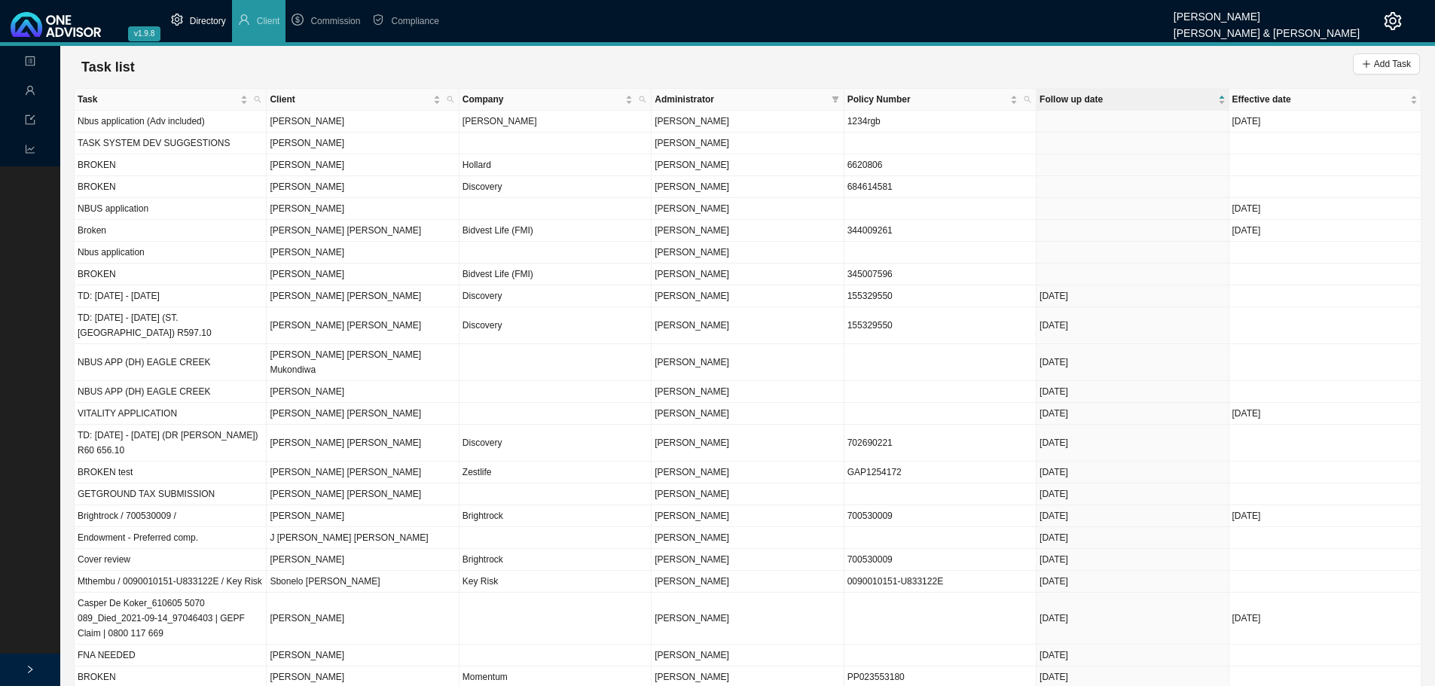
click at [212, 16] on span "Directory" at bounding box center [208, 21] width 36 height 11
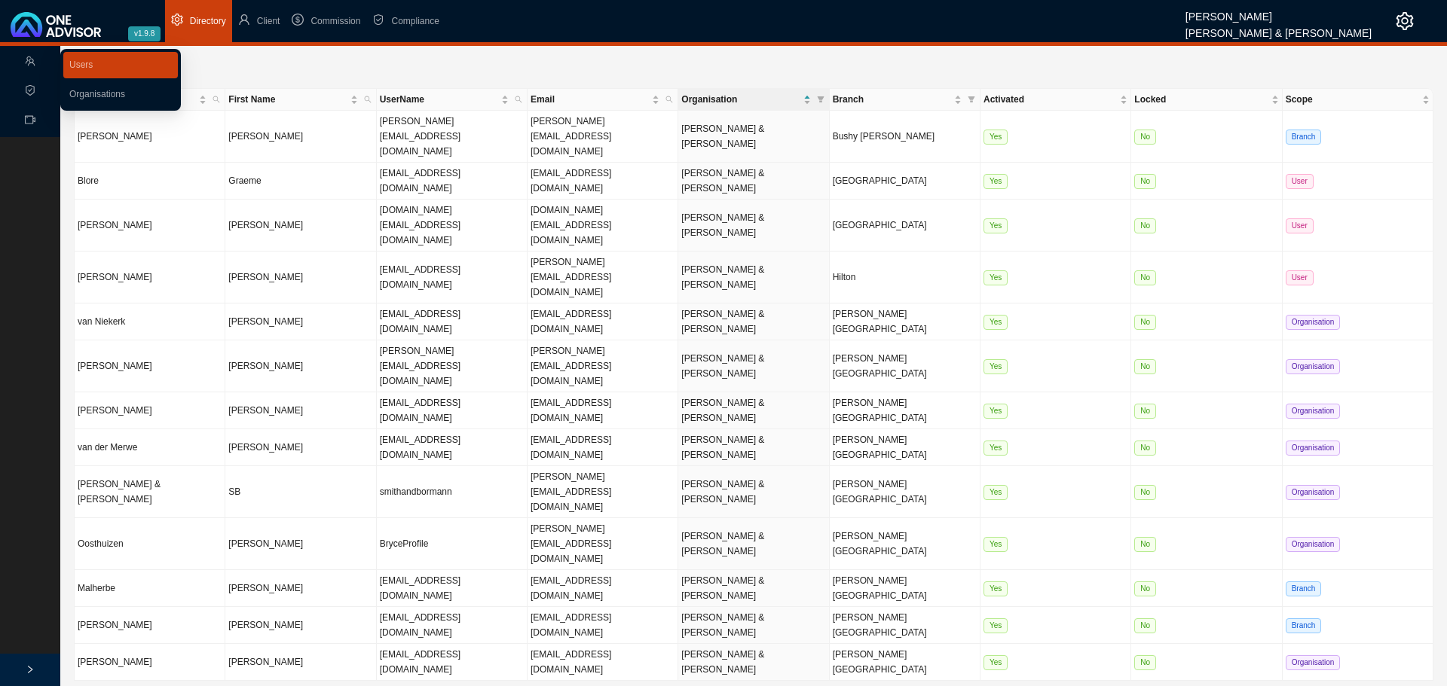
click at [33, 57] on icon "team" at bounding box center [30, 61] width 11 height 11
click at [107, 92] on link "Organisations" at bounding box center [97, 94] width 56 height 11
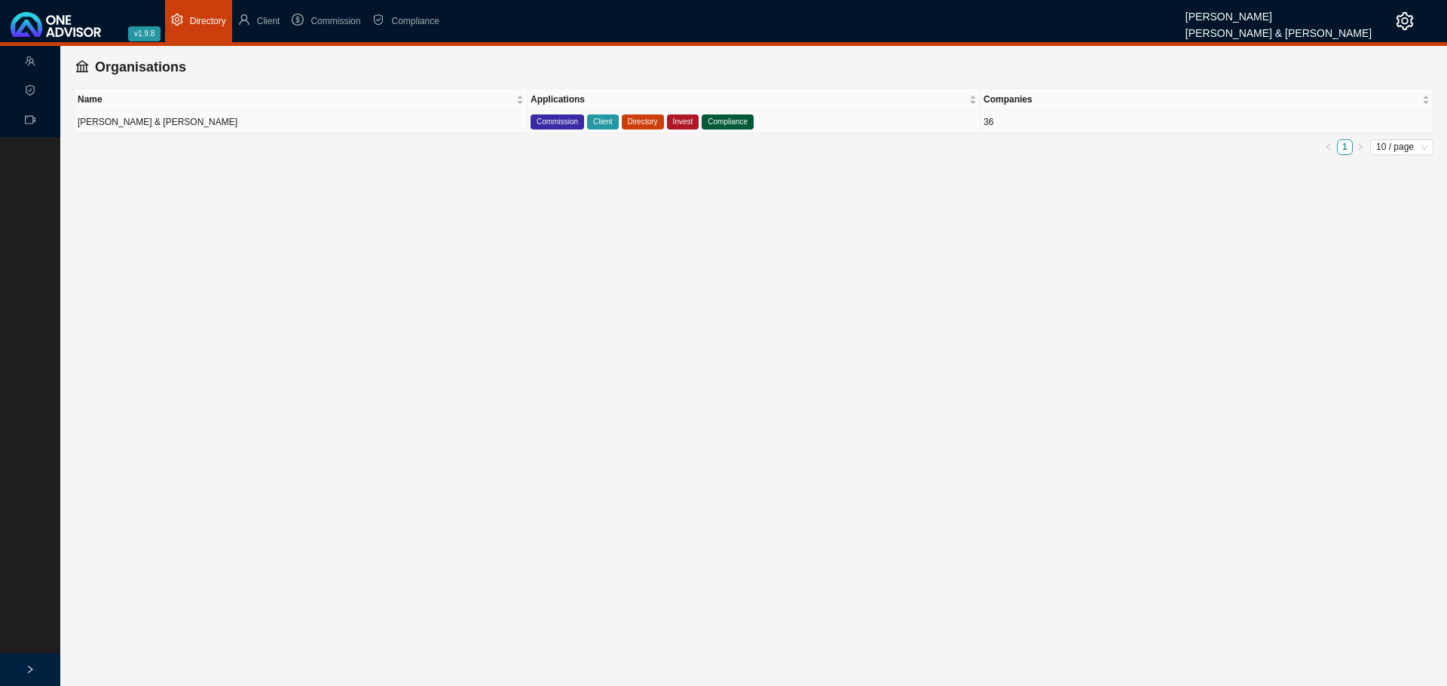
click at [316, 118] on td "[PERSON_NAME] & [PERSON_NAME]" at bounding box center [301, 122] width 453 height 23
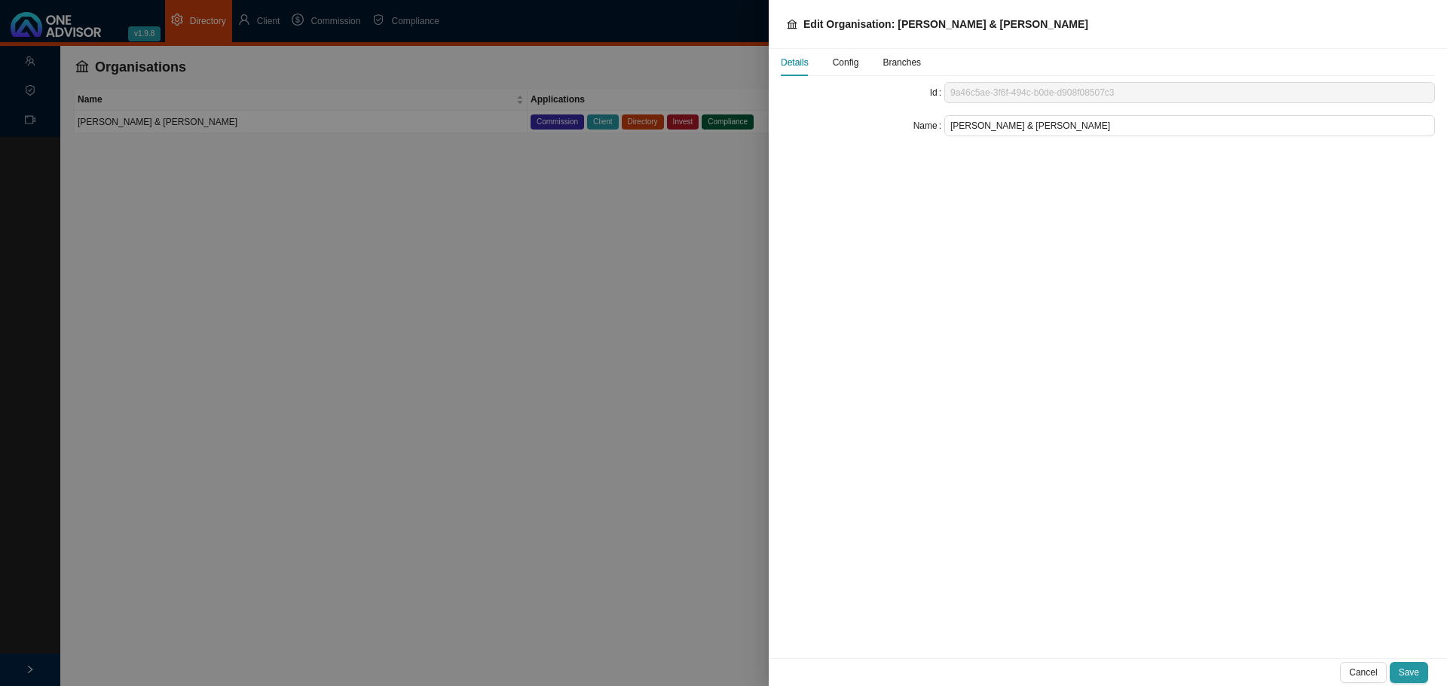
click at [850, 62] on span "Config" at bounding box center [845, 62] width 26 height 9
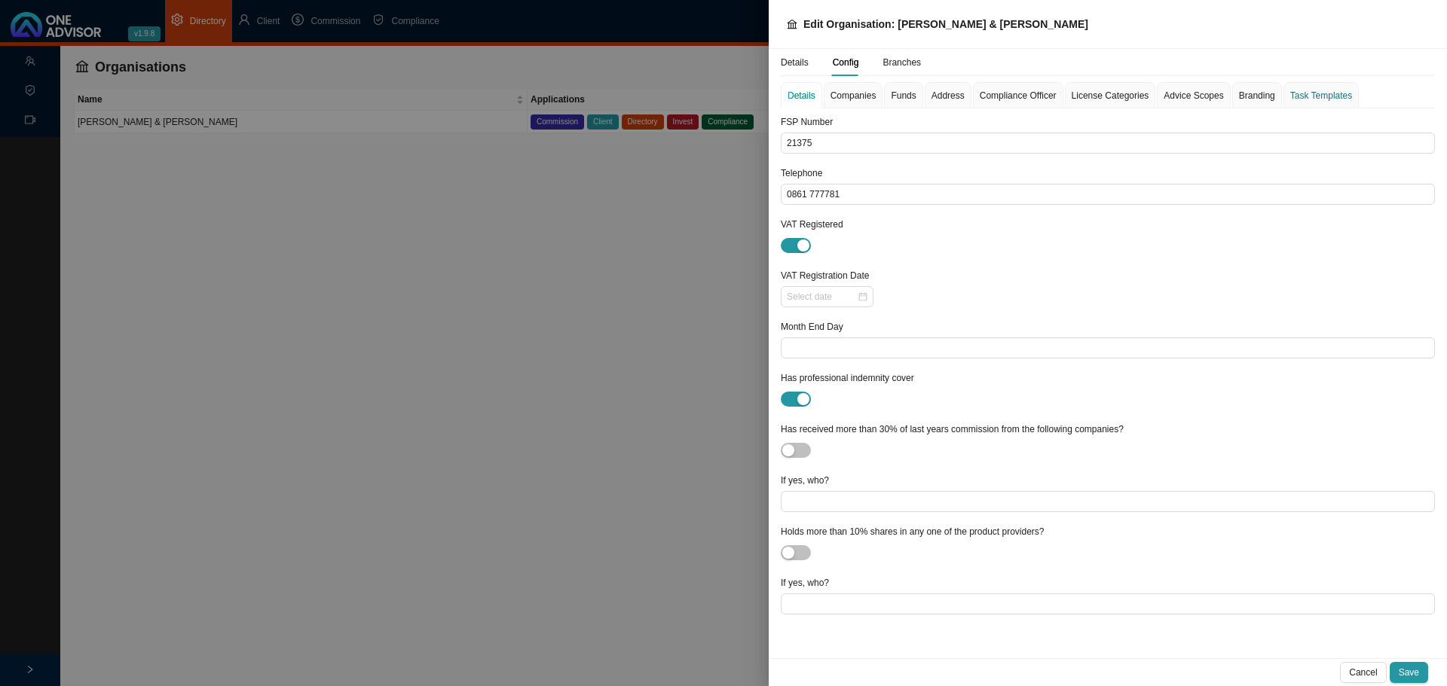
click at [1300, 93] on div "Task Templates" at bounding box center [1321, 95] width 62 height 15
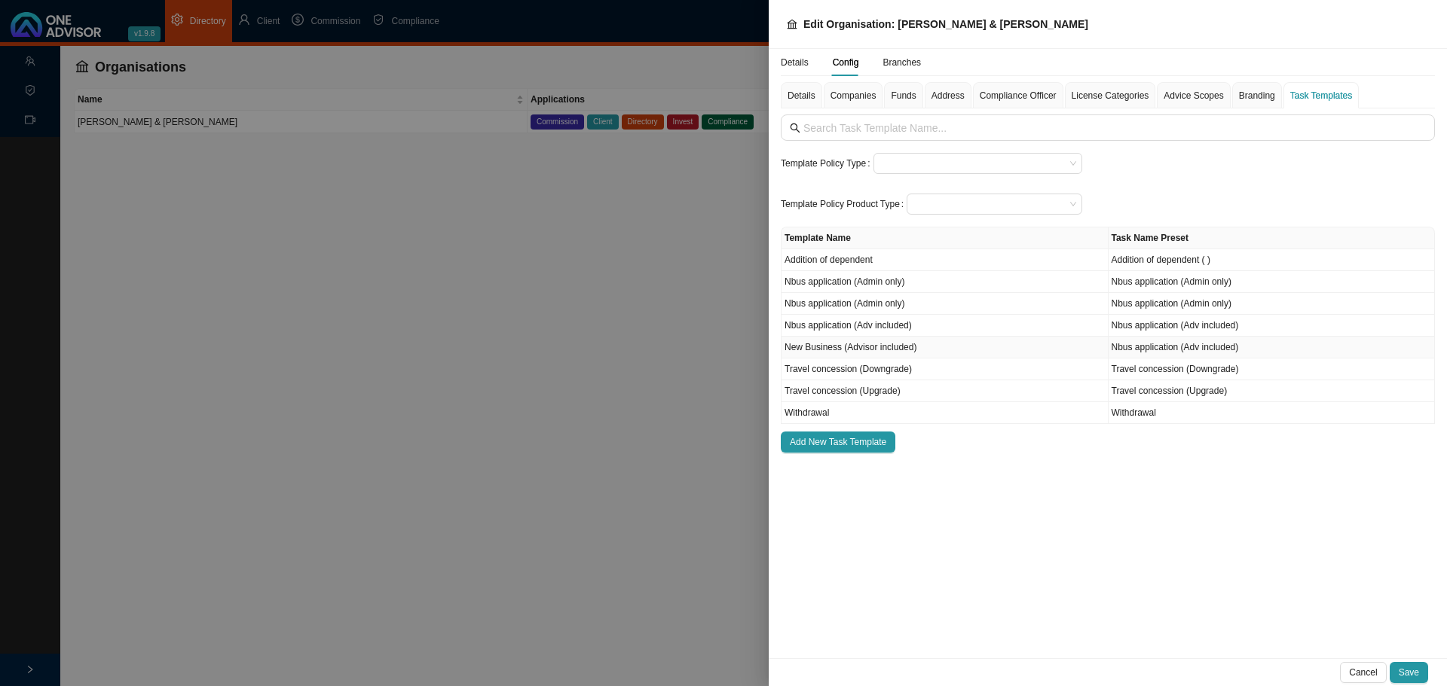
click at [930, 347] on td "New Business (Advisor included)" at bounding box center [944, 348] width 327 height 22
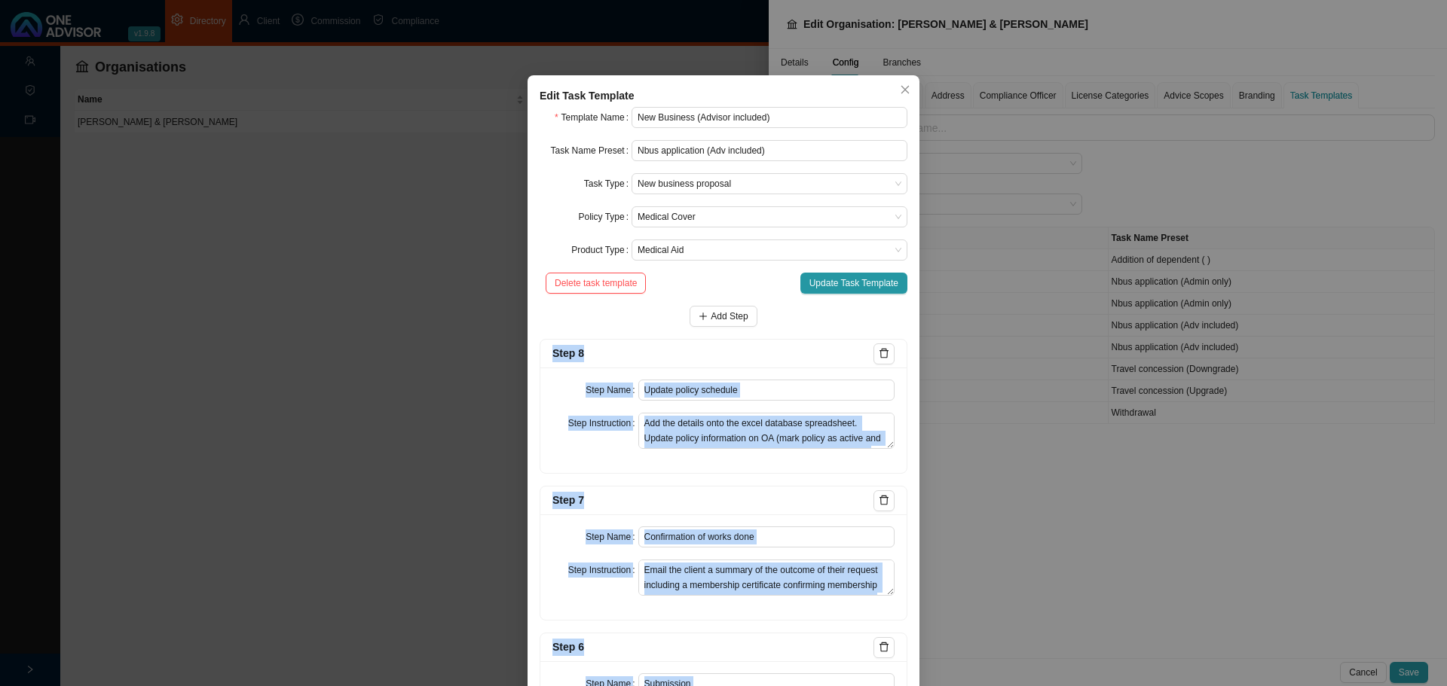
drag, startPoint x: 808, startPoint y: 643, endPoint x: 539, endPoint y: 352, distance: 396.6
copy form "Step 8 Step Name Step Instruction Add the details onto the excel database sprea…"
click at [684, 472] on div "Step Name Update policy schedule Step Instruction Add the details onto the exce…" at bounding box center [723, 420] width 366 height 105
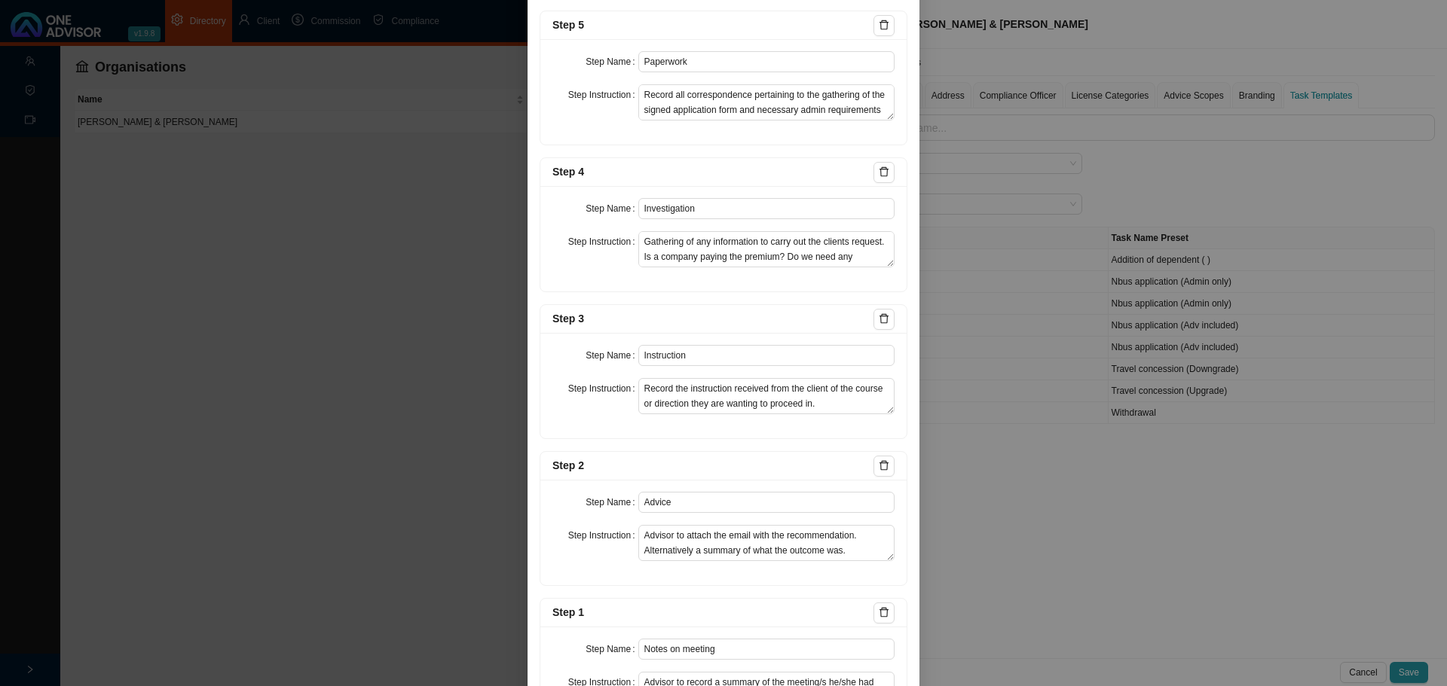
scroll to position [852, 0]
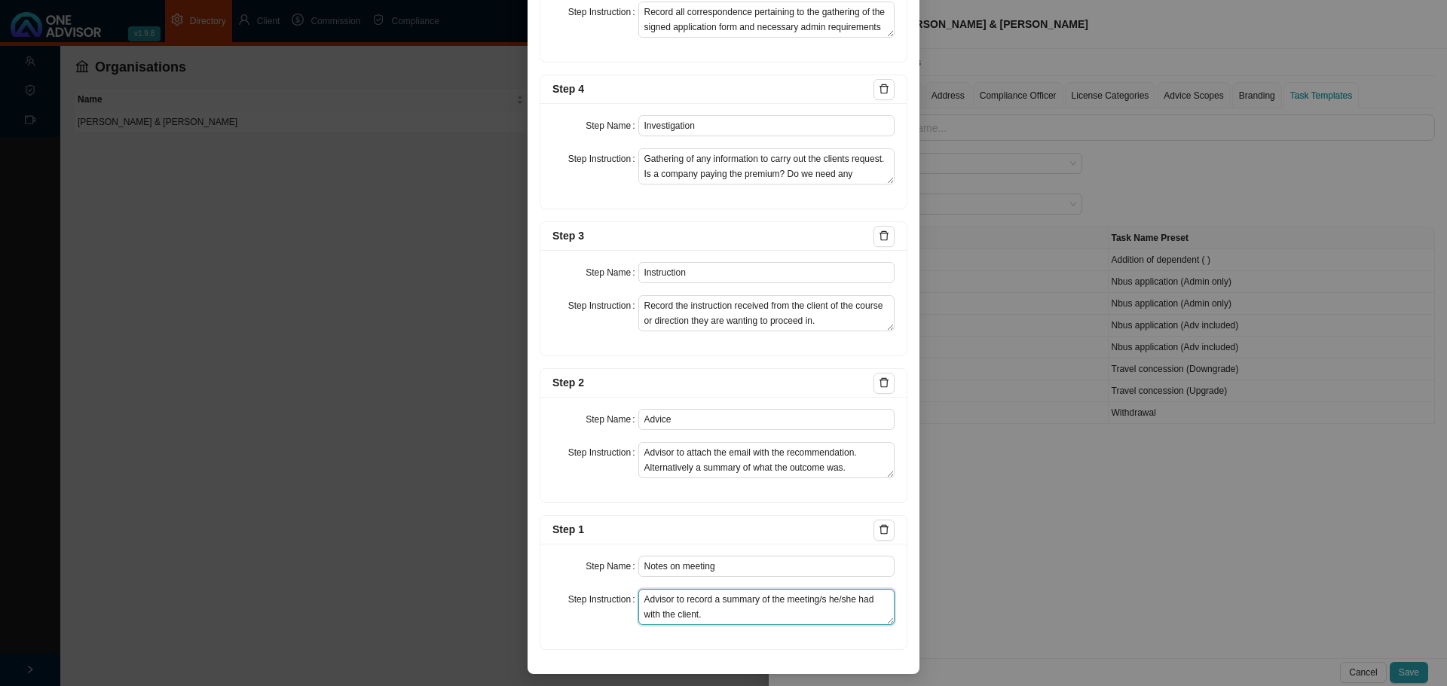
drag, startPoint x: 706, startPoint y: 617, endPoint x: 537, endPoint y: 249, distance: 405.2
click at [585, 618] on div "Step Instruction" at bounding box center [595, 607] width 86 height 36
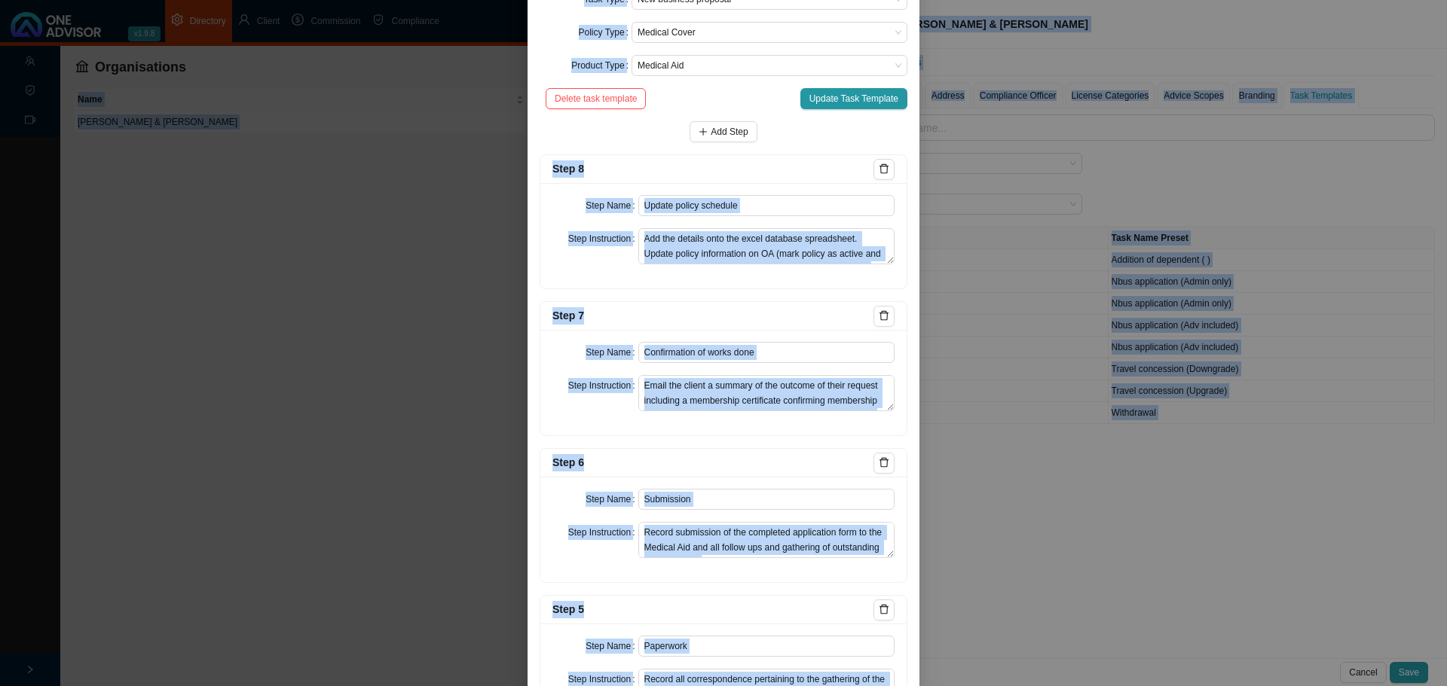
scroll to position [29, 0]
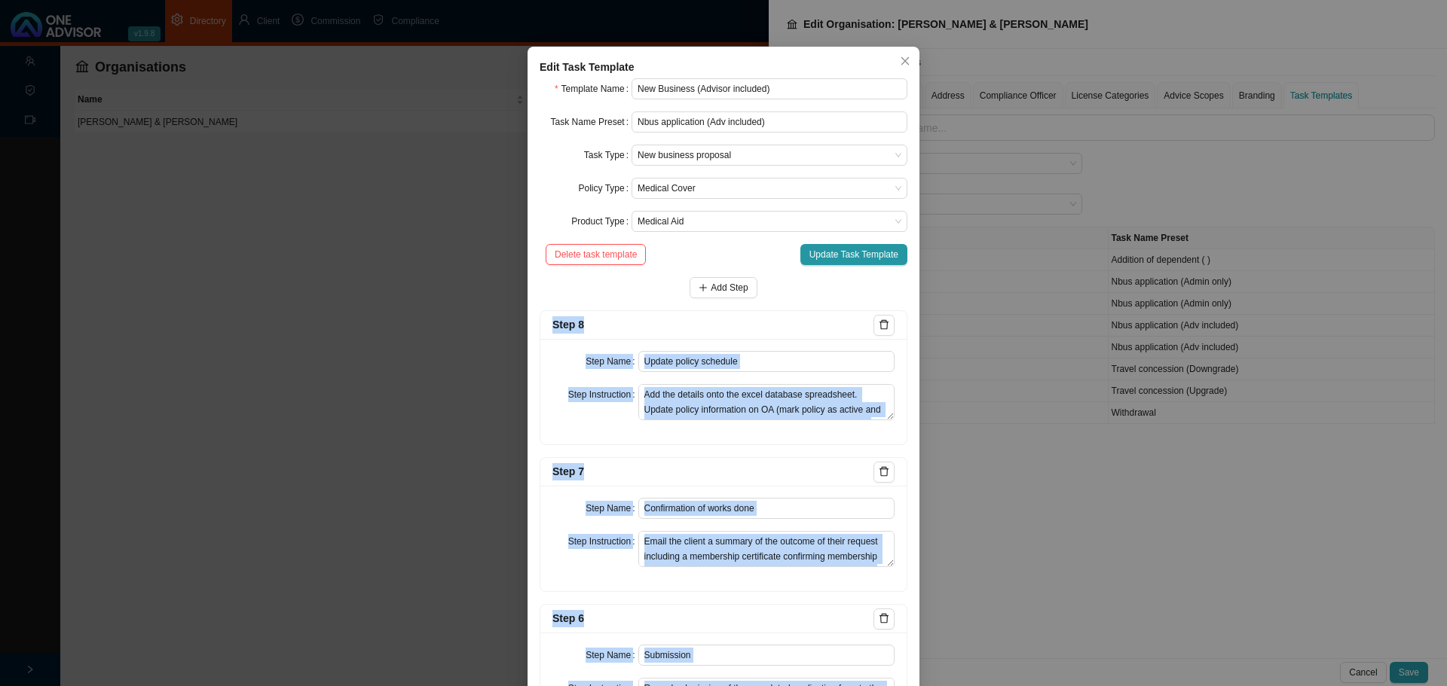
drag, startPoint x: 585, startPoint y: 627, endPoint x: 539, endPoint y: 305, distance: 324.9
copy form "Step 8 Step Name Step Instruction Add the details onto the excel database sprea…"
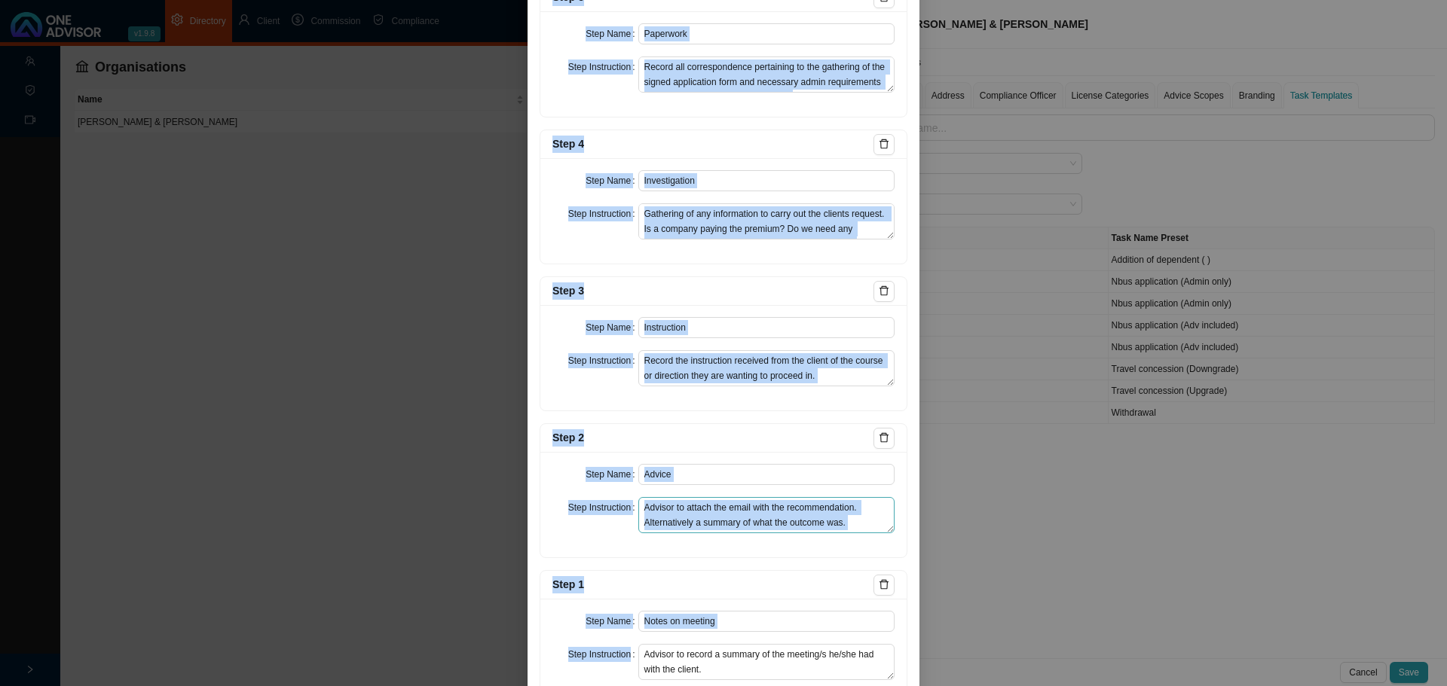
scroll to position [852, 0]
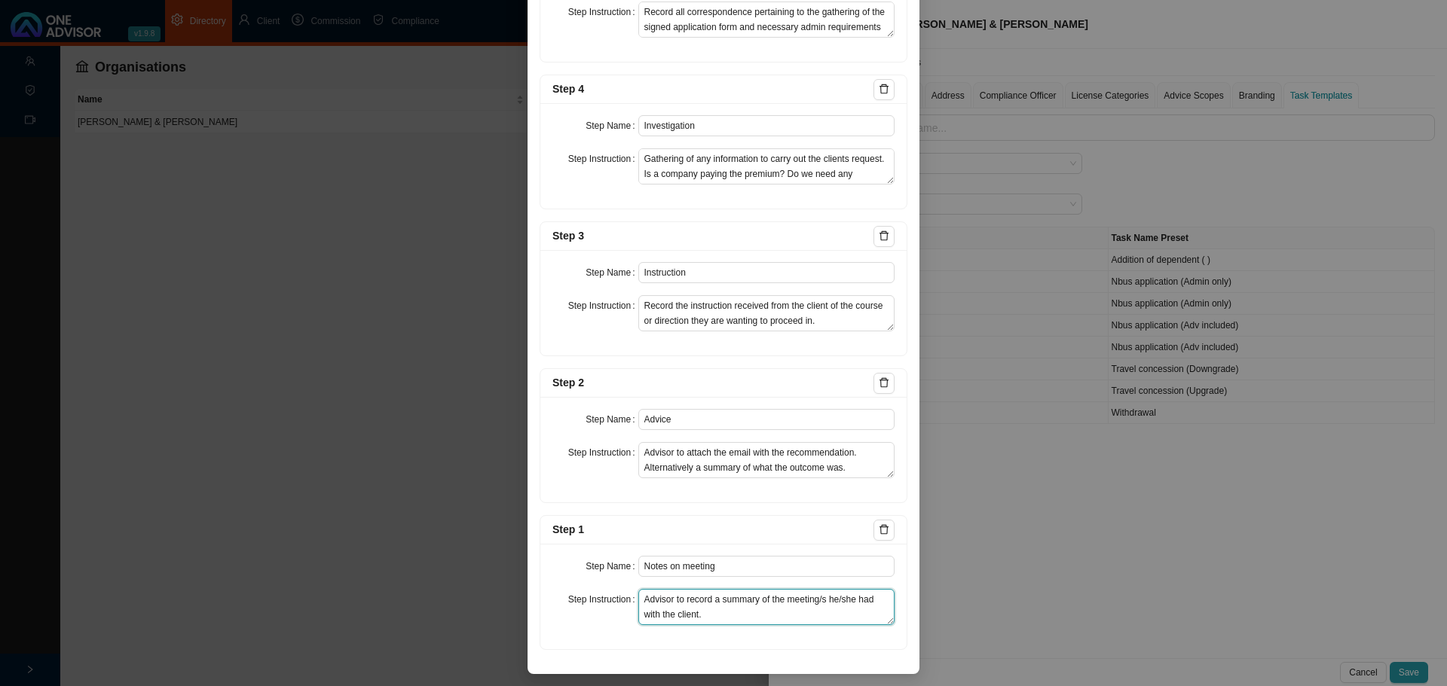
click at [710, 622] on textarea "Advisor to record a summary of the meeting/s he/she had with the client." at bounding box center [766, 607] width 257 height 36
drag, startPoint x: 726, startPoint y: 613, endPoint x: 620, endPoint y: 593, distance: 108.2
click at [620, 593] on div "Step Instruction Advisor to record a summary of the meeting/s he/she had with t…" at bounding box center [723, 607] width 342 height 36
drag, startPoint x: 619, startPoint y: 570, endPoint x: 606, endPoint y: 570, distance: 12.8
click at [606, 570] on div "Step Name Notes on meeting" at bounding box center [723, 566] width 342 height 21
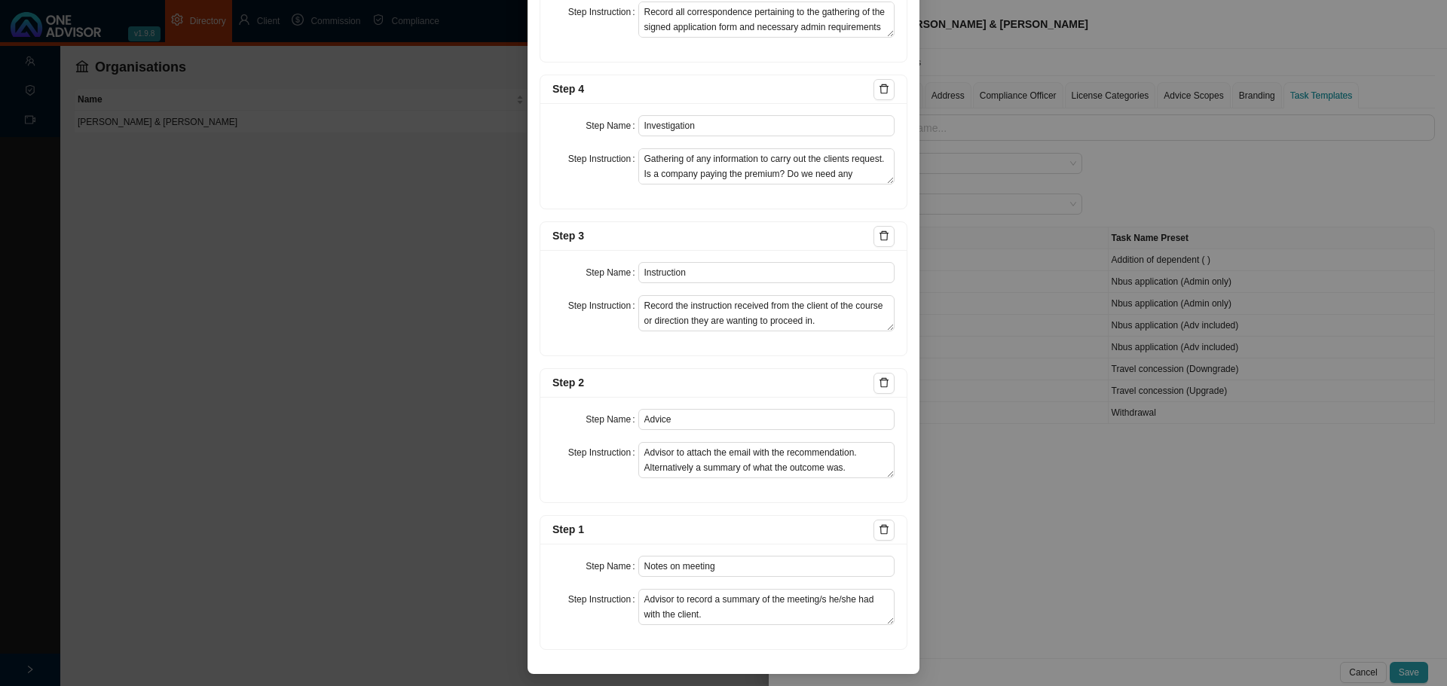
click at [452, 380] on div "Edit Task Template Template Name New Business (Advisor included) Task Name Pres…" at bounding box center [723, 343] width 1447 height 686
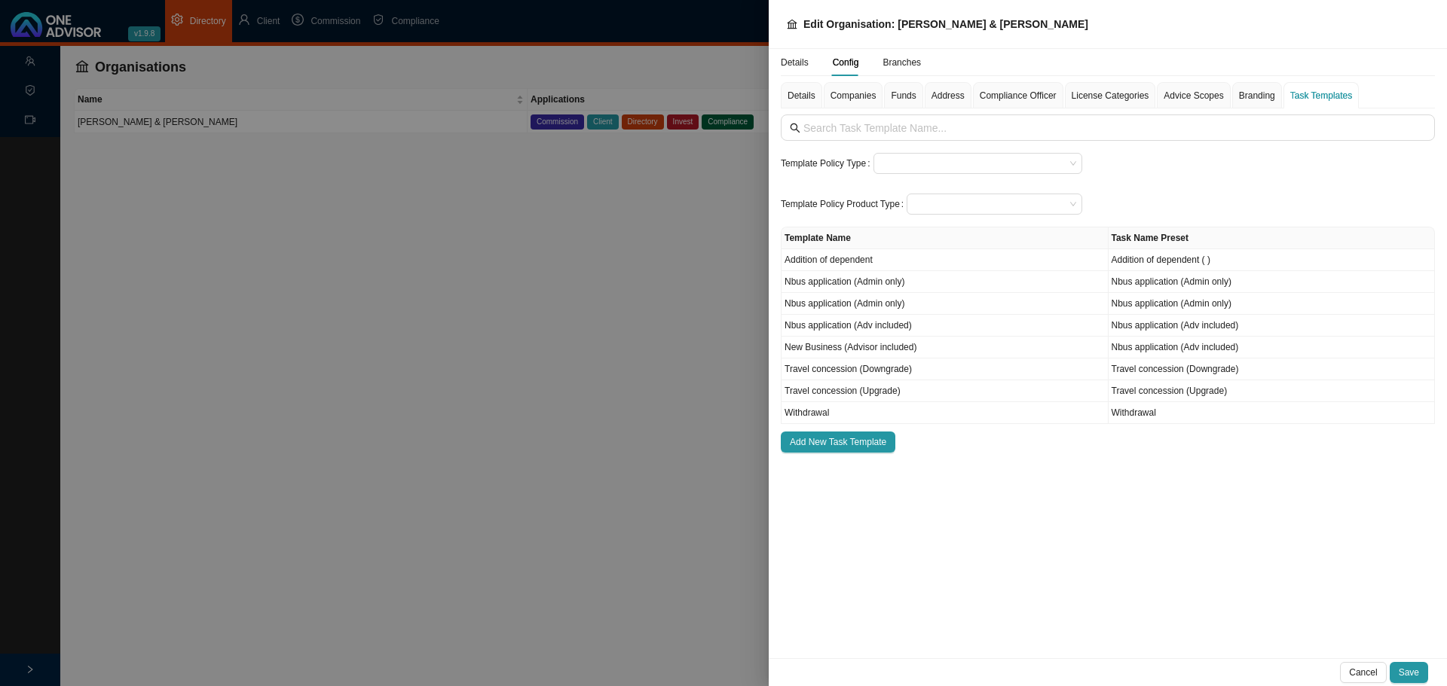
scroll to position [0, 0]
drag, startPoint x: 992, startPoint y: 481, endPoint x: 985, endPoint y: 473, distance: 10.7
click at [993, 481] on div "Details Config Branches Details Companies Funds Address Compliance Officer Lice…" at bounding box center [1107, 353] width 678 height 609
click at [920, 344] on td "New Business (Advisor included)" at bounding box center [944, 348] width 327 height 22
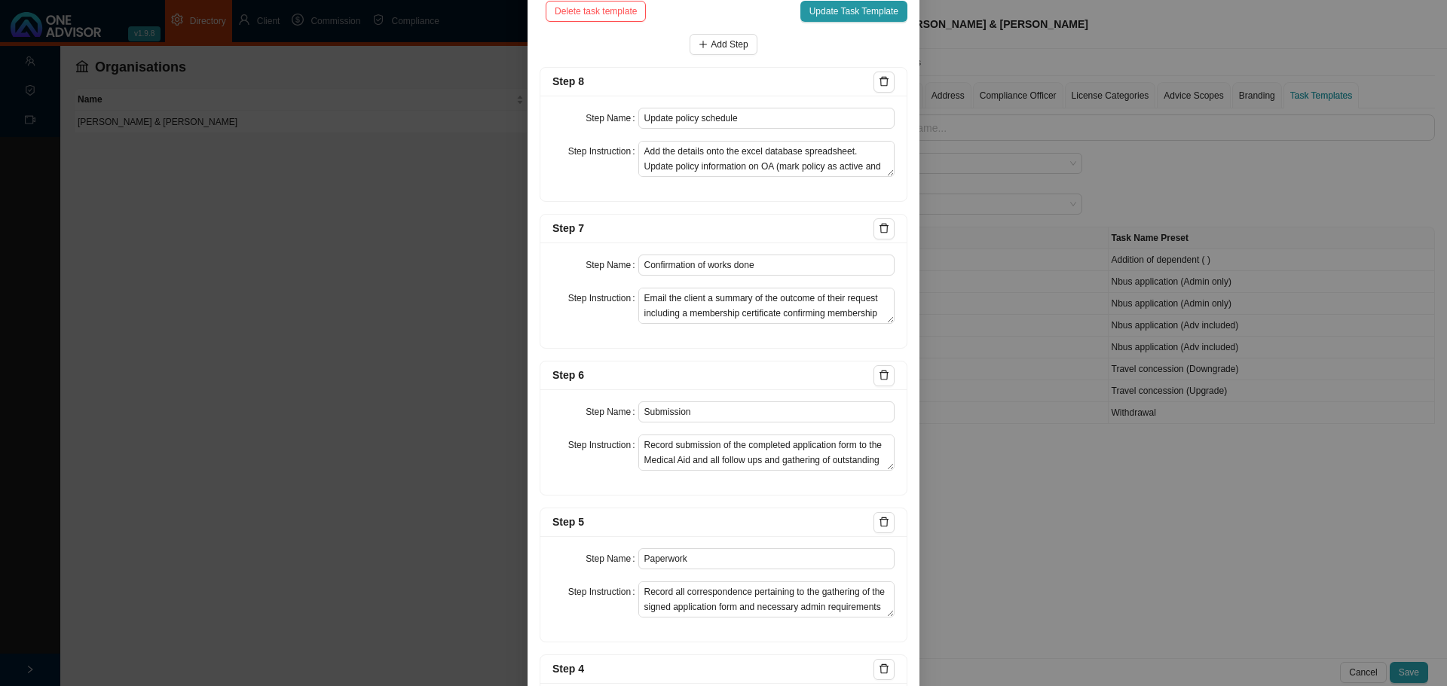
scroll to position [249, 0]
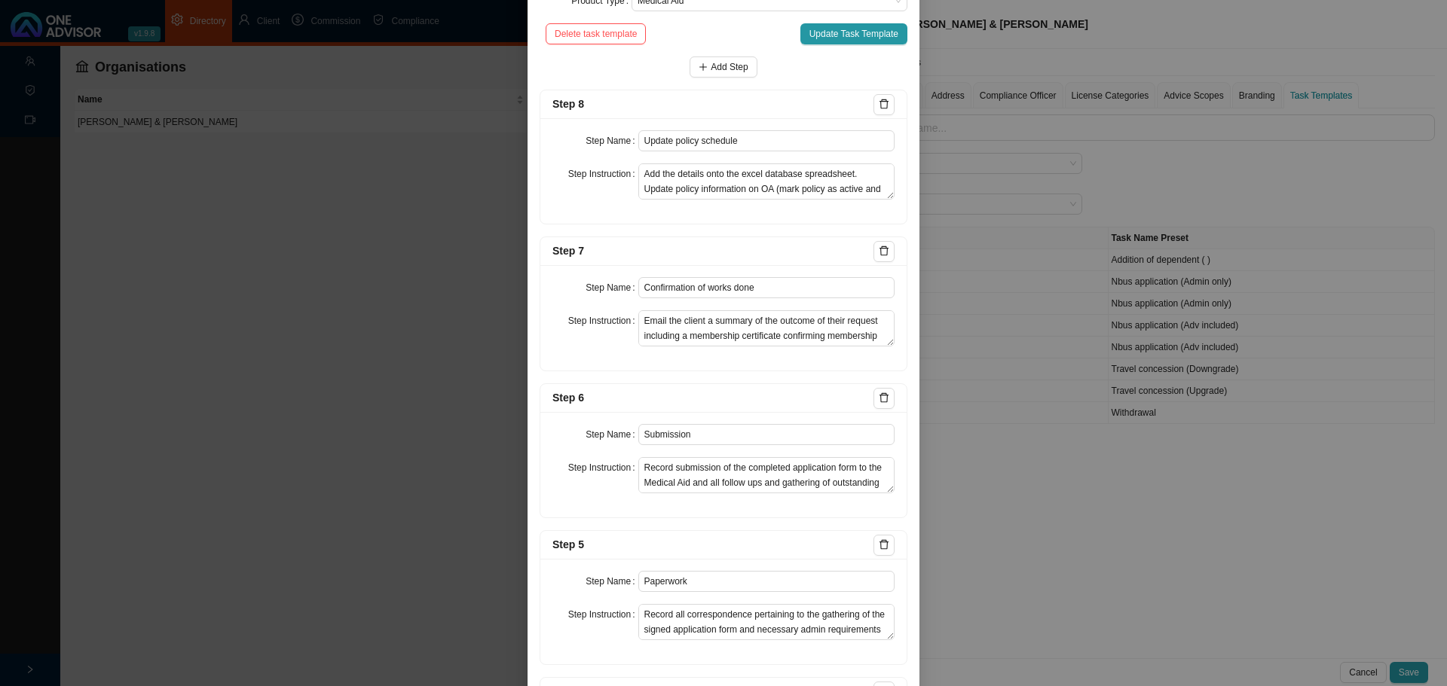
click at [434, 197] on div "Edit Task Template Template Name New Business (Advisor included) Task Name Pres…" at bounding box center [723, 343] width 1447 height 686
